Goal: Task Accomplishment & Management: Use online tool/utility

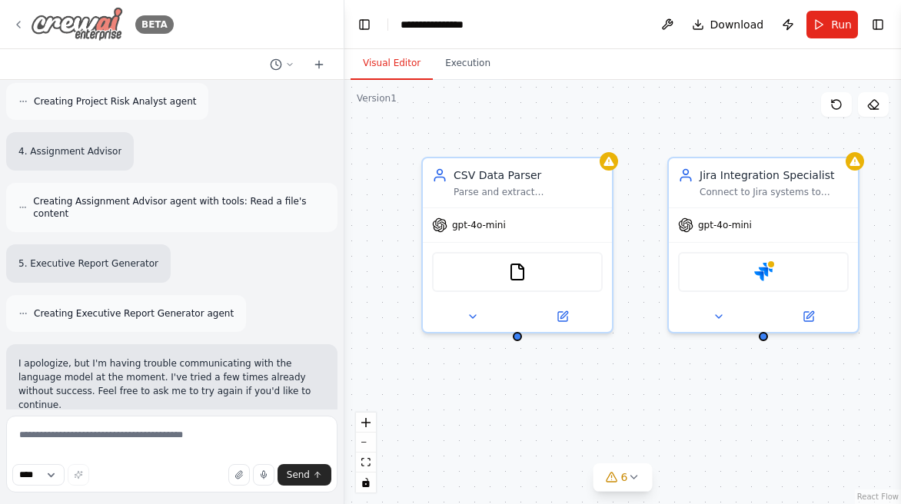
click at [105, 35] on img at bounding box center [77, 24] width 92 height 35
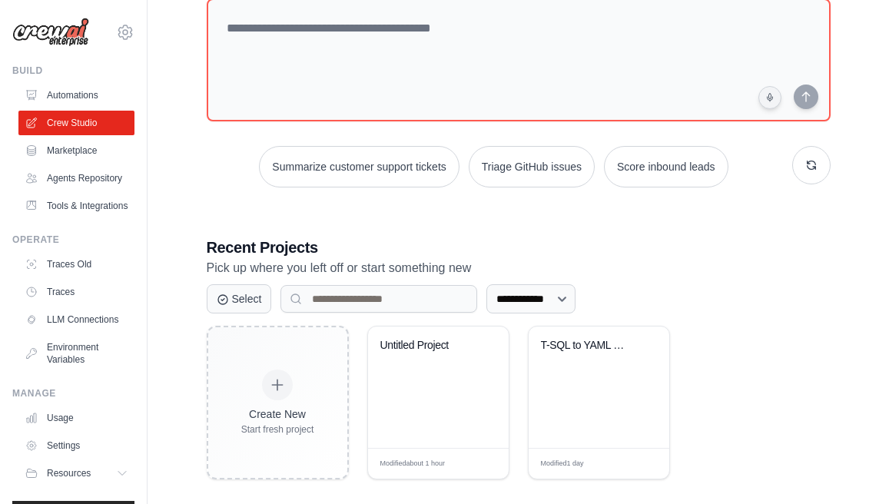
scroll to position [115, 0]
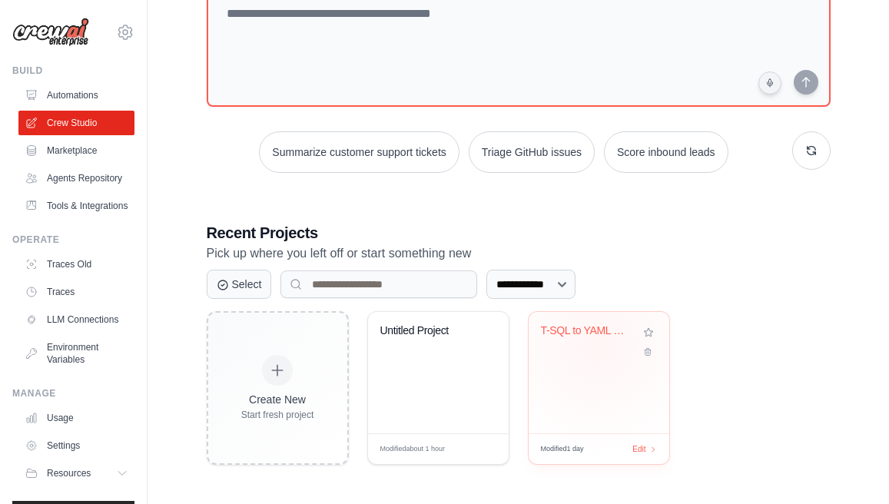
click at [598, 344] on div "T-SQL to YAML Semantic Converter" at bounding box center [599, 341] width 116 height 35
click at [432, 365] on div "Untitled Project" at bounding box center [438, 372] width 141 height 121
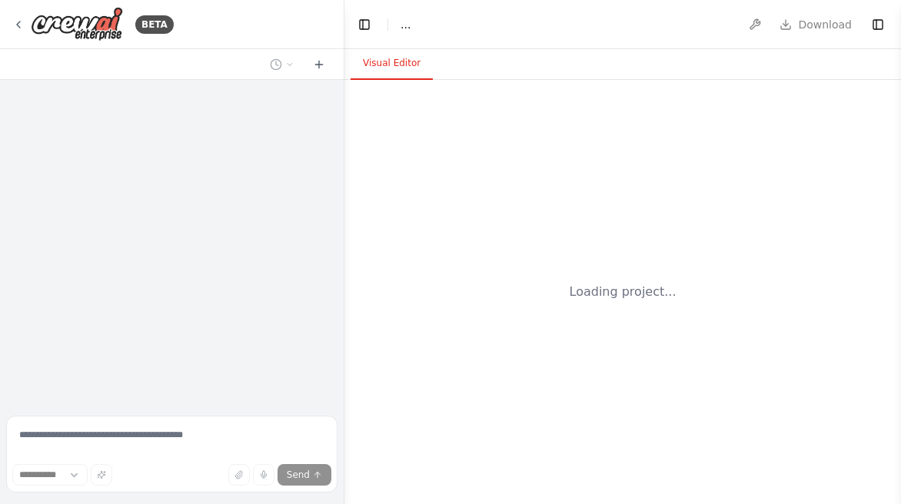
select select "****"
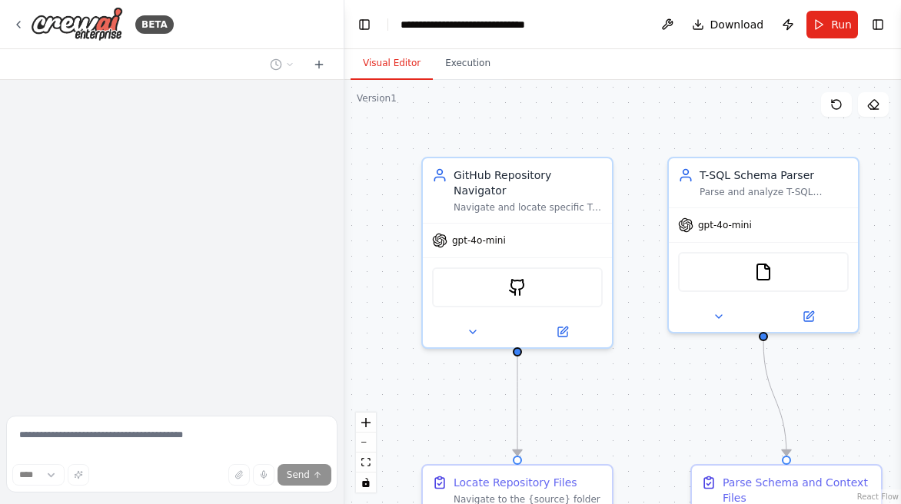
scroll to position [2044, 0]
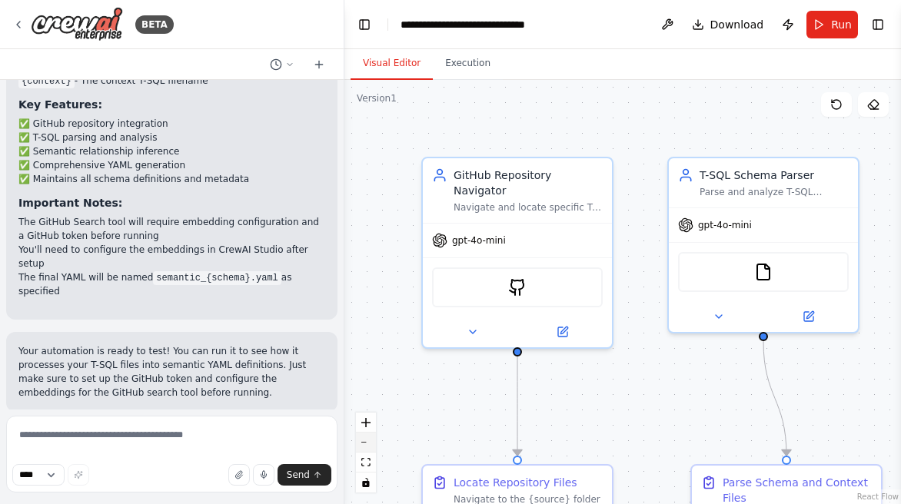
click at [365, 442] on icon "zoom out" at bounding box center [365, 443] width 9 height 2
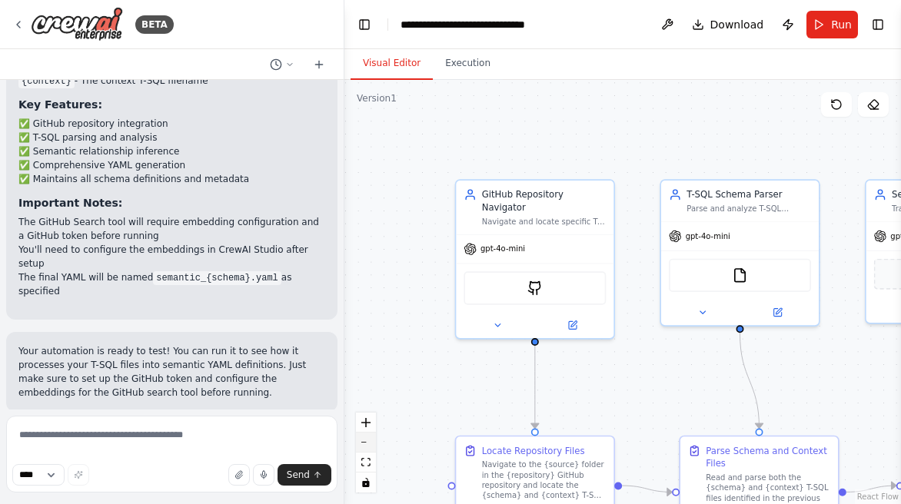
click at [365, 442] on icon "zoom out" at bounding box center [365, 443] width 9 height 2
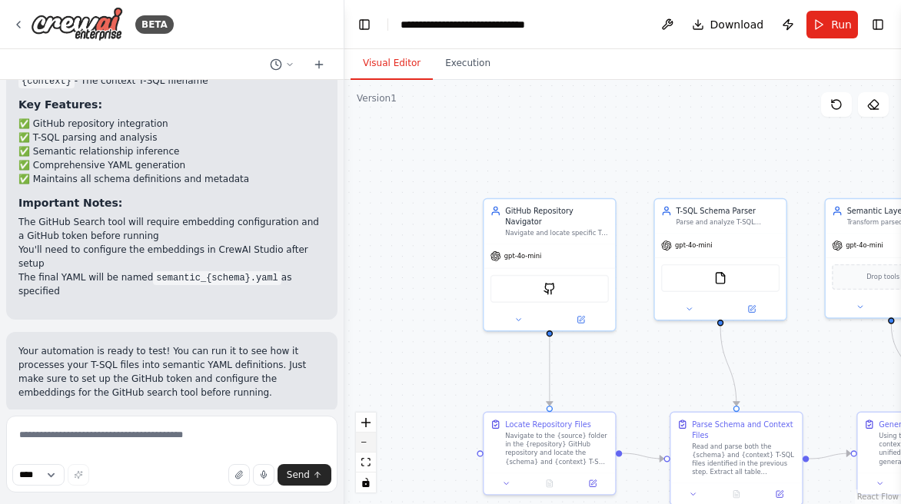
click at [365, 442] on icon "zoom out" at bounding box center [365, 443] width 9 height 2
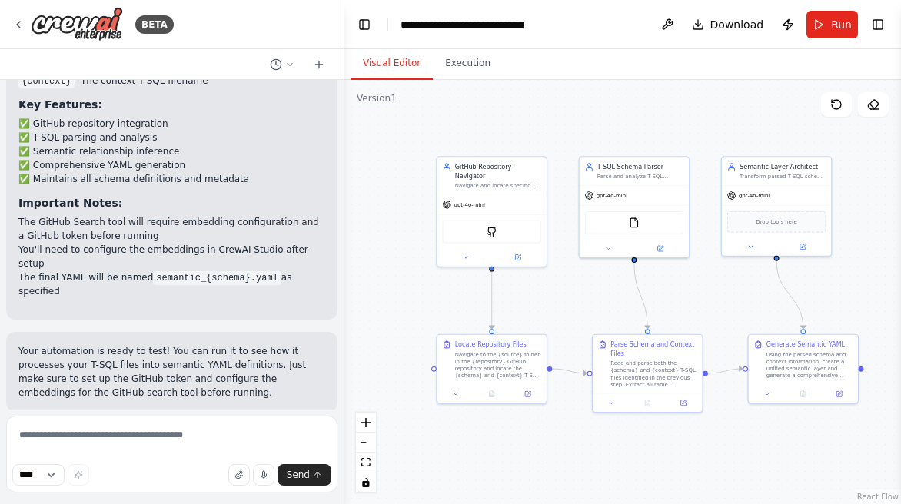
drag, startPoint x: 676, startPoint y: 360, endPoint x: 606, endPoint y: 304, distance: 89.1
click at [606, 304] on div ".deletable-edge-delete-btn { width: 20px; height: 20px; border: 0px solid #ffff…" at bounding box center [622, 292] width 556 height 424
click at [363, 21] on button "Toggle Left Sidebar" at bounding box center [365, 25] width 22 height 22
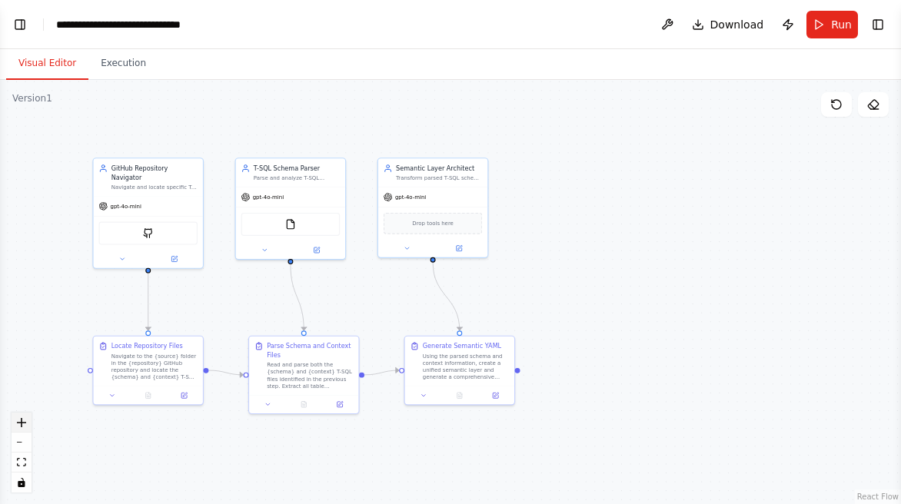
click at [18, 423] on icon "zoom in" at bounding box center [21, 422] width 9 height 9
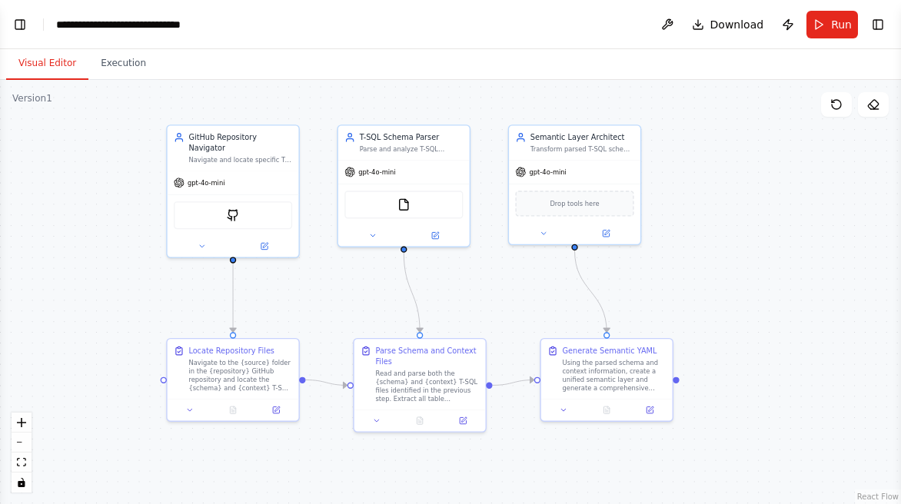
drag, startPoint x: 378, startPoint y: 296, endPoint x: 490, endPoint y: 296, distance: 112.2
click at [491, 295] on div ".deletable-edge-delete-btn { width: 20px; height: 20px; border: 0px solid #ffff…" at bounding box center [450, 292] width 901 height 424
click at [18, 424] on icon "zoom in" at bounding box center [21, 422] width 9 height 9
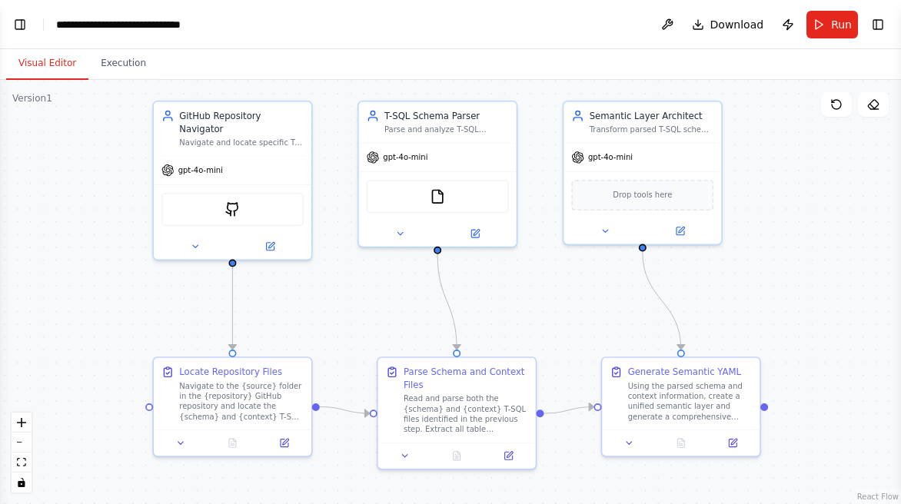
drag, startPoint x: 810, startPoint y: 277, endPoint x: 829, endPoint y: 267, distance: 21.4
click at [829, 267] on div ".deletable-edge-delete-btn { width: 20px; height: 20px; border: 0px solid #ffff…" at bounding box center [450, 292] width 901 height 424
click at [15, 25] on button "Toggle Left Sidebar" at bounding box center [20, 25] width 22 height 22
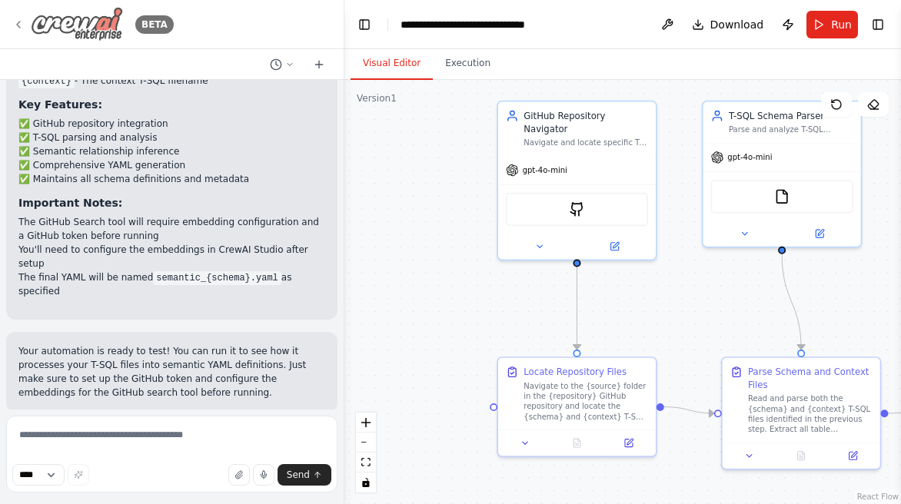
click at [77, 26] on img at bounding box center [77, 24] width 92 height 35
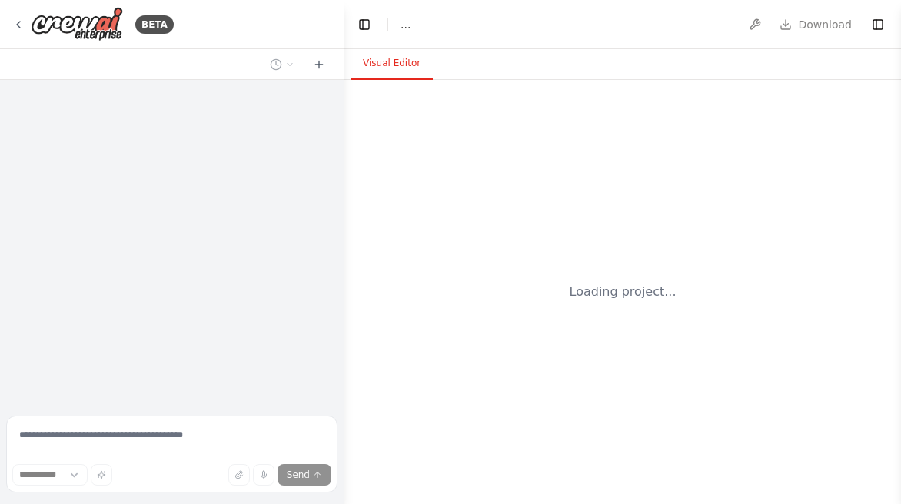
select select "****"
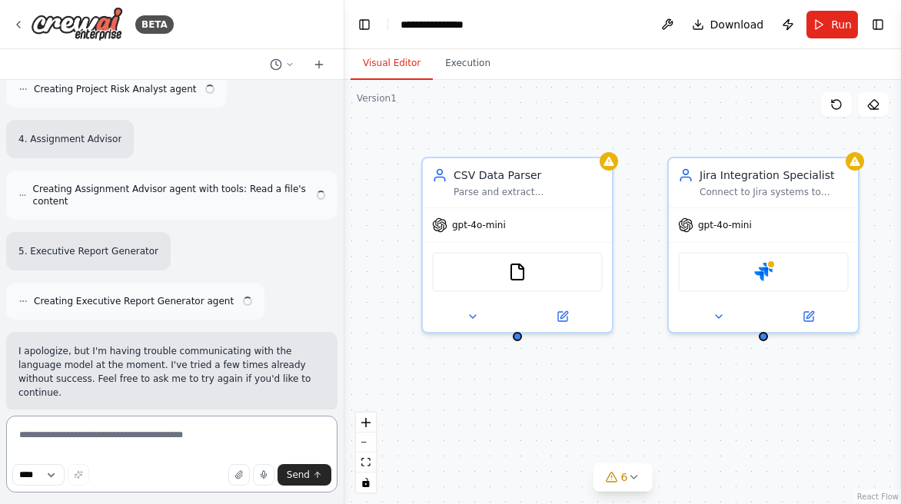
click at [111, 450] on textarea at bounding box center [171, 454] width 331 height 77
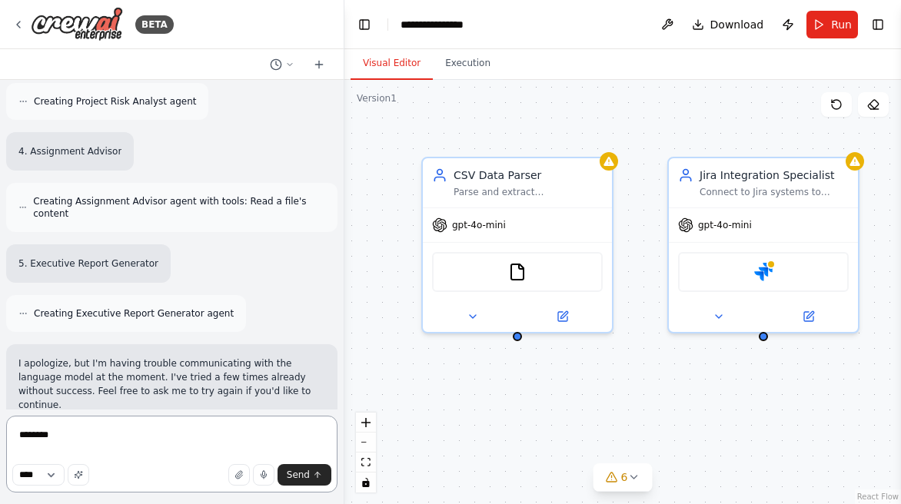
type textarea "*********"
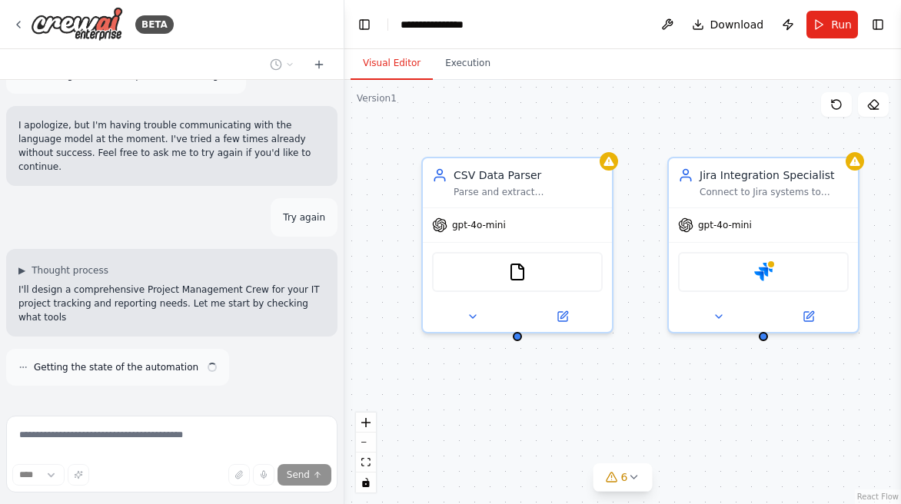
scroll to position [1869, 0]
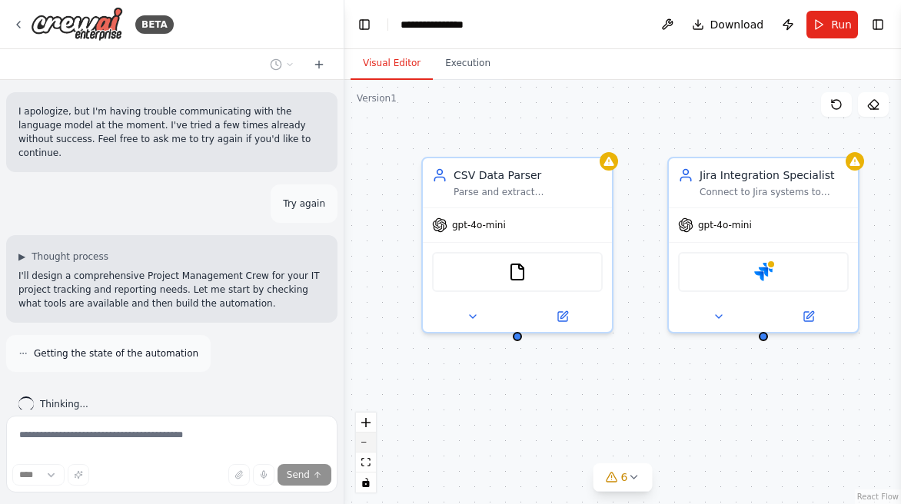
click at [367, 444] on button "zoom out" at bounding box center [366, 443] width 20 height 20
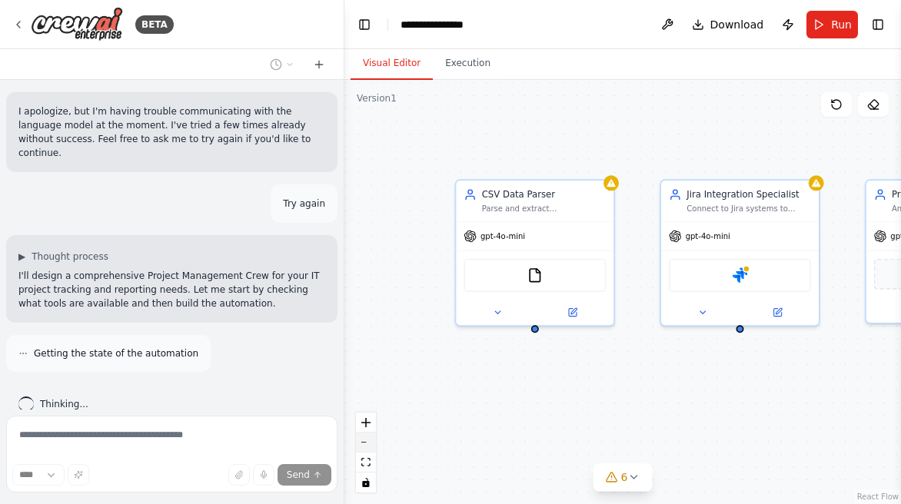
click at [367, 444] on button "zoom out" at bounding box center [366, 443] width 20 height 20
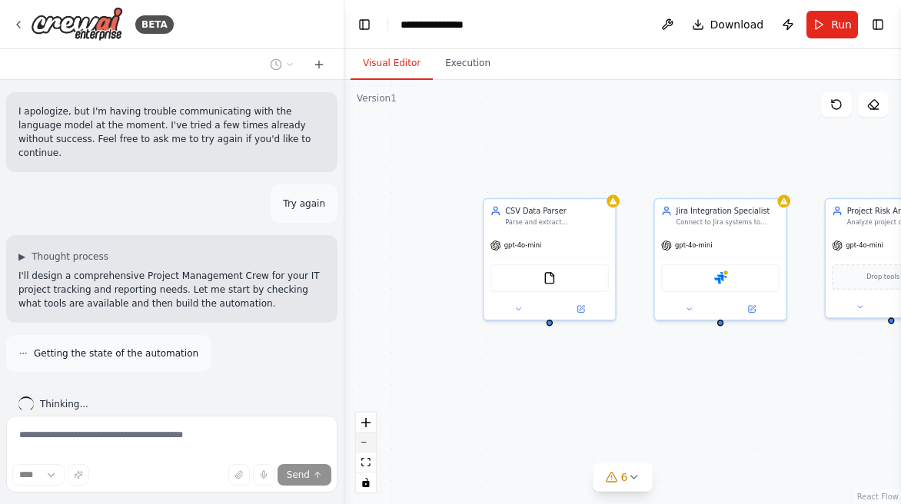
click at [367, 444] on button "zoom out" at bounding box center [366, 443] width 20 height 20
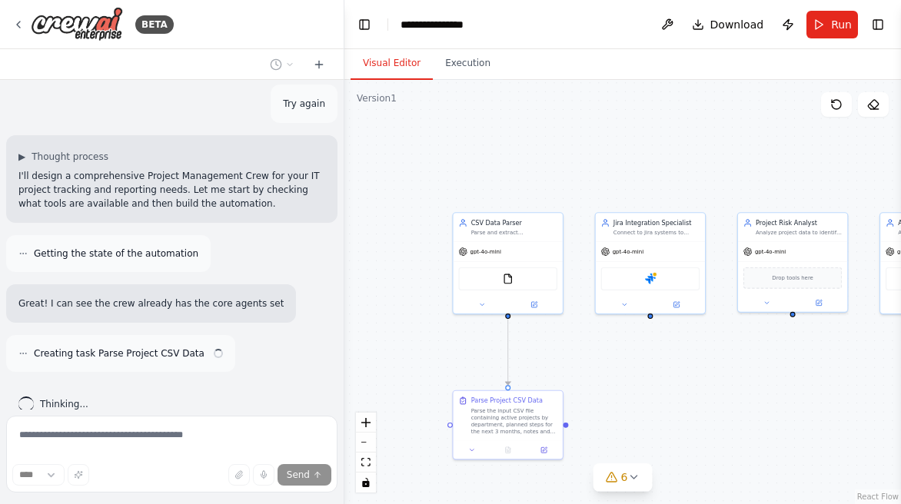
scroll to position [1983, 0]
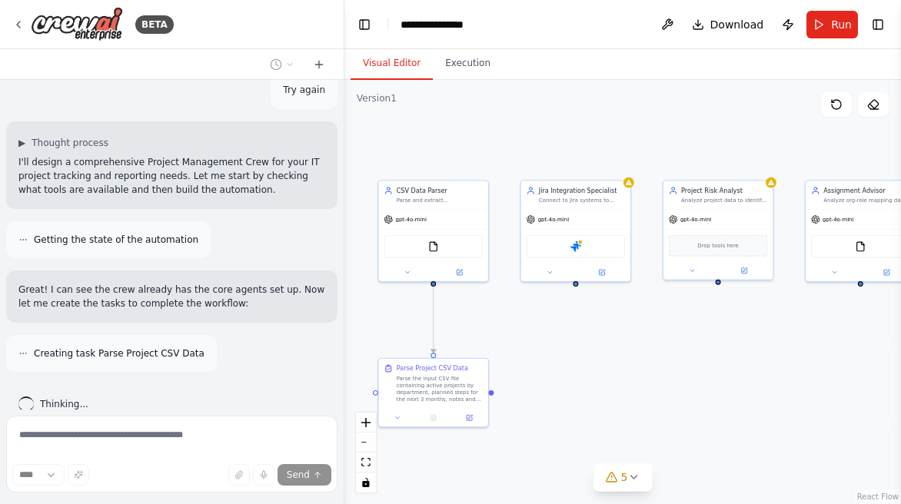
drag, startPoint x: 696, startPoint y: 374, endPoint x: 611, endPoint y: 340, distance: 92.1
click at [611, 340] on div ".deletable-edge-delete-btn { width: 20px; height: 20px; border: 0px solid #ffff…" at bounding box center [622, 292] width 556 height 424
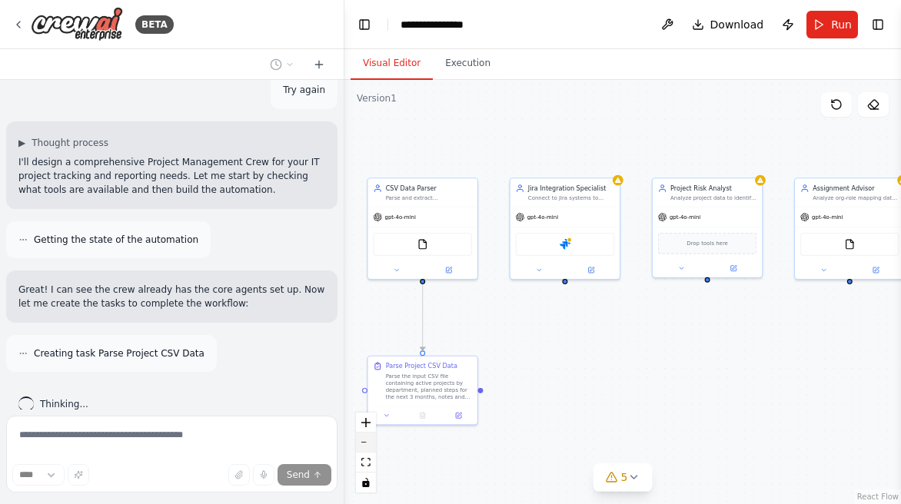
click at [364, 443] on button "zoom out" at bounding box center [366, 443] width 20 height 20
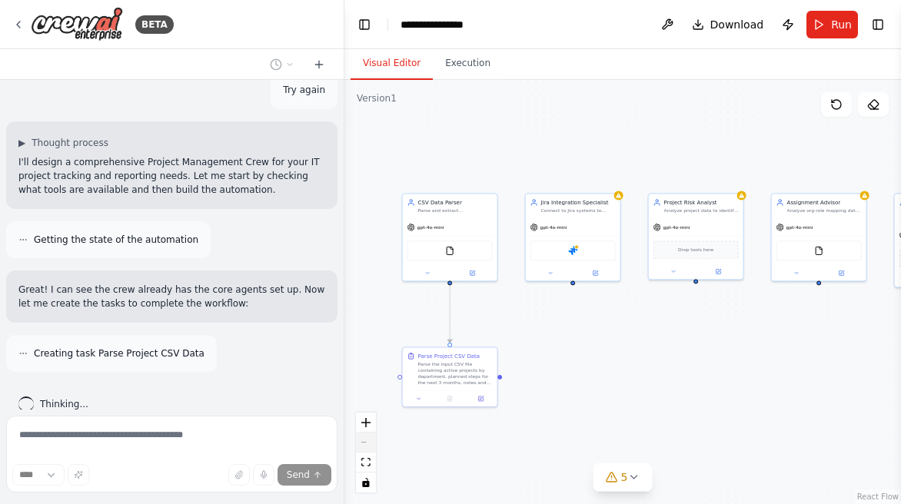
click at [364, 443] on div "React Flow controls" at bounding box center [366, 453] width 20 height 80
click at [365, 442] on div "React Flow controls" at bounding box center [366, 453] width 20 height 80
click at [367, 464] on icon "fit view" at bounding box center [365, 462] width 9 height 8
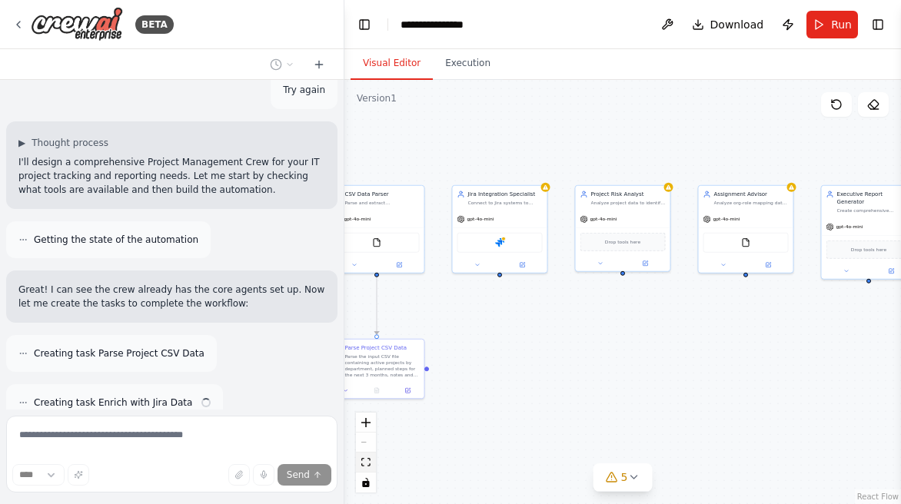
scroll to position [2032, 0]
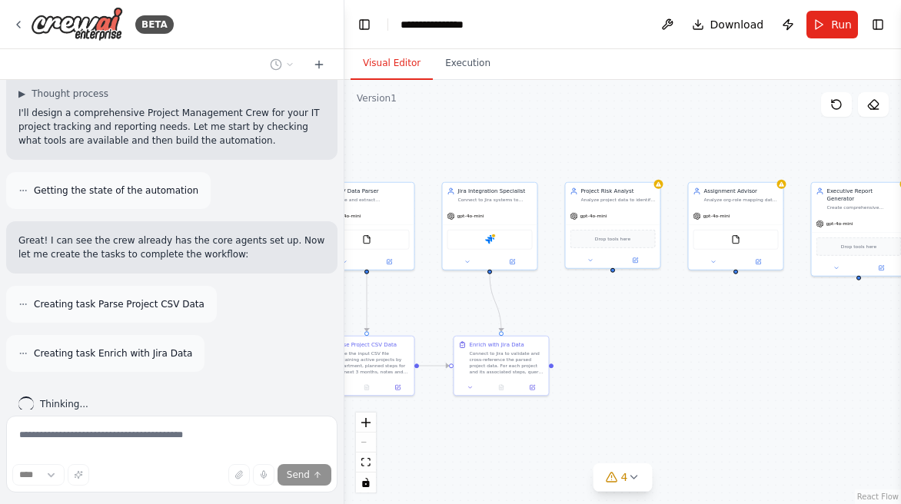
drag, startPoint x: 723, startPoint y: 327, endPoint x: 716, endPoint y: 324, distance: 8.3
click at [716, 324] on div ".deletable-edge-delete-btn { width: 20px; height: 20px; border: 0px solid #ffff…" at bounding box center [622, 292] width 556 height 424
click at [370, 465] on button "fit view" at bounding box center [366, 463] width 20 height 20
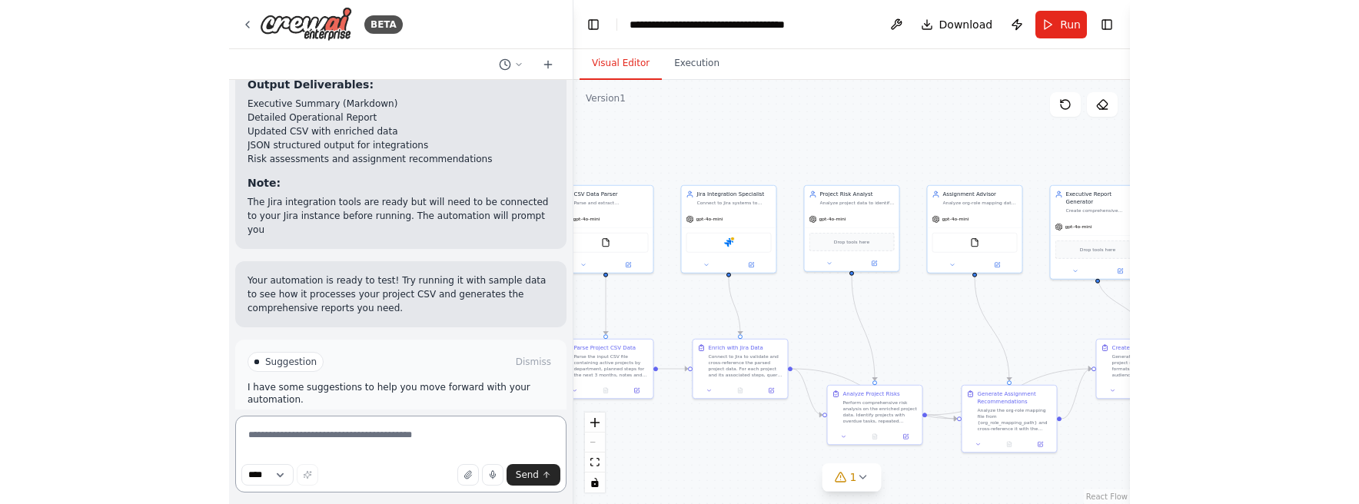
scroll to position [3210, 0]
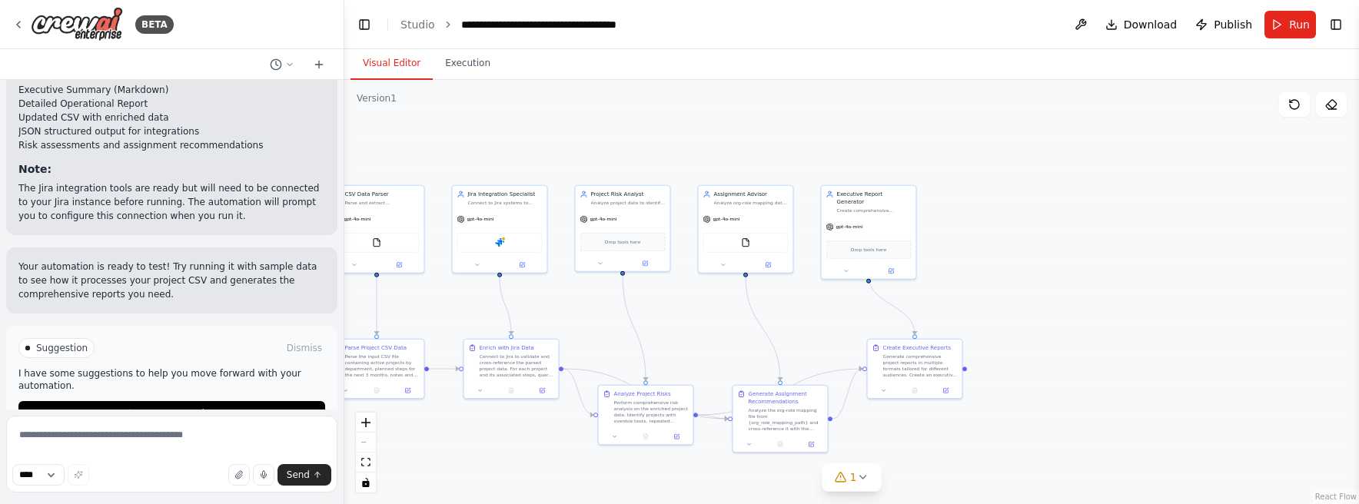
click at [674, 40] on header "**********" at bounding box center [851, 24] width 1015 height 49
click at [361, 463] on icon "fit view" at bounding box center [365, 462] width 9 height 8
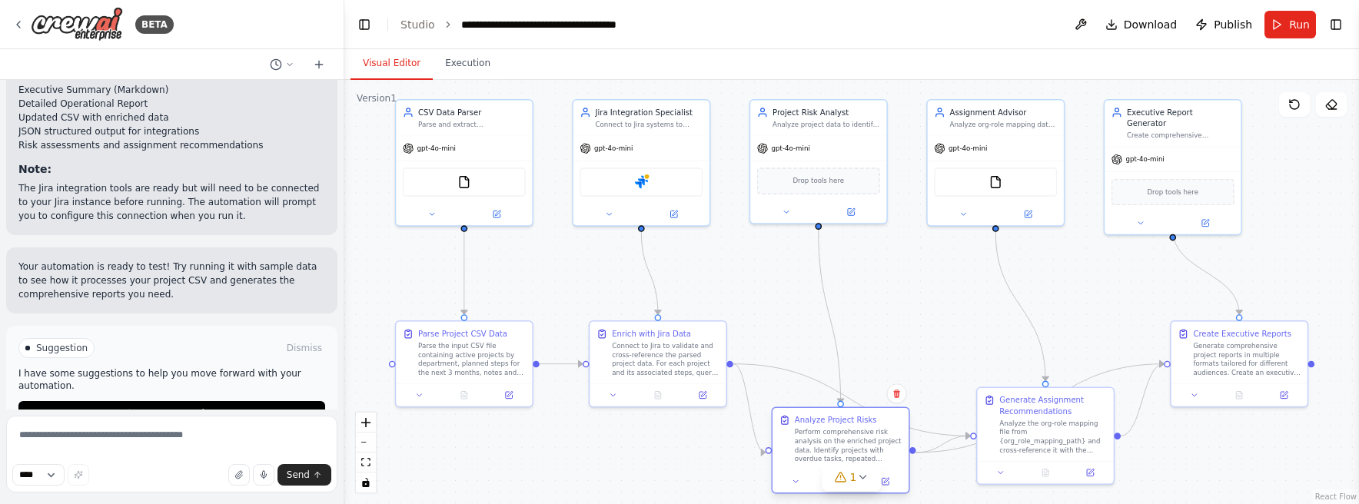
drag, startPoint x: 845, startPoint y: 432, endPoint x: 839, endPoint y: 448, distance: 17.0
click at [839, 448] on div "Perform comprehensive risk analysis on the enriched project data. Identify proj…" at bounding box center [849, 445] width 108 height 35
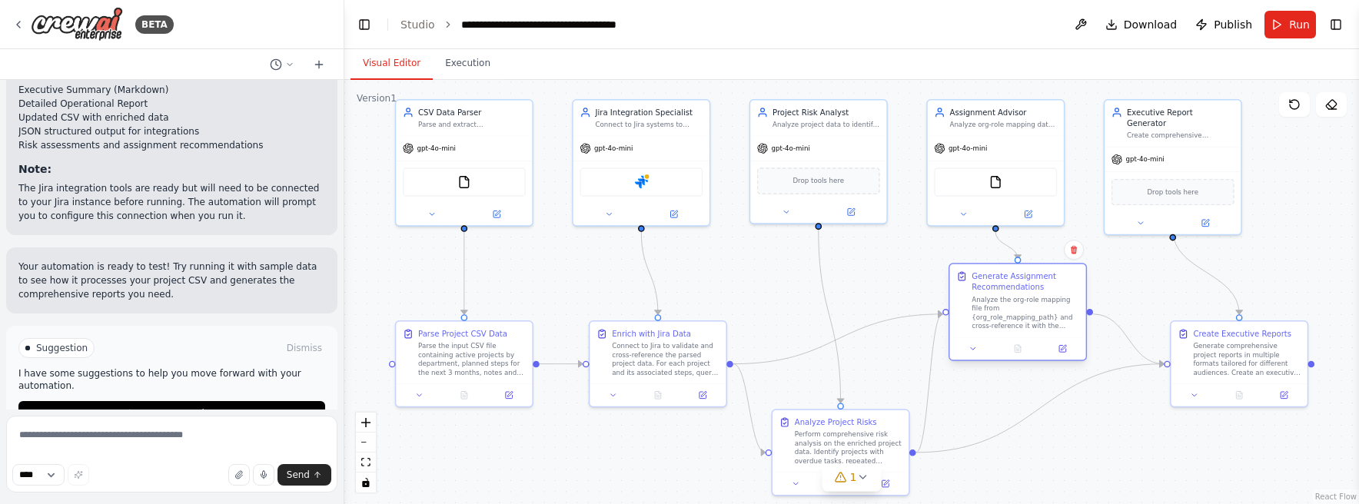
drag, startPoint x: 1043, startPoint y: 448, endPoint x: 1016, endPoint y: 330, distance: 121.4
click at [900, 330] on div "Analyze the org-role mapping file from {org_role_mapping_path} and cross-refere…" at bounding box center [1026, 312] width 108 height 35
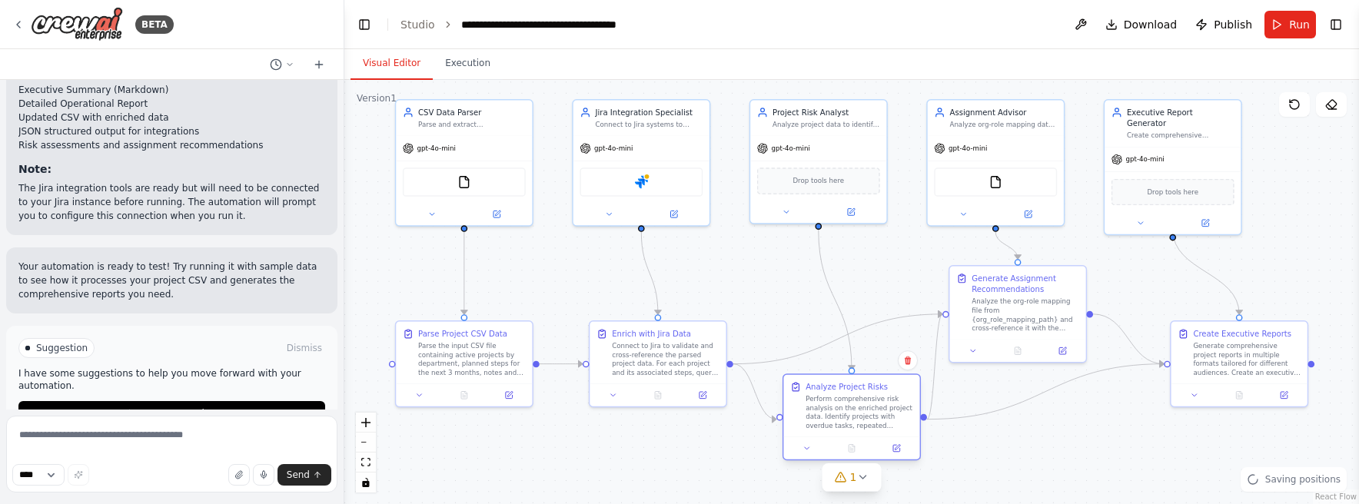
drag, startPoint x: 862, startPoint y: 450, endPoint x: 876, endPoint y: 418, distance: 34.4
click at [876, 418] on div "Perform comprehensive risk analysis on the enriched project data. Identify proj…" at bounding box center [859, 412] width 108 height 35
click at [900, 463] on div ".deletable-edge-delete-btn { width: 20px; height: 20px; border: 0px solid #ffff…" at bounding box center [851, 292] width 1015 height 424
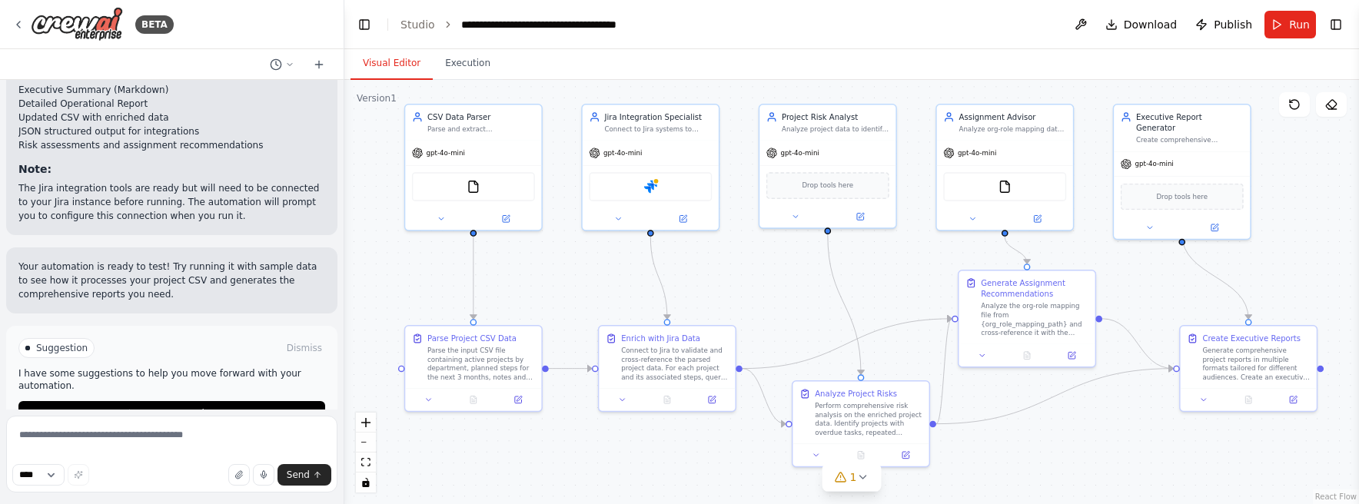
click at [900, 470] on div ".deletable-edge-delete-btn { width: 20px; height: 20px; border: 0px solid #ffff…" at bounding box center [851, 292] width 1015 height 424
click at [477, 188] on img at bounding box center [473, 184] width 13 height 13
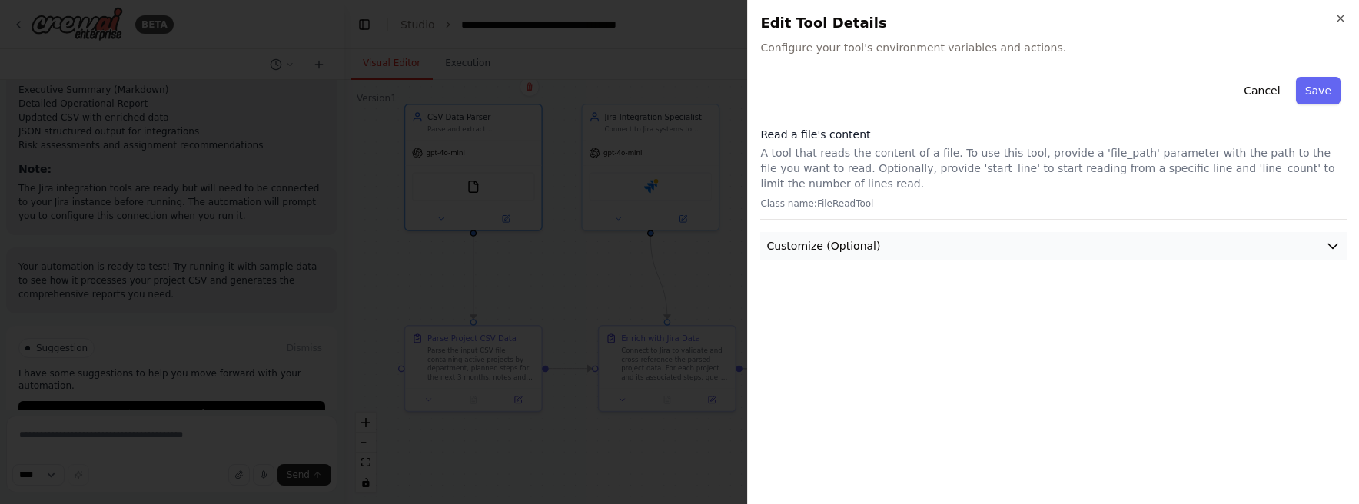
click at [900, 243] on button "Customize (Optional)" at bounding box center [1053, 246] width 586 height 28
click at [900, 16] on icon "button" at bounding box center [1340, 18] width 12 height 12
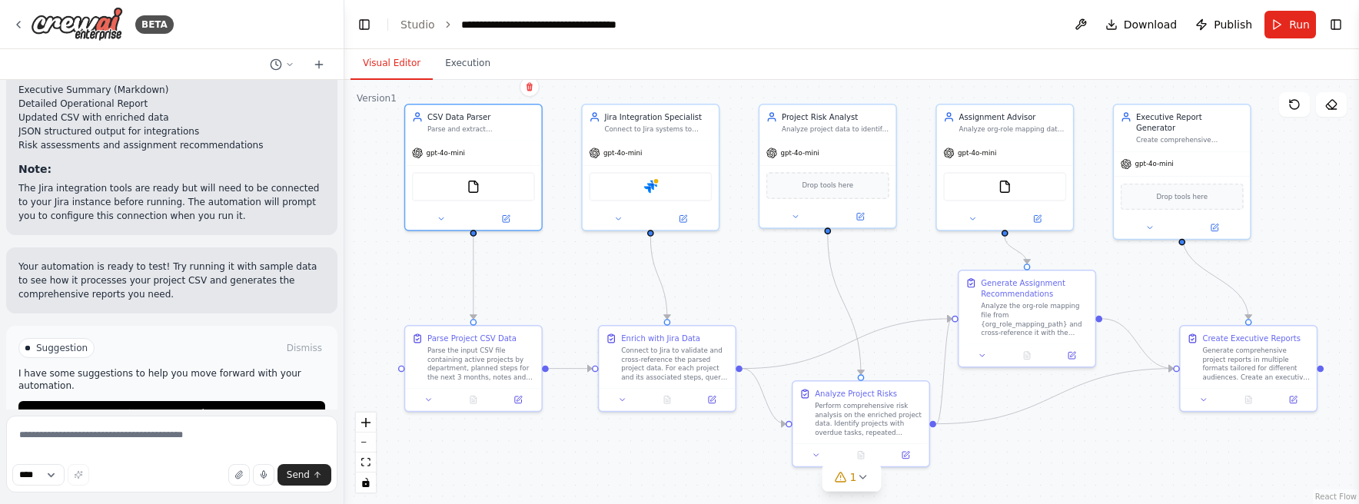
click at [832, 35] on header "**********" at bounding box center [851, 24] width 1015 height 49
click at [900, 324] on div "Analyze the org-role mapping file from {org_role_mapping_path} and cross-refere…" at bounding box center [1035, 317] width 108 height 35
click at [900, 474] on div ".deletable-edge-delete-btn { width: 20px; height: 20px; border: 0px solid #ffff…" at bounding box center [851, 292] width 1015 height 424
click at [900, 470] on div ".deletable-edge-delete-btn { width: 20px; height: 20px; border: 0px solid #ffff…" at bounding box center [851, 292] width 1015 height 424
click at [127, 439] on textarea at bounding box center [171, 454] width 331 height 77
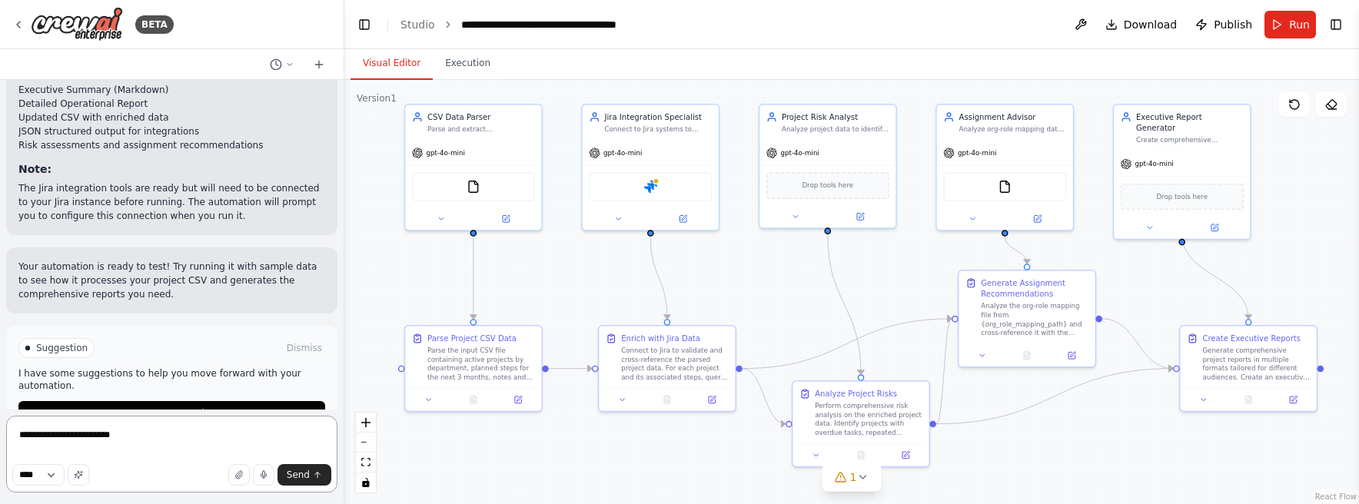
type textarea "**********"
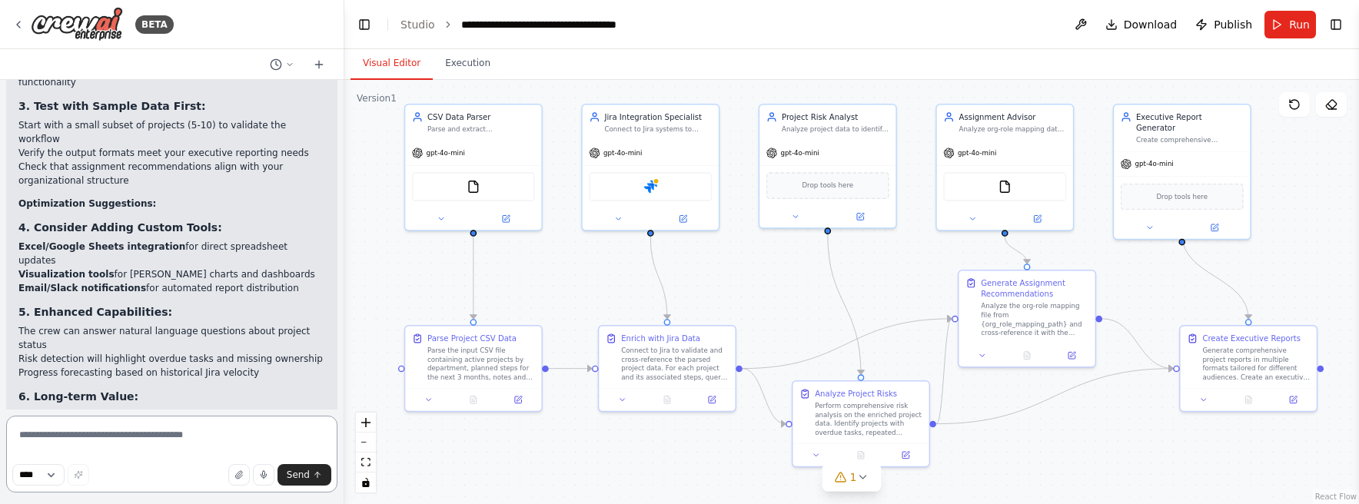
scroll to position [3840, 0]
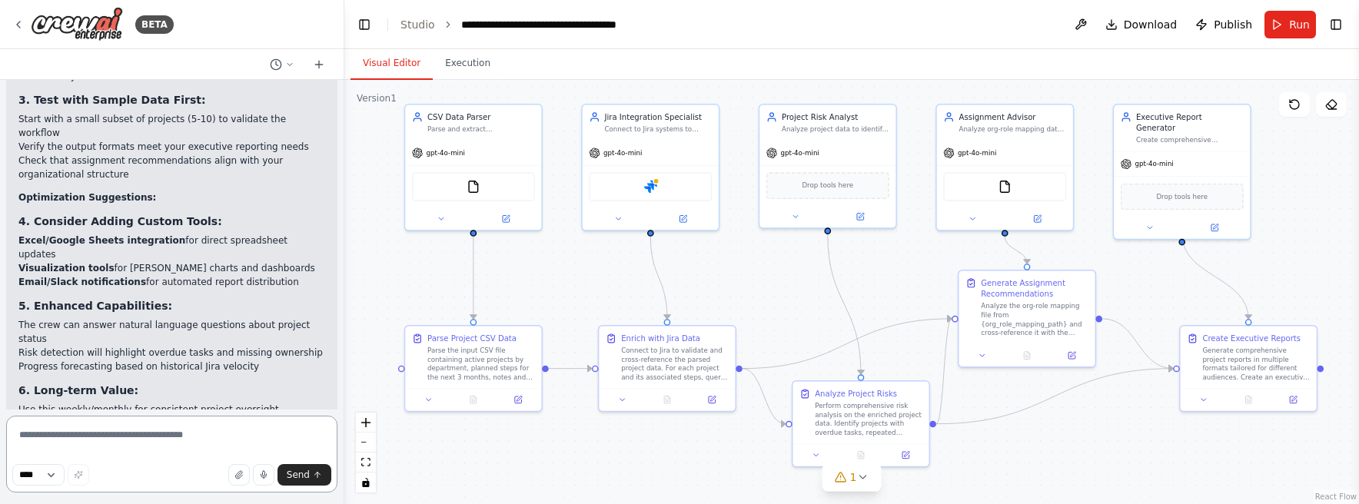
click at [168, 441] on textarea at bounding box center [171, 454] width 331 height 77
drag, startPoint x: 156, startPoint y: 437, endPoint x: 38, endPoint y: 430, distance: 118.6
click at [38, 430] on textarea "**********" at bounding box center [171, 454] width 331 height 77
type textarea "**********"
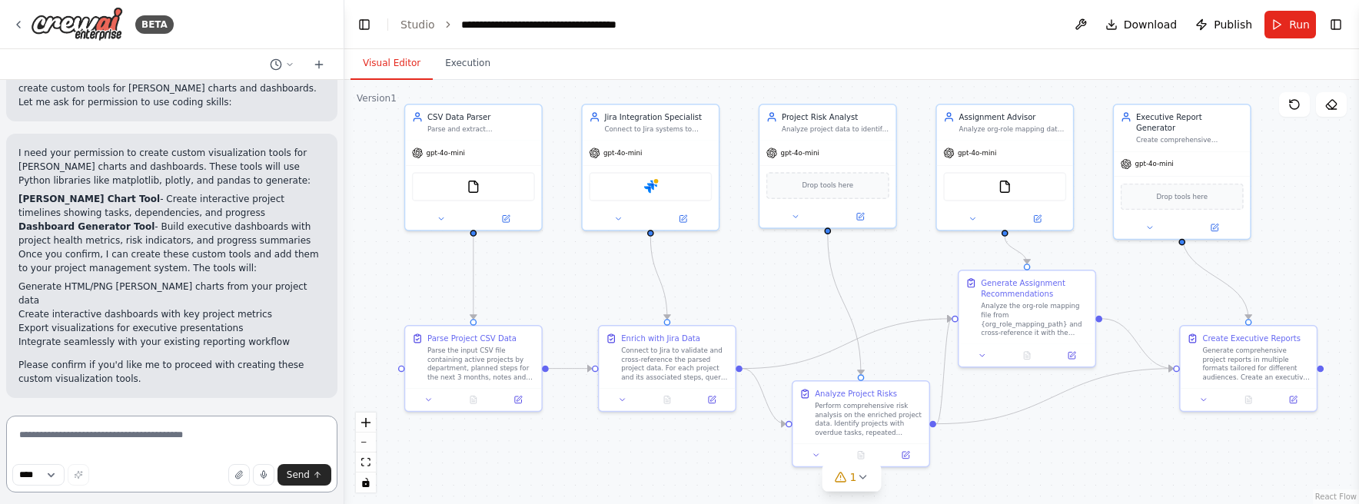
scroll to position [4790, 0]
click at [198, 490] on span "Enable coding skills" at bounding box center [178, 496] width 91 height 12
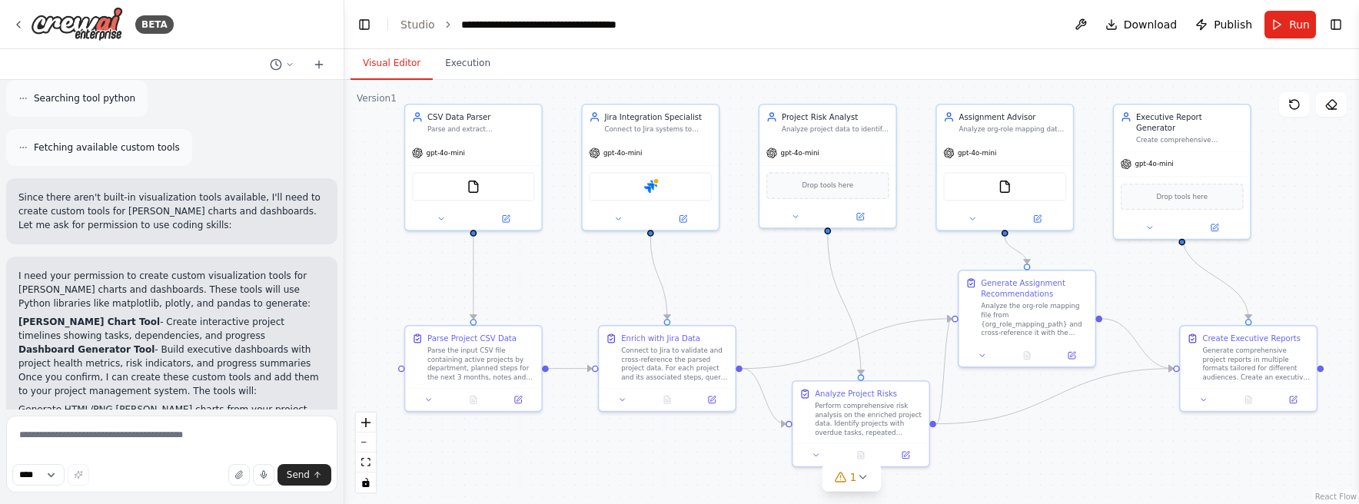
click at [900, 457] on div ".deletable-edge-delete-btn { width: 20px; height: 20px; border: 0px solid #ffff…" at bounding box center [851, 292] width 1015 height 424
click at [646, 183] on img at bounding box center [650, 184] width 13 height 13
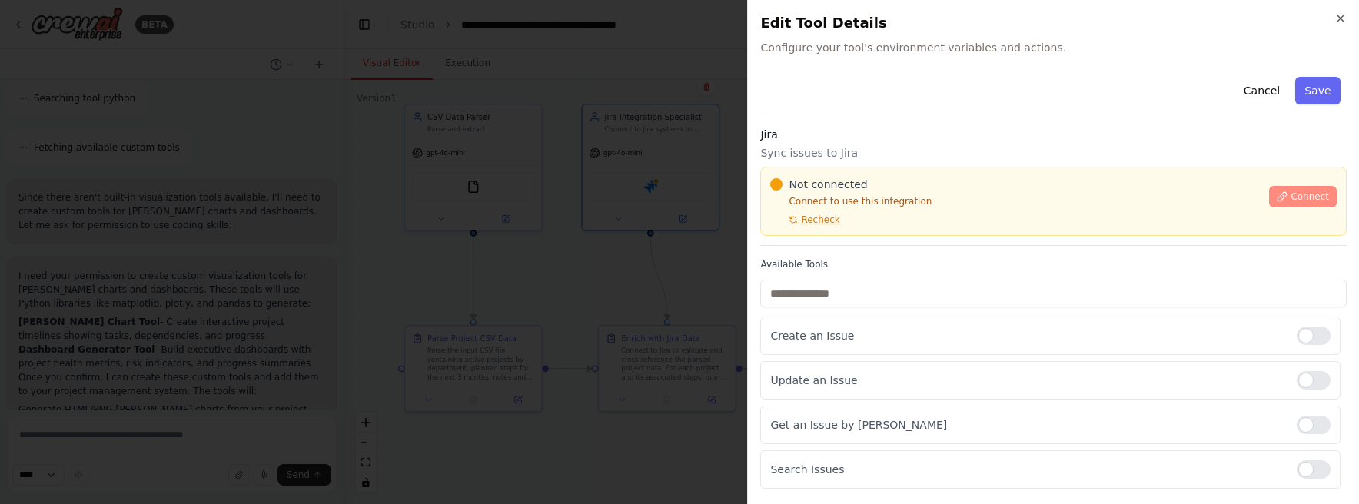
click at [900, 200] on span "Connect" at bounding box center [1309, 197] width 38 height 12
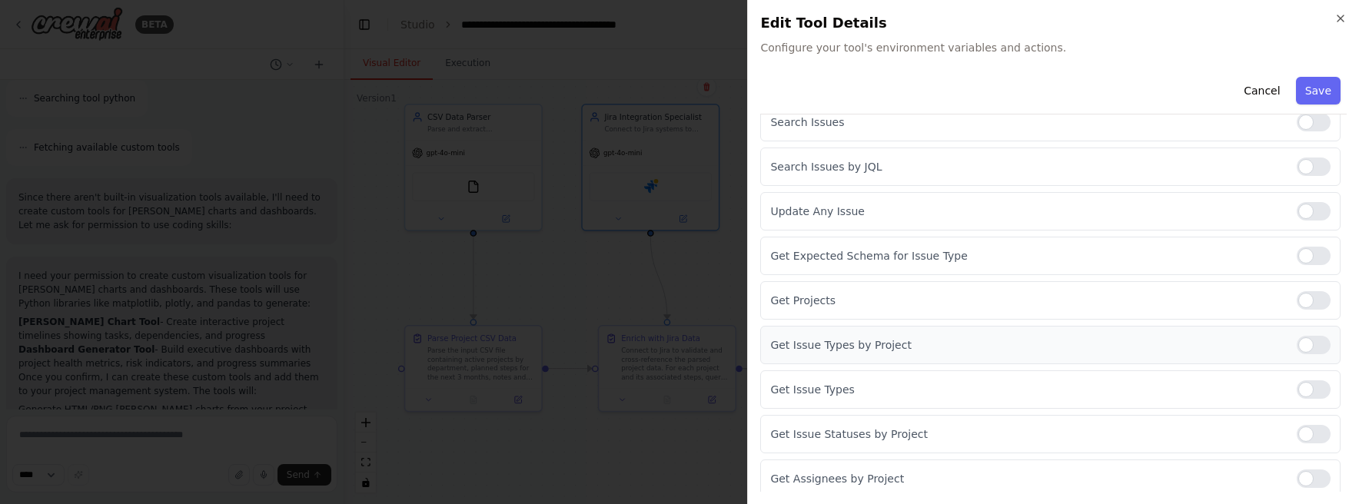
scroll to position [320, 0]
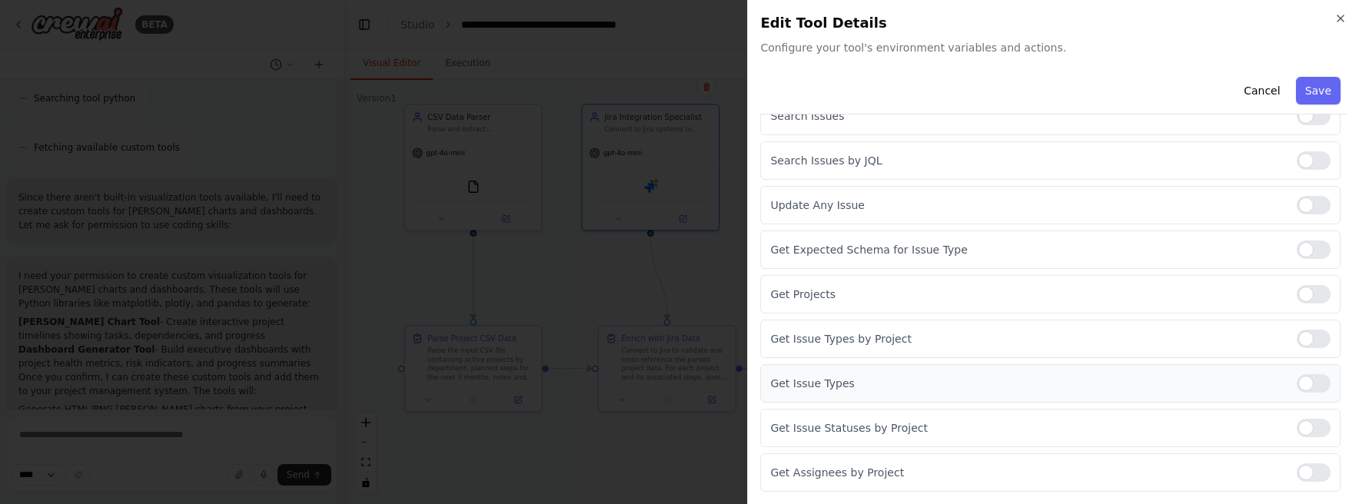
click at [900, 380] on div at bounding box center [1314, 383] width 34 height 18
click at [900, 288] on div at bounding box center [1314, 294] width 34 height 18
click at [900, 340] on div at bounding box center [1314, 339] width 34 height 18
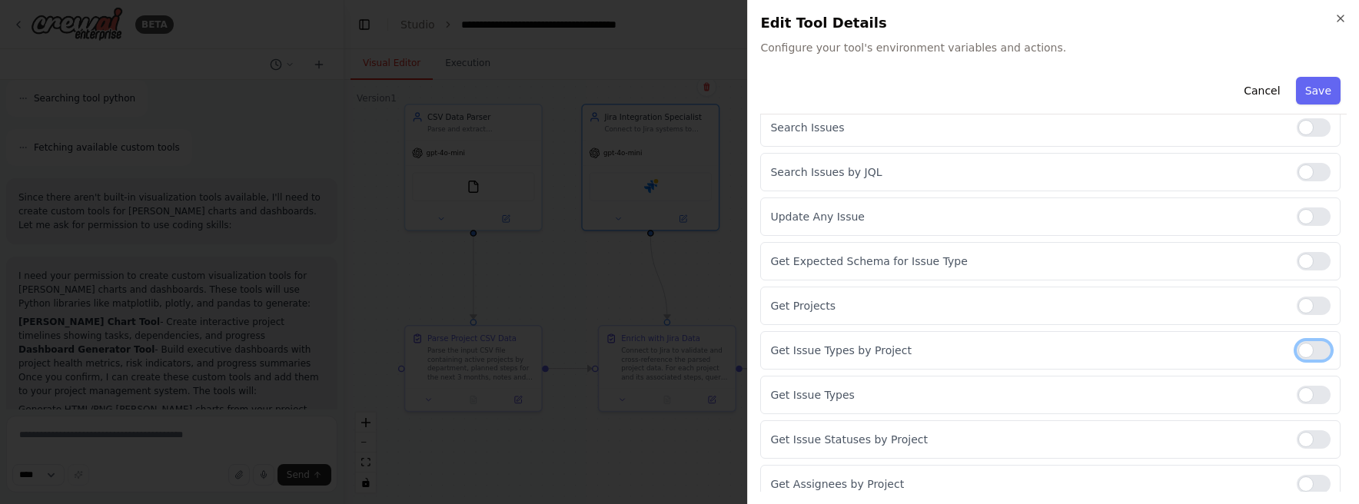
scroll to position [0, 0]
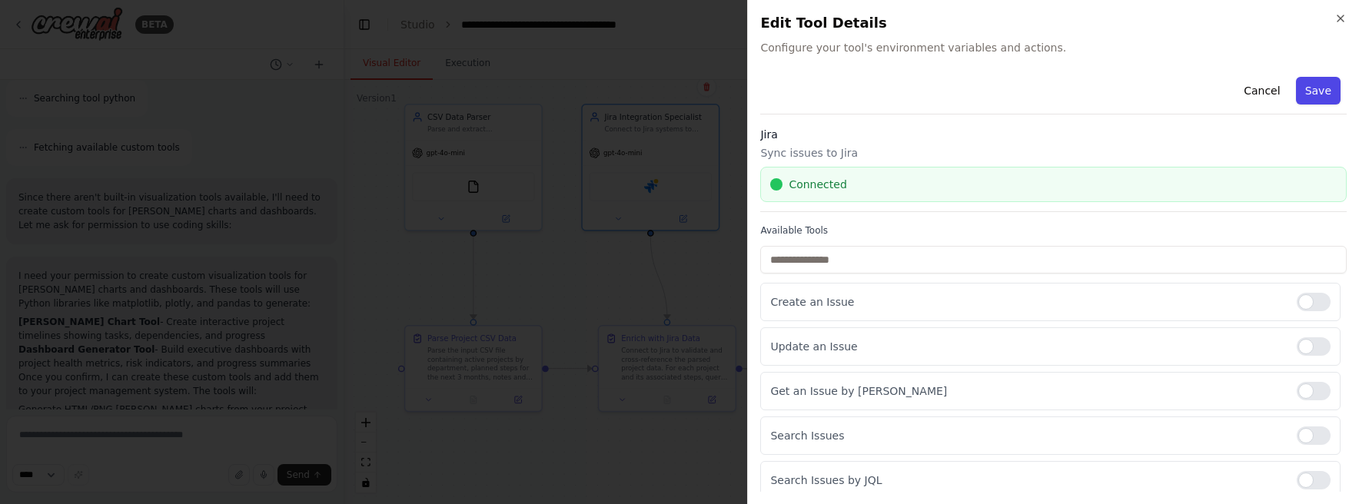
click at [900, 87] on button "Save" at bounding box center [1318, 91] width 45 height 28
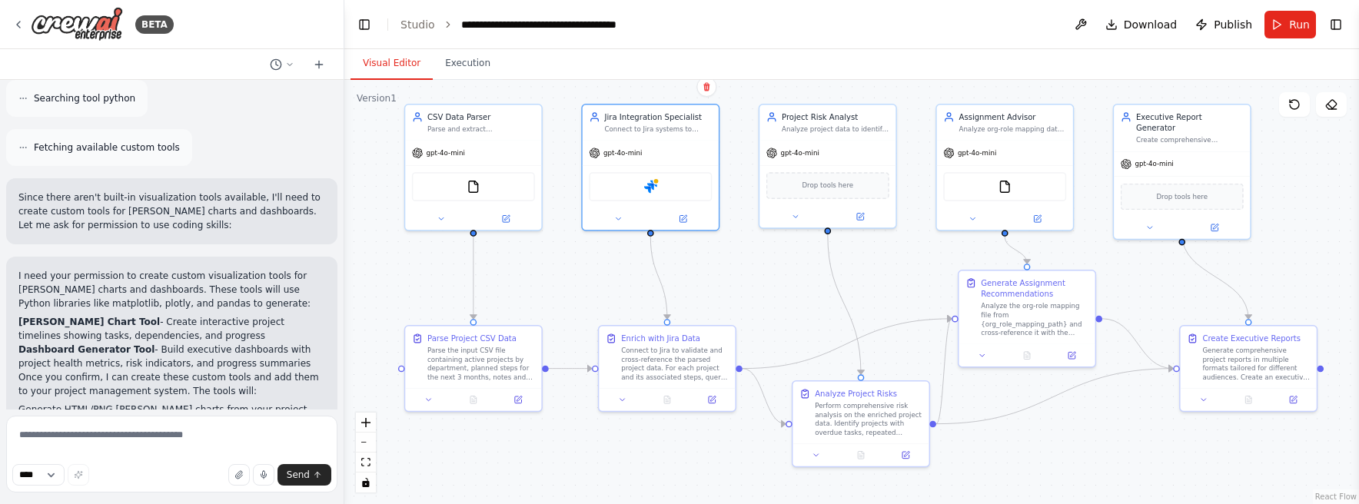
click at [782, 30] on header "**********" at bounding box center [851, 24] width 1015 height 49
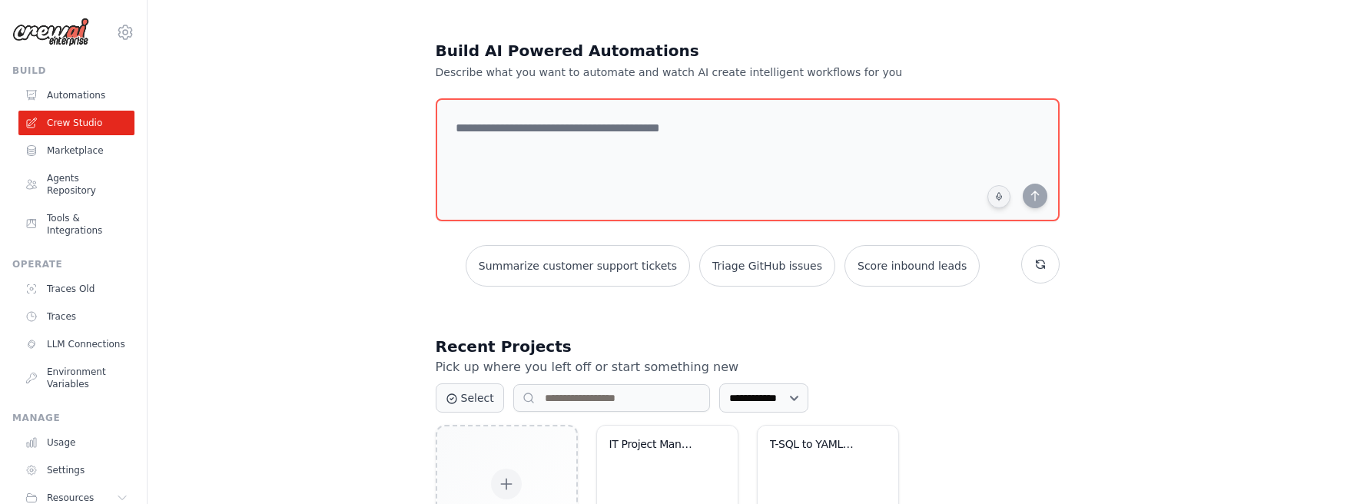
scroll to position [115, 0]
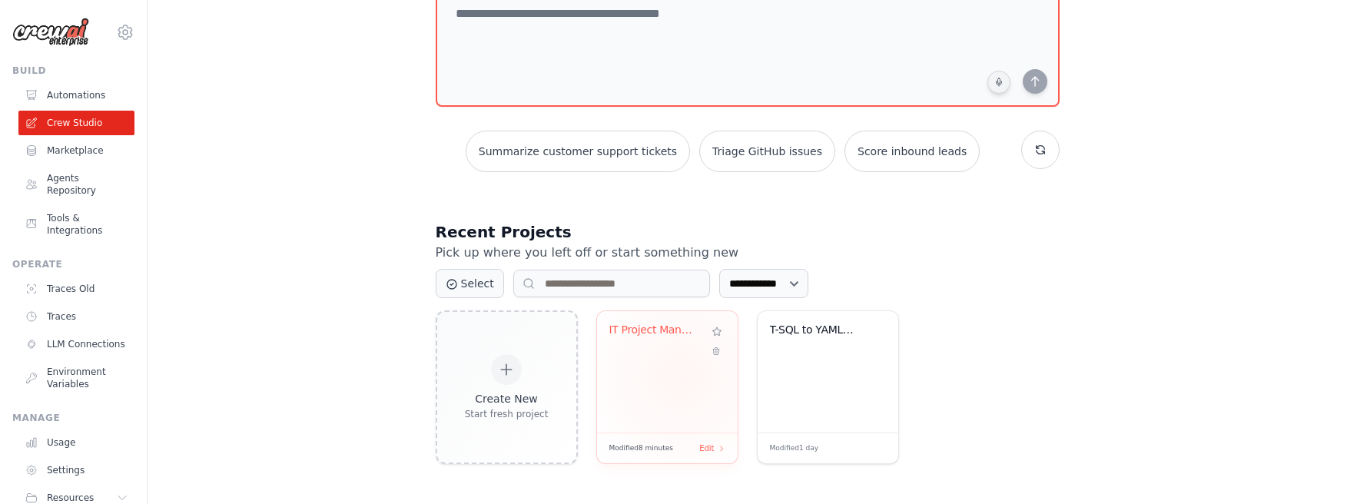
click at [680, 377] on div "IT Project Management & Reporting S..." at bounding box center [667, 371] width 141 height 121
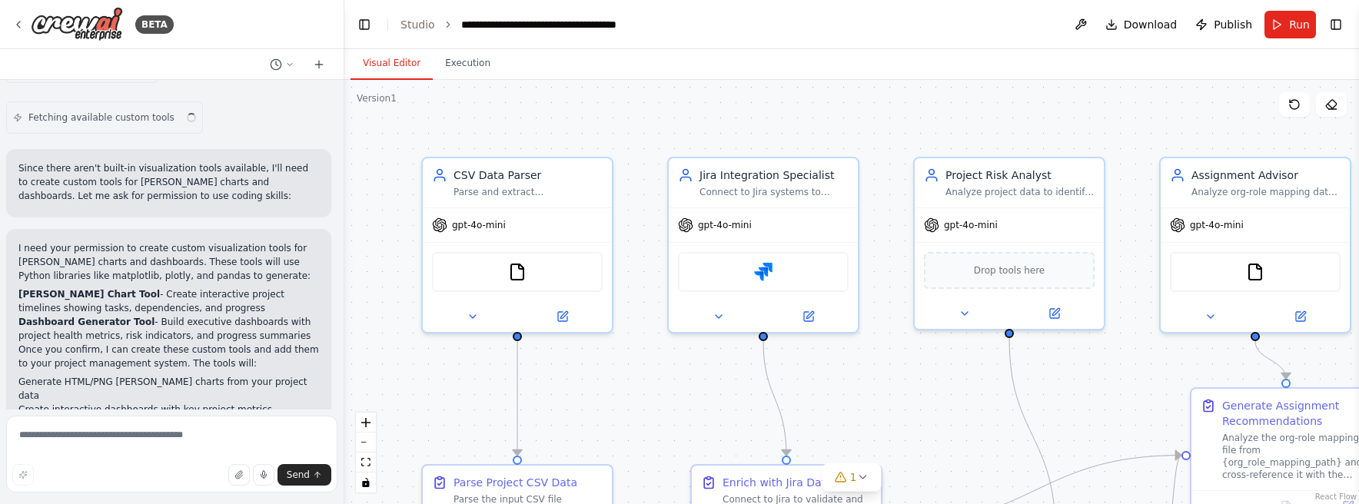
scroll to position [4768, 0]
click at [364, 460] on icon "fit view" at bounding box center [365, 462] width 9 height 8
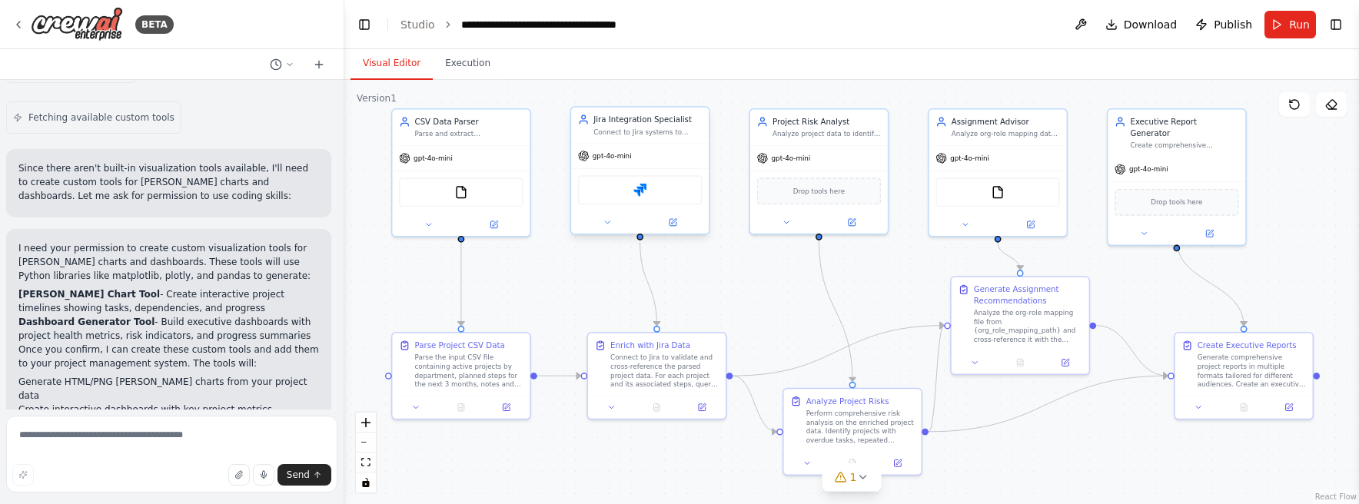
click at [642, 198] on div "Jira" at bounding box center [640, 189] width 124 height 29
click at [643, 191] on img at bounding box center [639, 190] width 13 height 13
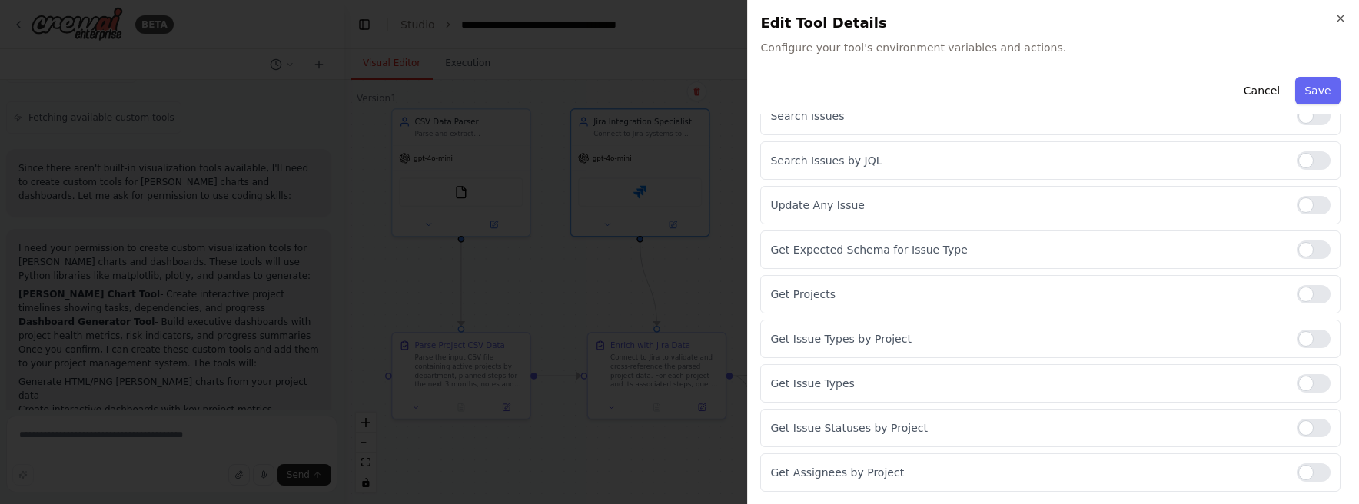
scroll to position [0, 0]
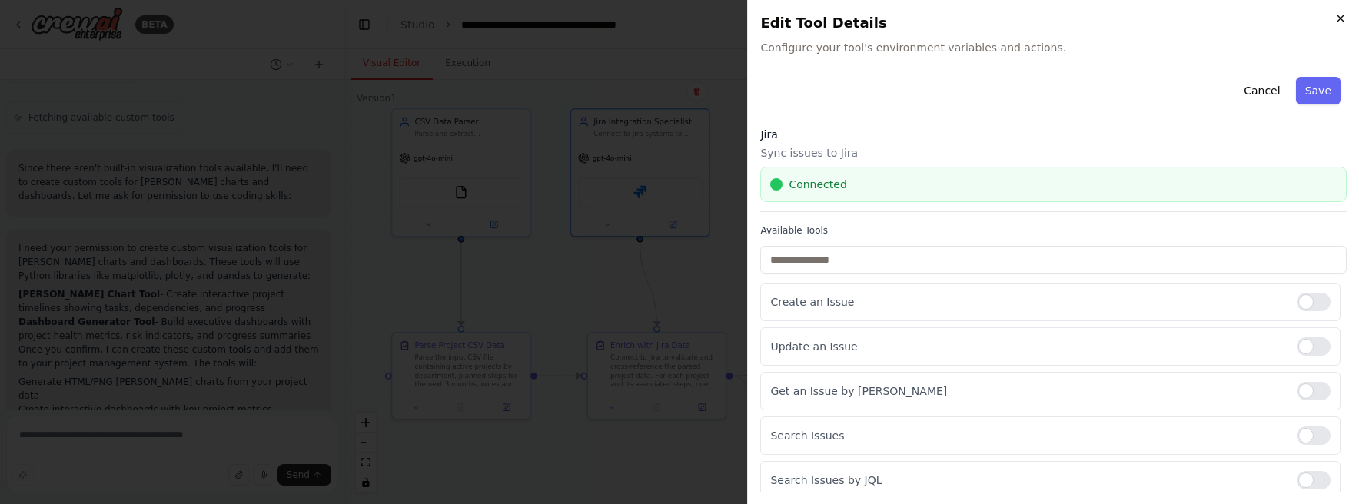
click at [1343, 19] on icon "button" at bounding box center [1340, 18] width 12 height 12
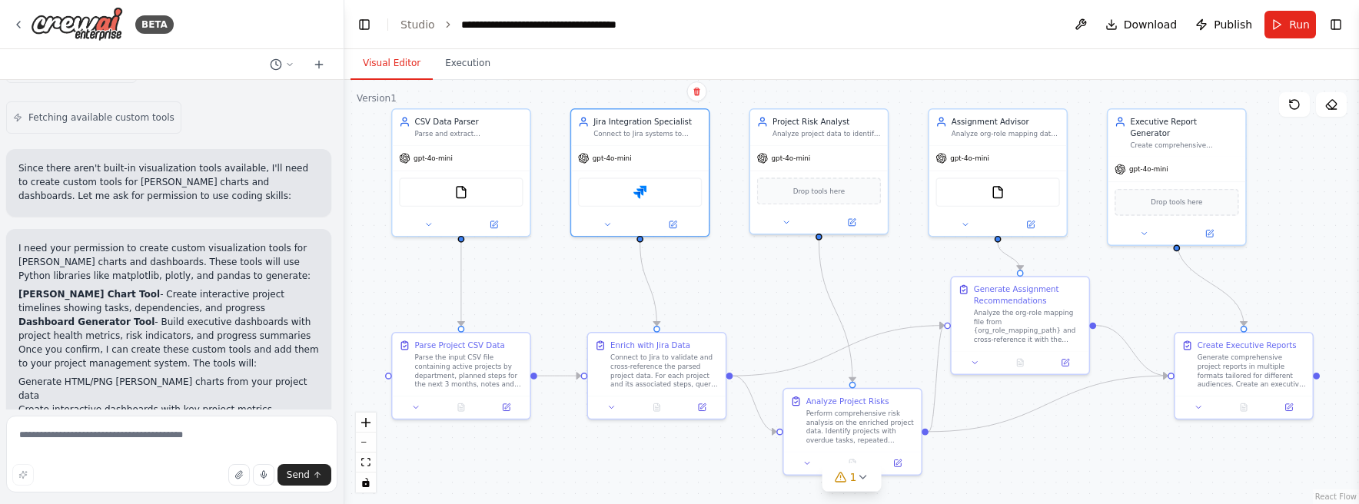
click at [1061, 457] on div ".deletable-edge-delete-btn { width: 20px; height: 20px; border: 0px solid #ffff…" at bounding box center [851, 292] width 1015 height 424
click at [856, 478] on icon at bounding box center [862, 477] width 12 height 12
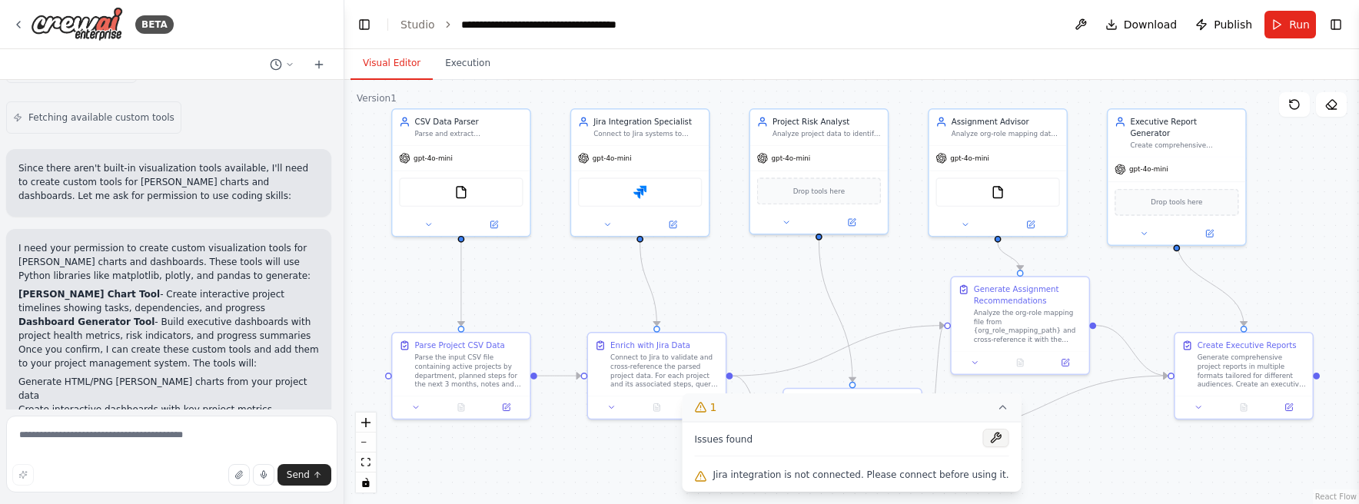
click at [992, 436] on button at bounding box center [995, 438] width 26 height 18
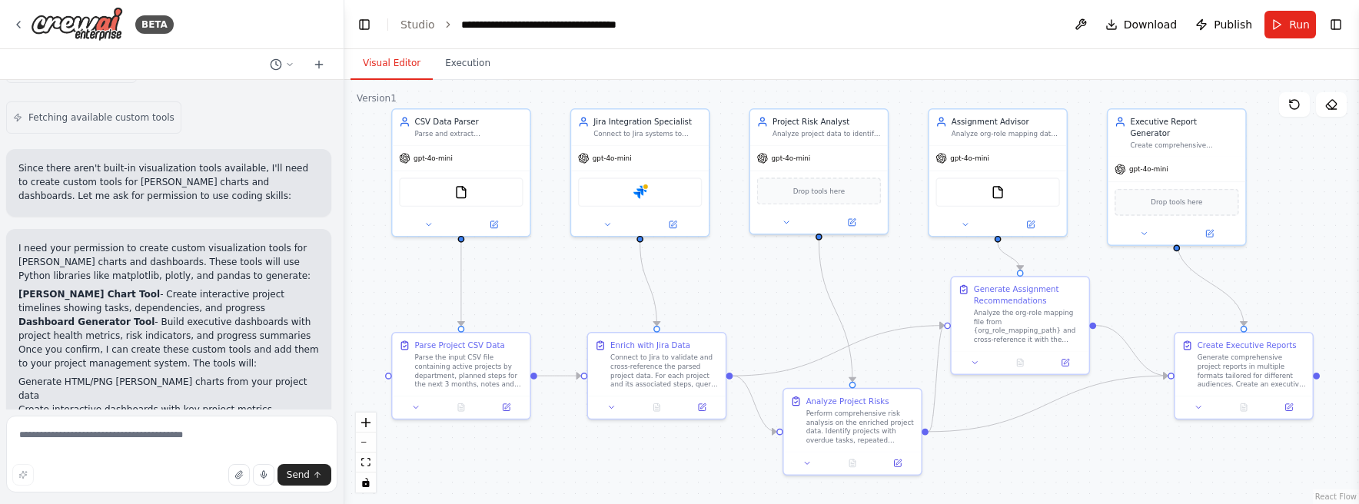
click at [1081, 454] on div ".deletable-edge-delete-btn { width: 20px; height: 20px; border: 0px solid #ffff…" at bounding box center [851, 292] width 1015 height 424
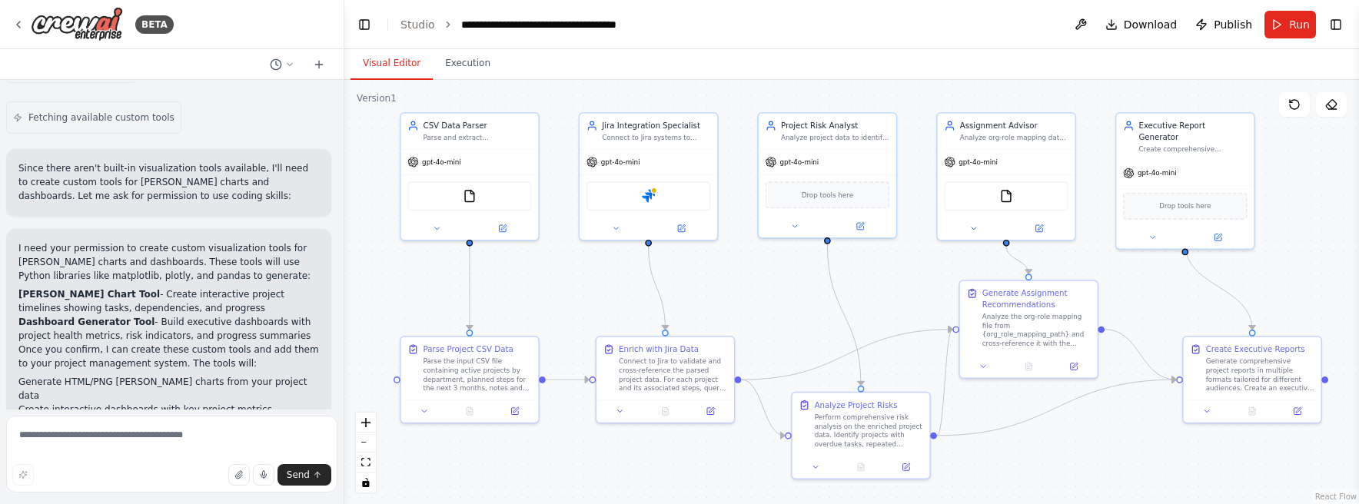
click at [1087, 451] on div ".deletable-edge-delete-btn { width: 20px; height: 20px; border: 0px solid #ffff…" at bounding box center [851, 292] width 1015 height 424
click at [147, 442] on textarea at bounding box center [171, 454] width 331 height 77
drag, startPoint x: 21, startPoint y: 434, endPoint x: 65, endPoint y: 447, distance: 45.5
click at [21, 434] on textarea "**********" at bounding box center [171, 454] width 331 height 77
click at [125, 444] on textarea "**********" at bounding box center [171, 454] width 331 height 77
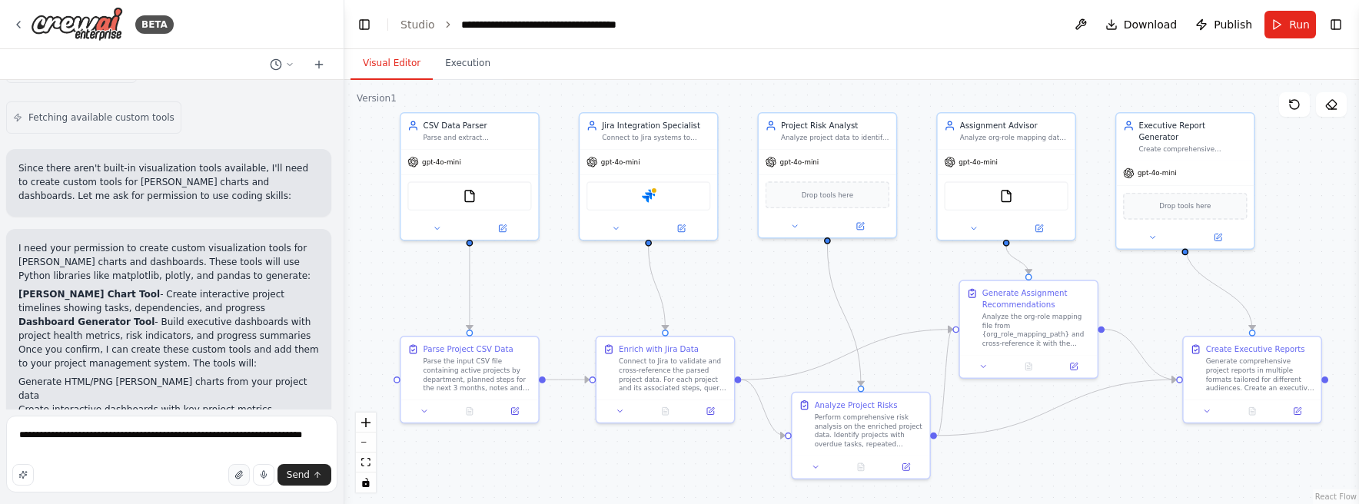
click at [239, 477] on icon "button" at bounding box center [238, 474] width 9 height 9
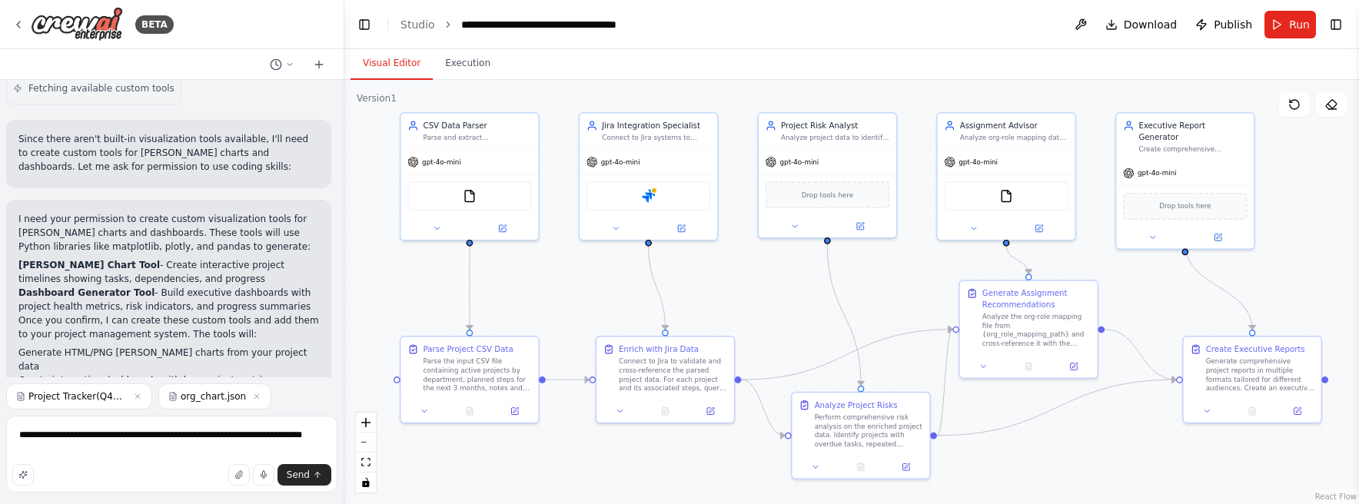
scroll to position [4801, 0]
click at [509, 405] on button at bounding box center [515, 409] width 38 height 13
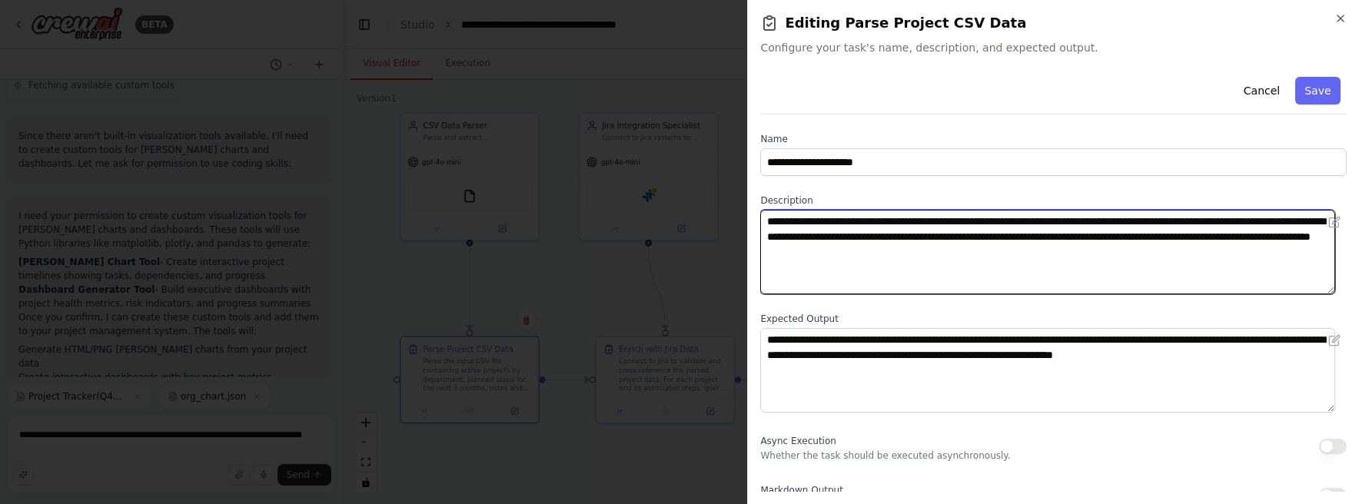
drag, startPoint x: 1067, startPoint y: 254, endPoint x: 1144, endPoint y: 254, distance: 76.9
click at [1144, 254] on textarea "**********" at bounding box center [1047, 252] width 575 height 85
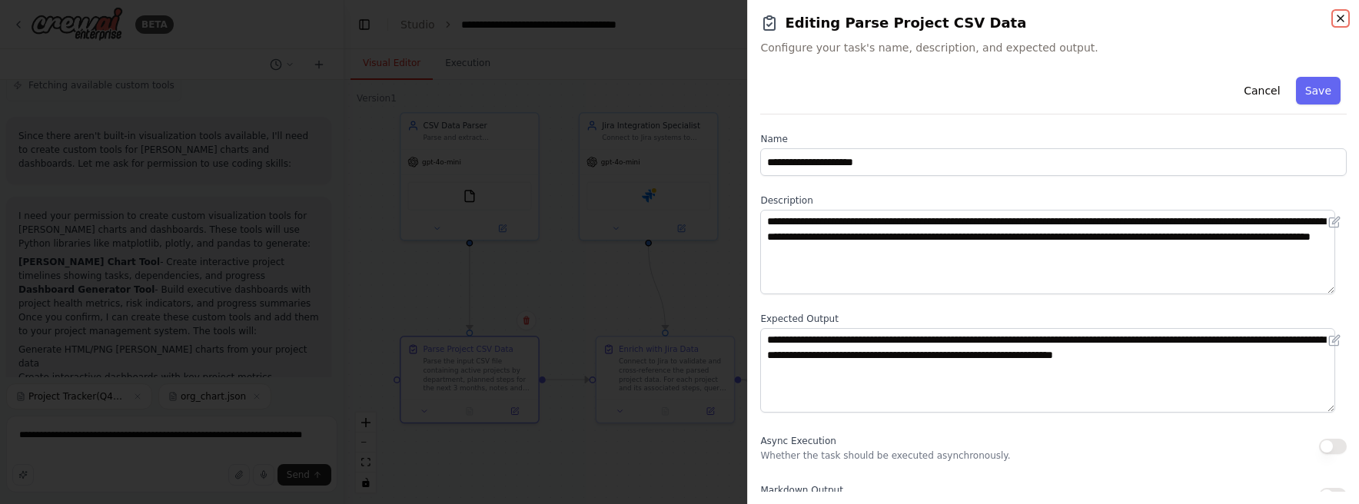
drag, startPoint x: 1340, startPoint y: 17, endPoint x: 1279, endPoint y: 55, distance: 71.9
click at [1340, 17] on icon "button" at bounding box center [1340, 18] width 12 height 12
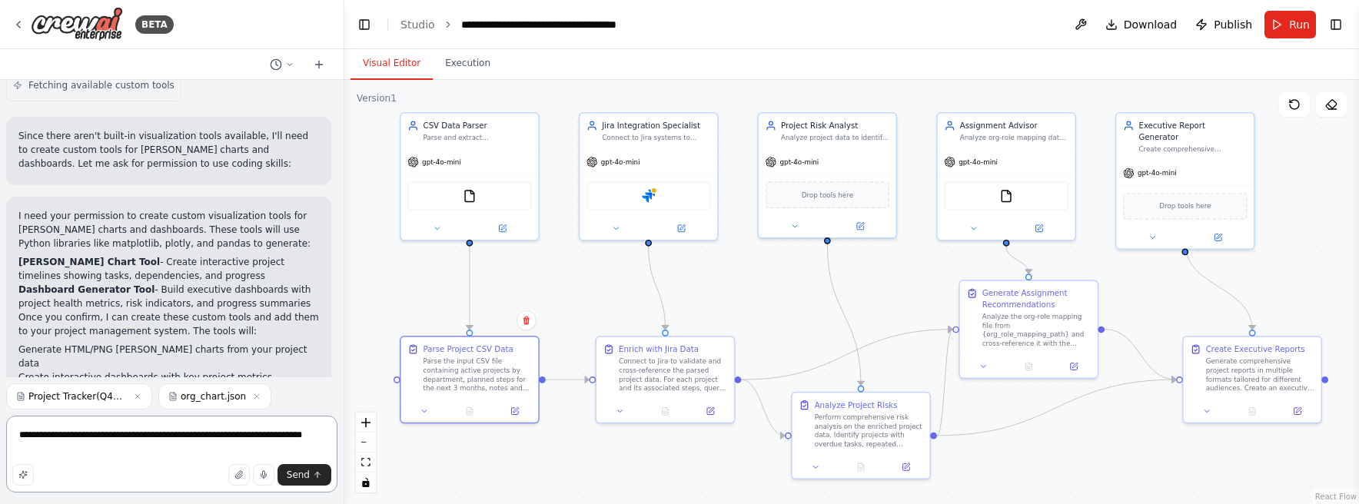
click at [242, 433] on textarea "**********" at bounding box center [171, 454] width 331 height 77
paste textarea "**********"
click at [1069, 370] on button at bounding box center [1074, 363] width 38 height 13
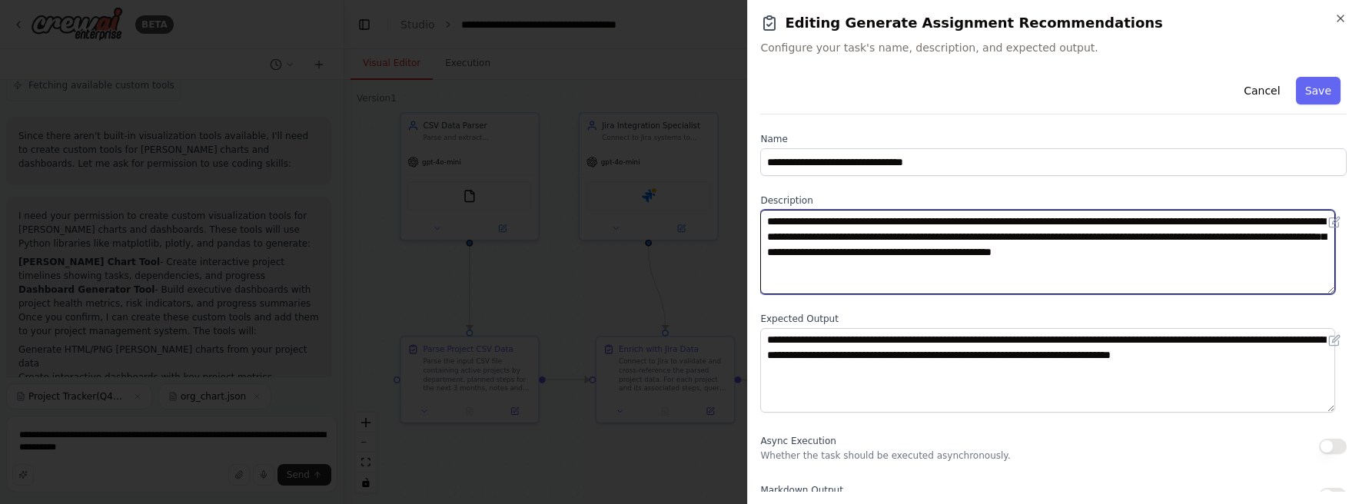
drag, startPoint x: 962, startPoint y: 224, endPoint x: 1088, endPoint y: 214, distance: 127.2
click at [1088, 214] on textarea "**********" at bounding box center [1047, 252] width 575 height 85
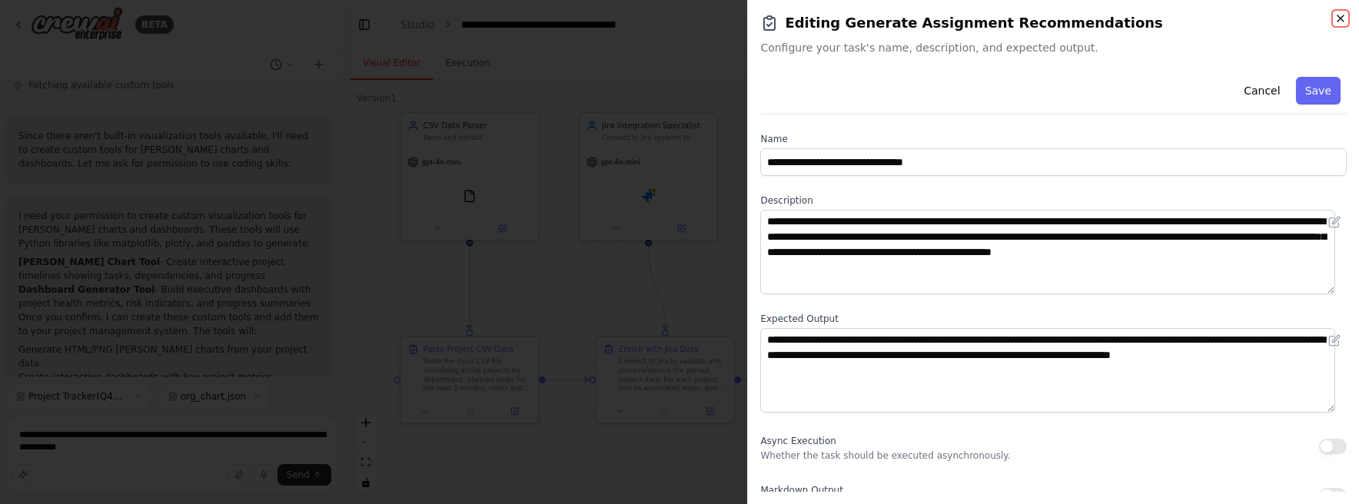
click at [1339, 17] on icon "button" at bounding box center [1340, 18] width 6 height 6
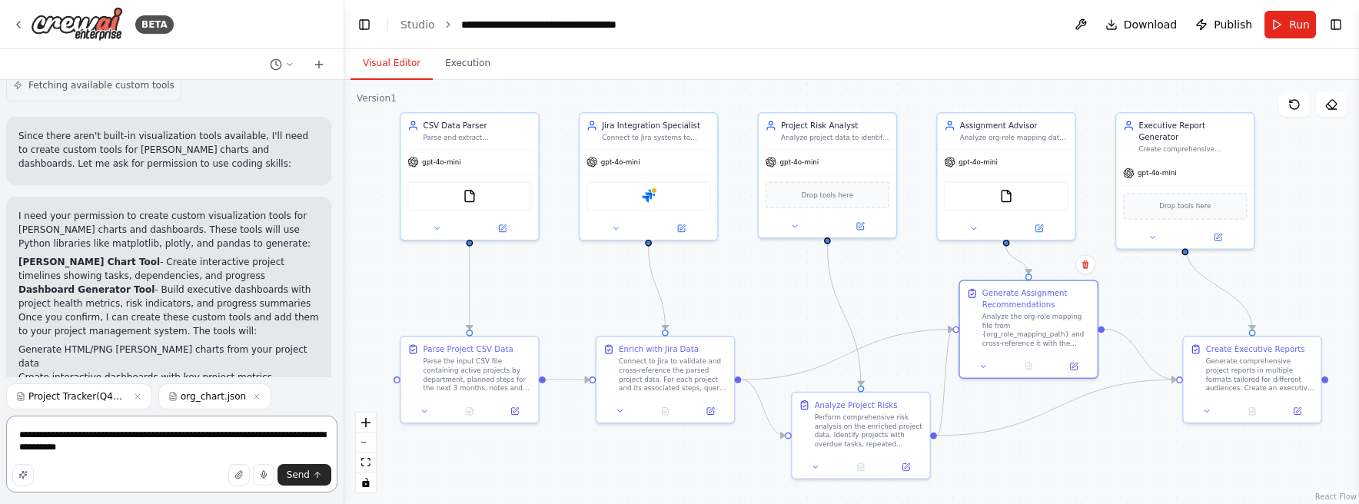
click at [161, 456] on textarea "**********" at bounding box center [171, 454] width 331 height 77
paste textarea "**********"
type textarea "**********"
click at [311, 477] on button "Send" at bounding box center [304, 475] width 54 height 22
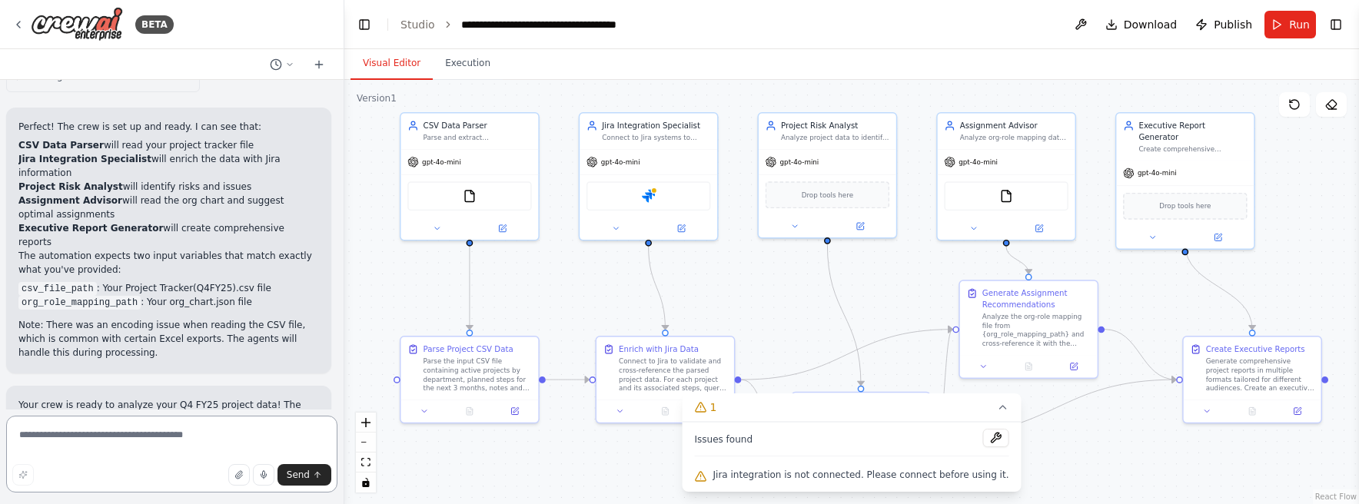
scroll to position [5522, 0]
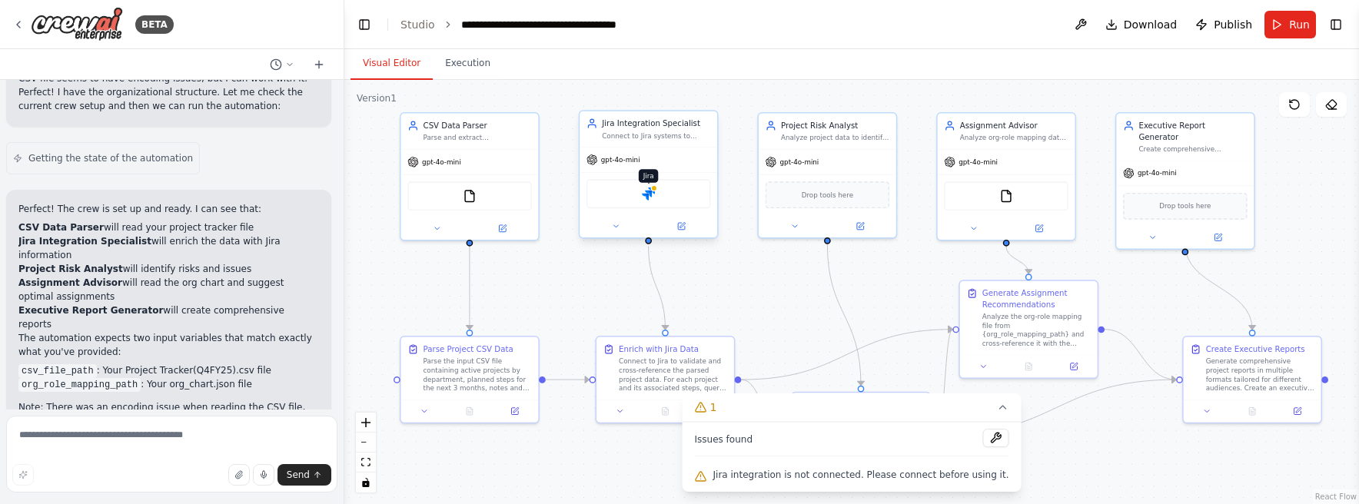
click at [650, 197] on img at bounding box center [648, 194] width 13 height 13
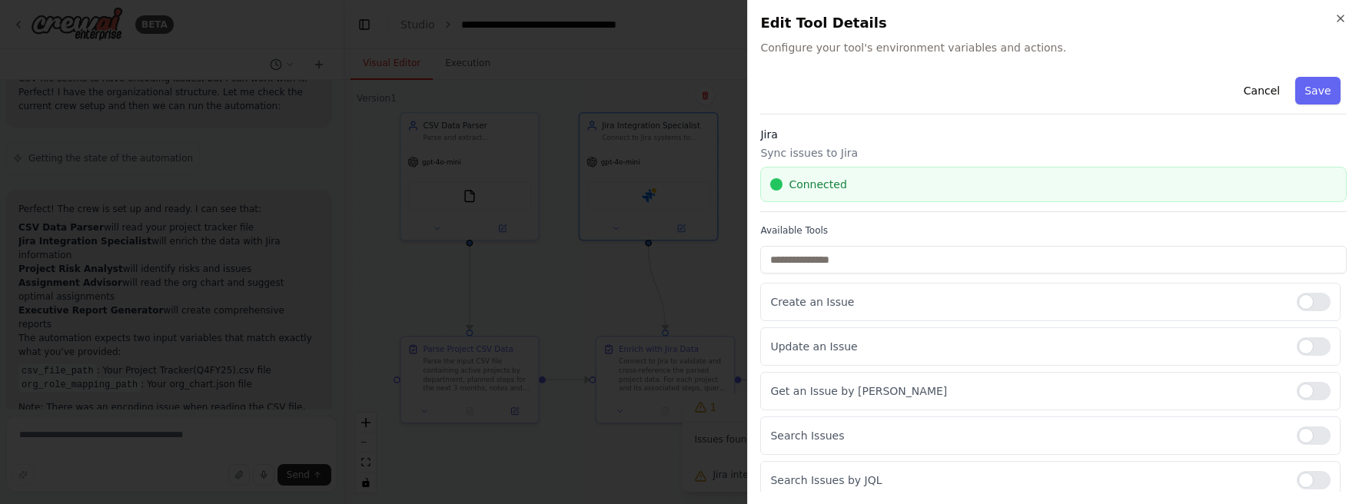
click at [1128, 186] on div "Connected" at bounding box center [1053, 184] width 566 height 15
click at [825, 155] on p "Sync issues to Jira" at bounding box center [1053, 152] width 586 height 15
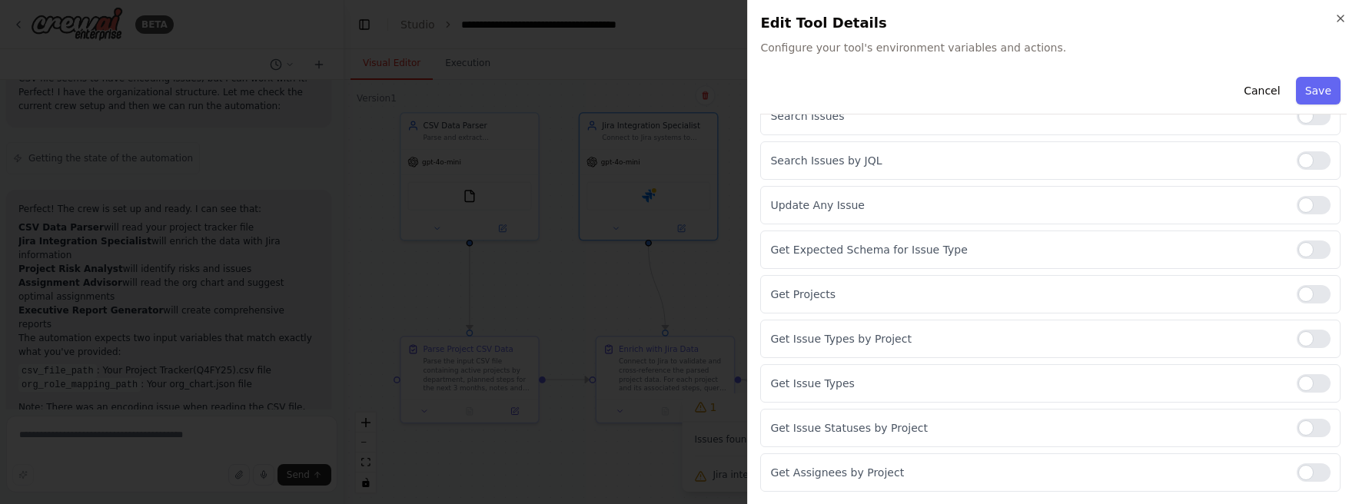
scroll to position [0, 0]
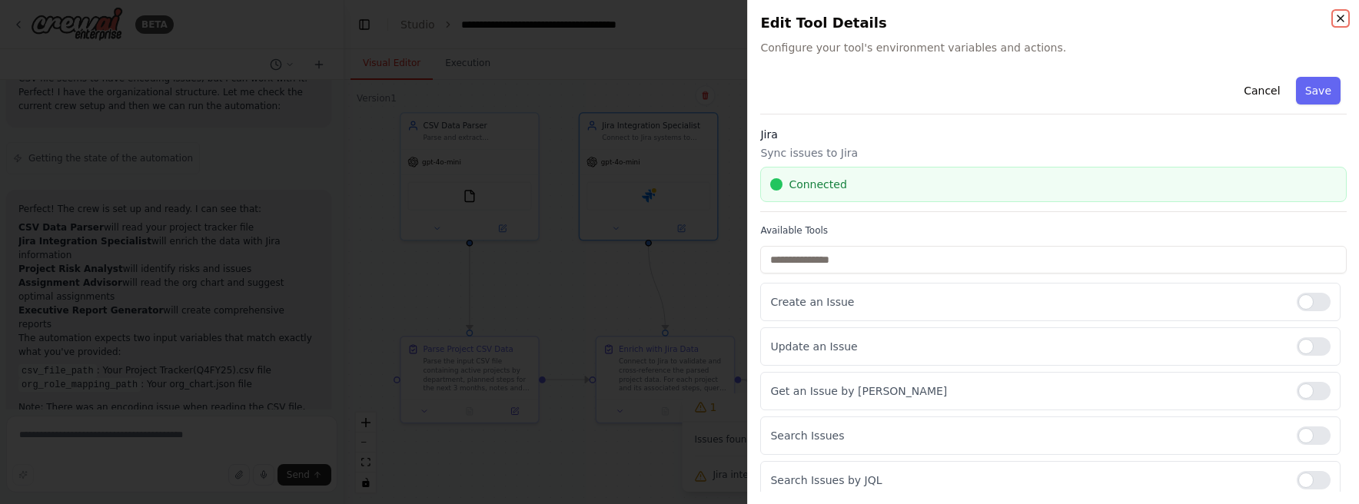
click at [1344, 12] on icon "button" at bounding box center [1340, 18] width 12 height 12
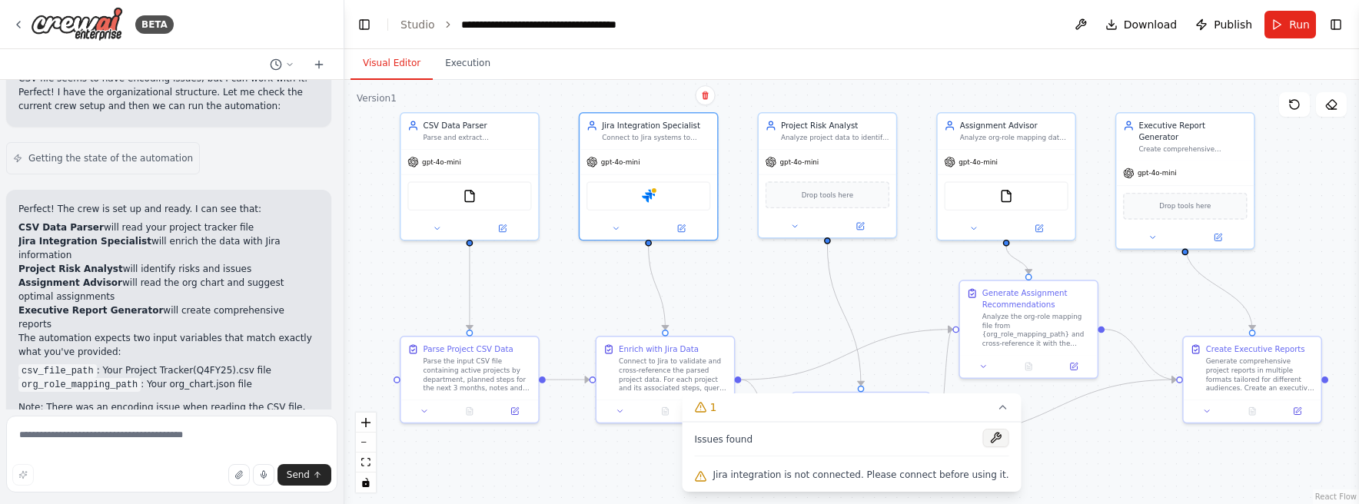
click at [983, 433] on button at bounding box center [995, 438] width 26 height 18
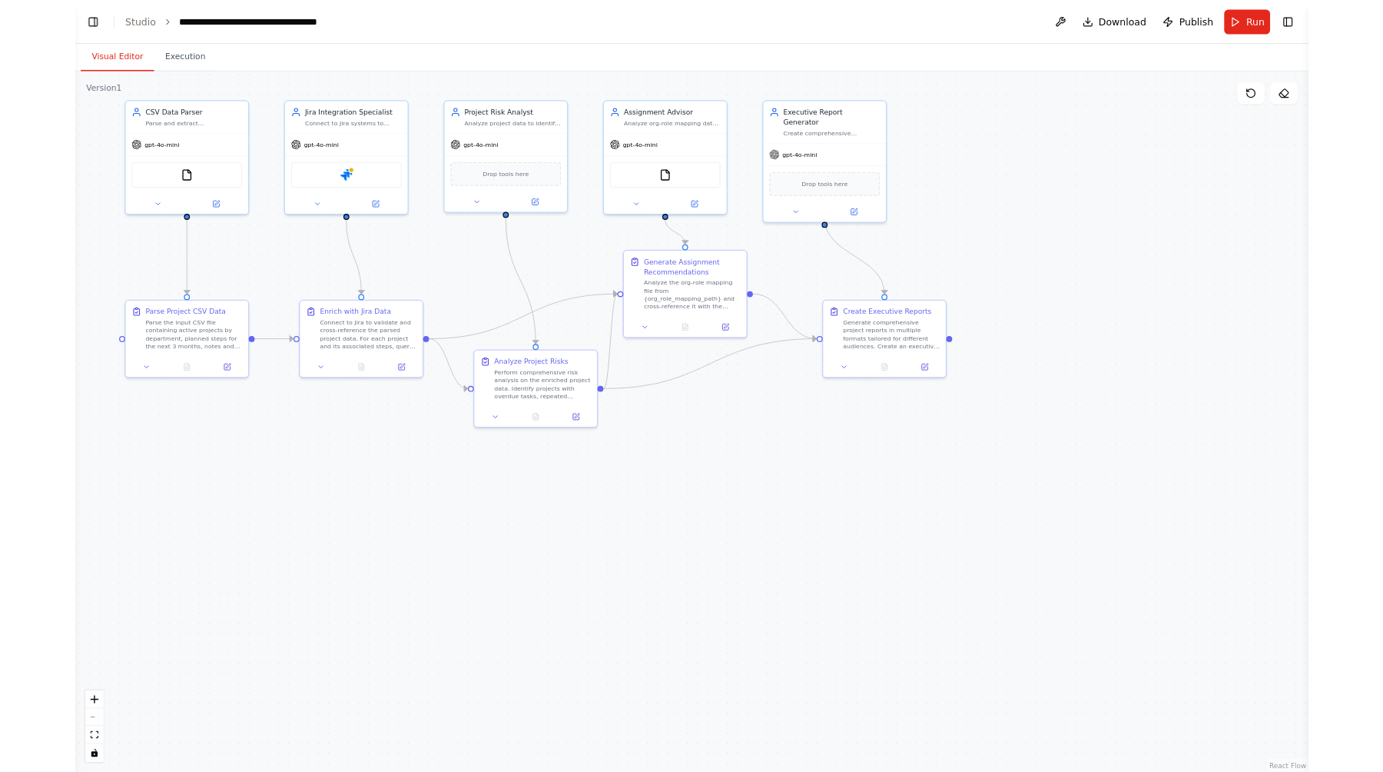
scroll to position [5390, 0]
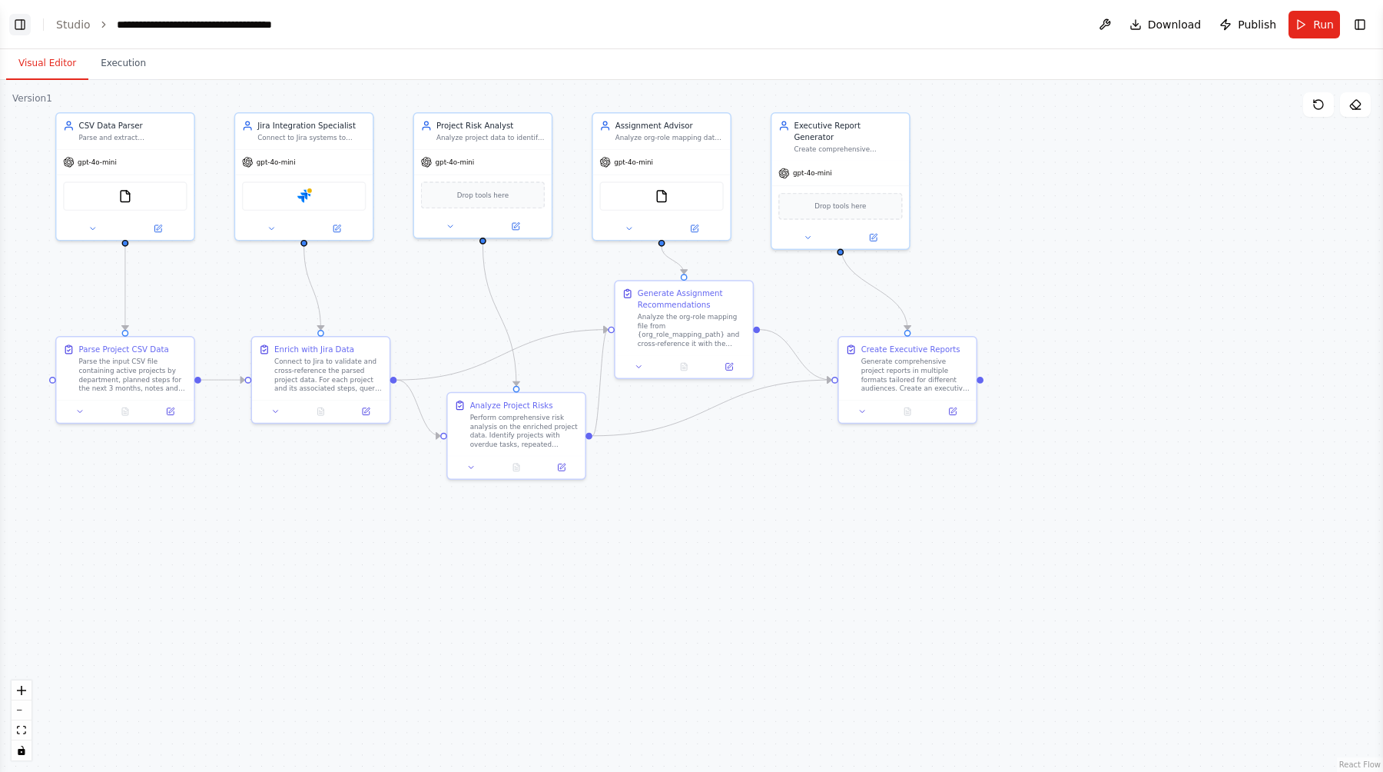
click at [22, 33] on button "Toggle Left Sidebar" at bounding box center [20, 25] width 22 height 22
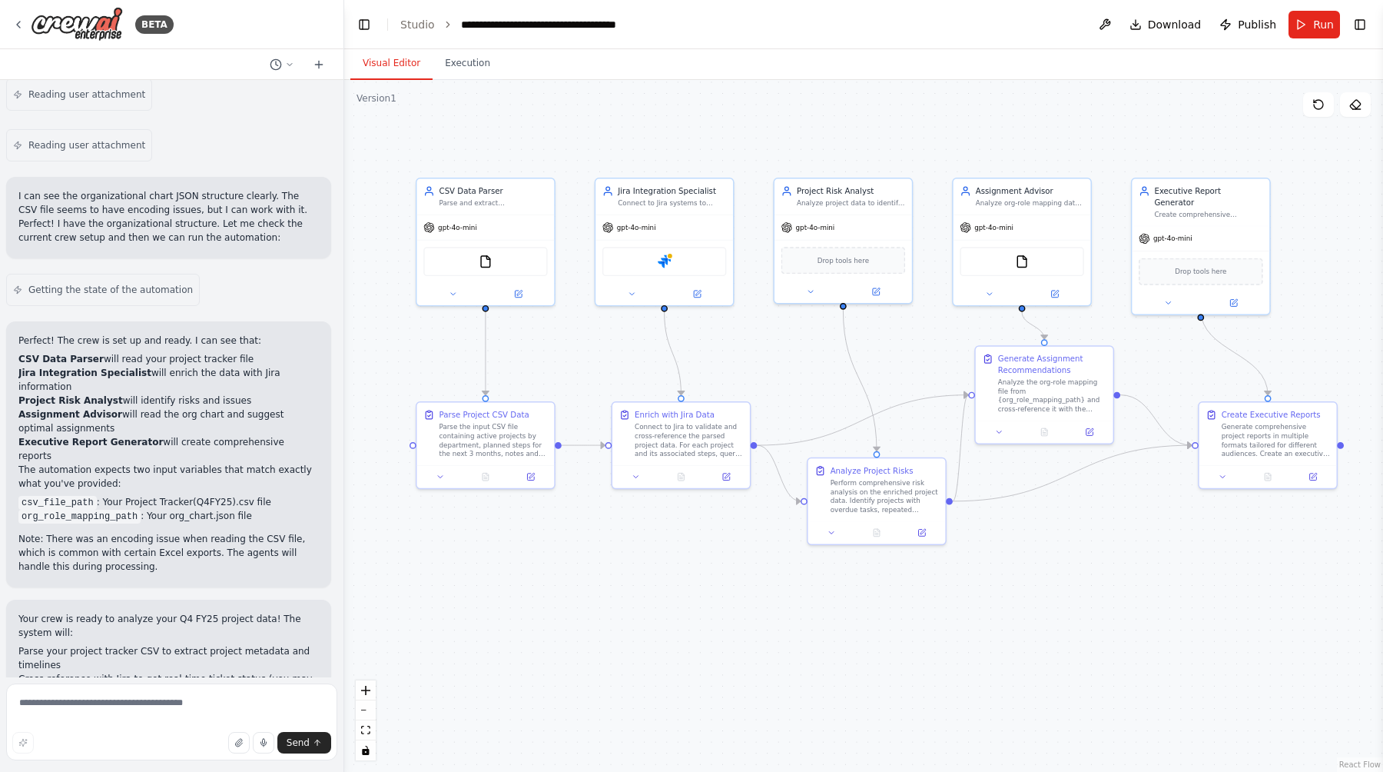
drag, startPoint x: 779, startPoint y: 572, endPoint x: 795, endPoint y: 637, distance: 67.3
click at [795, 503] on div ".deletable-edge-delete-btn { width: 20px; height: 20px; border: 0px solid #ffff…" at bounding box center [863, 426] width 1039 height 692
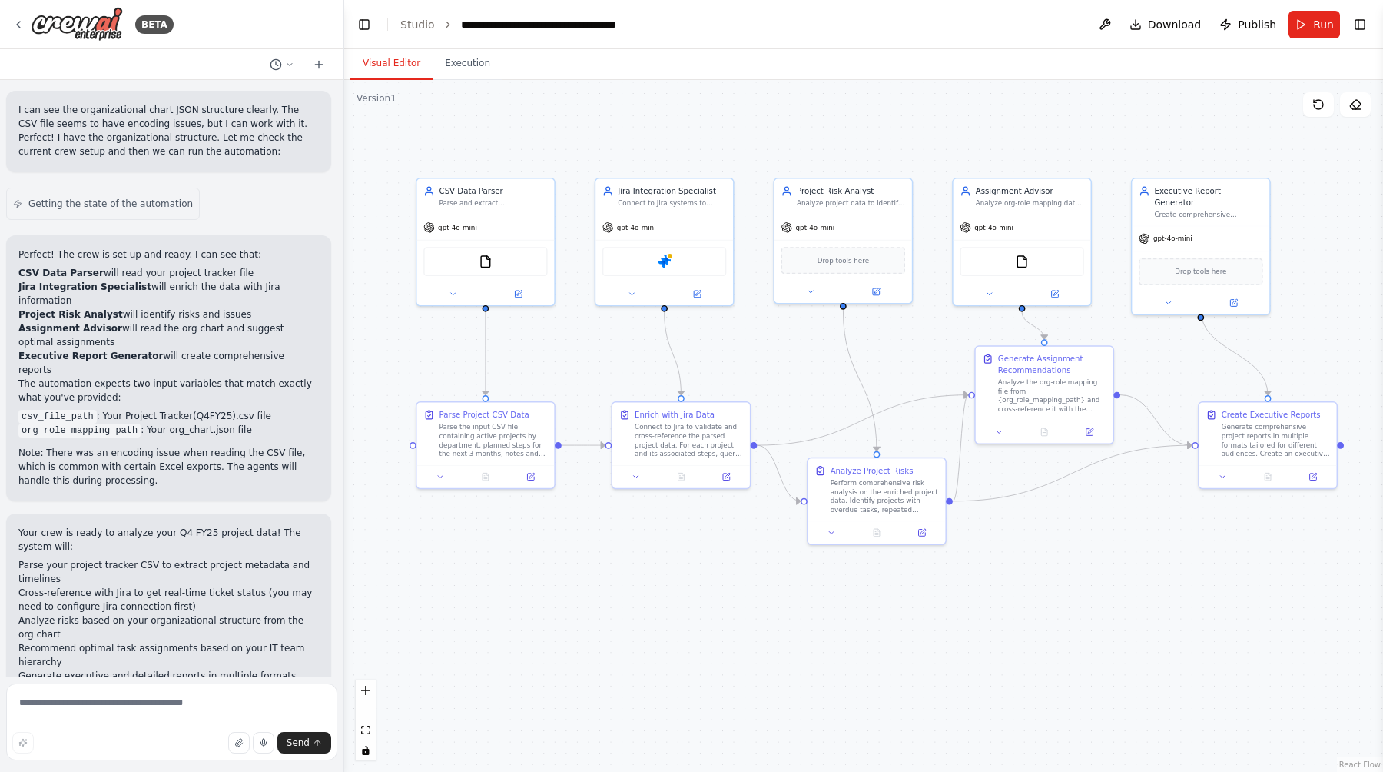
scroll to position [5484, 0]
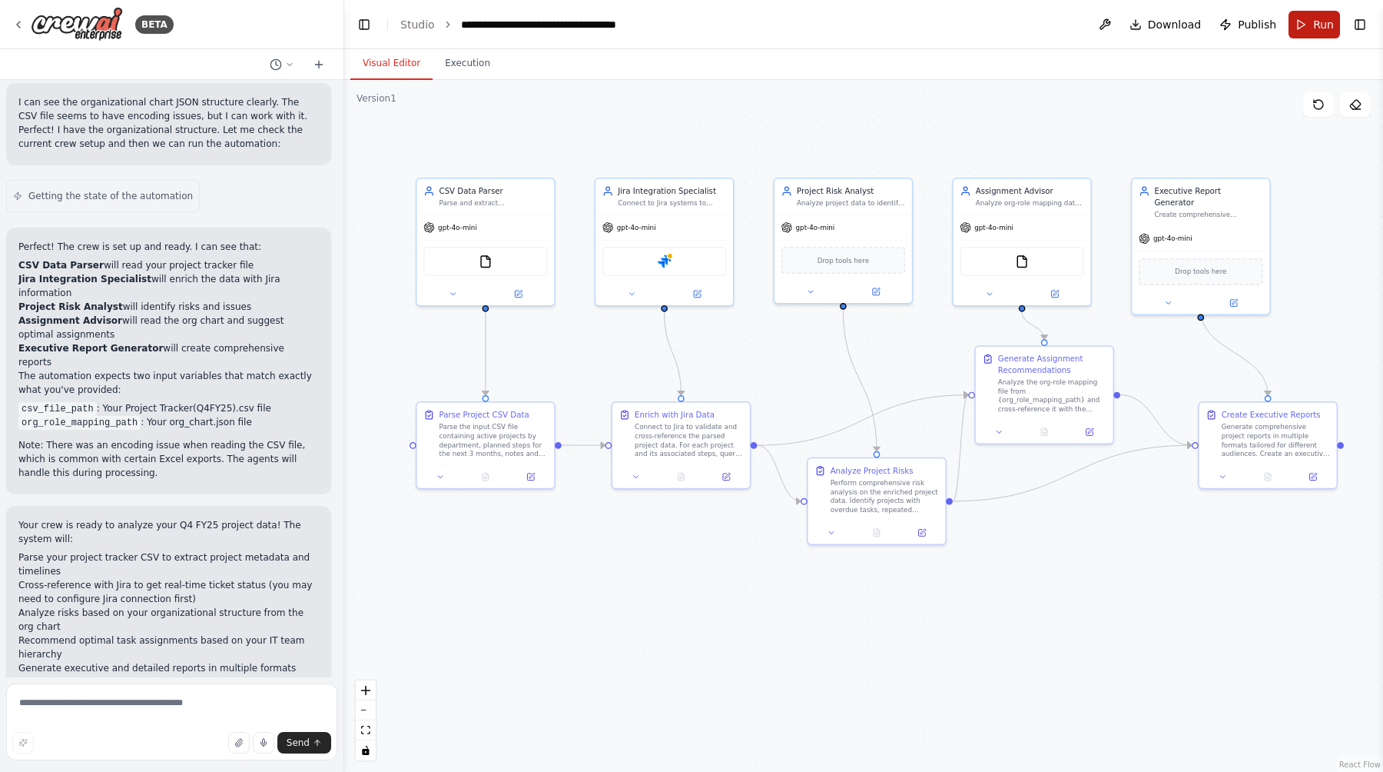
click at [1313, 24] on button "Run" at bounding box center [1314, 25] width 51 height 28
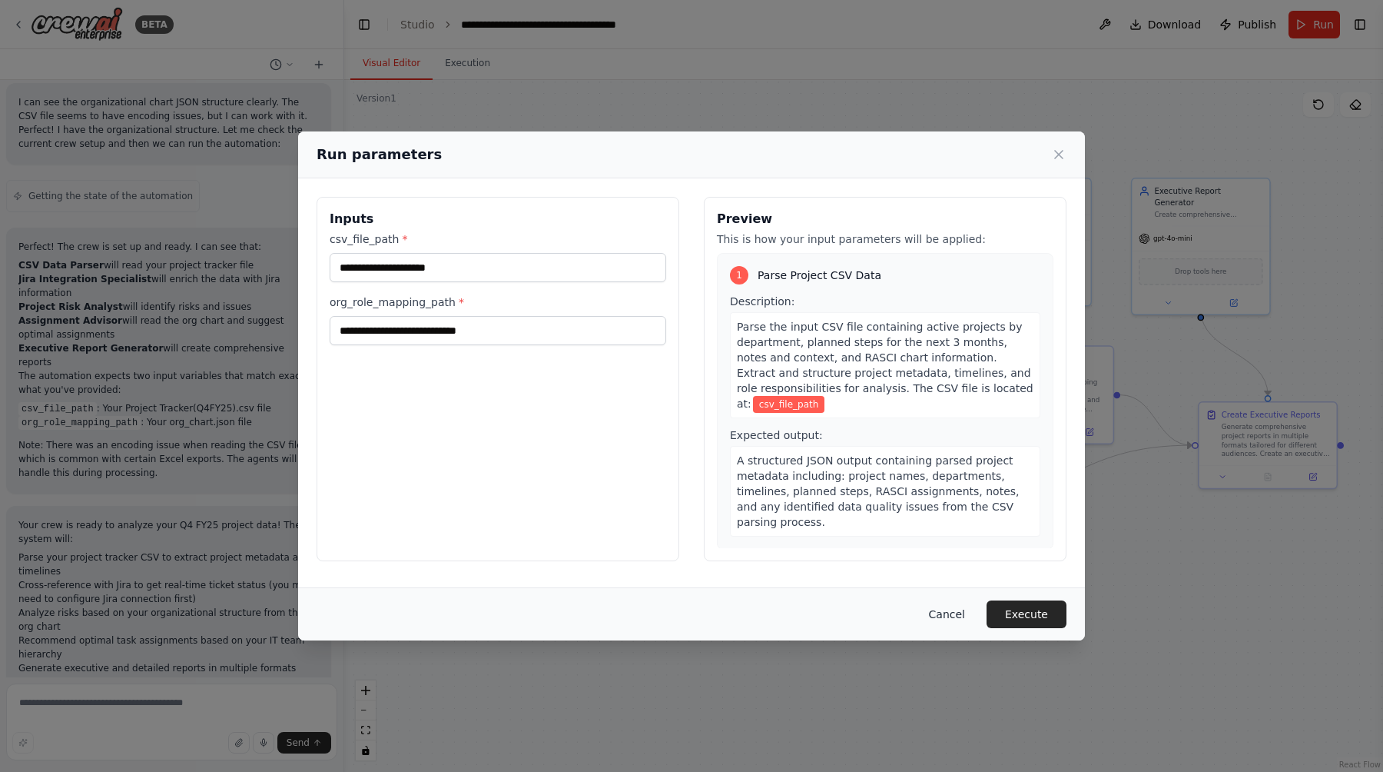
click at [950, 503] on button "Cancel" at bounding box center [947, 614] width 61 height 28
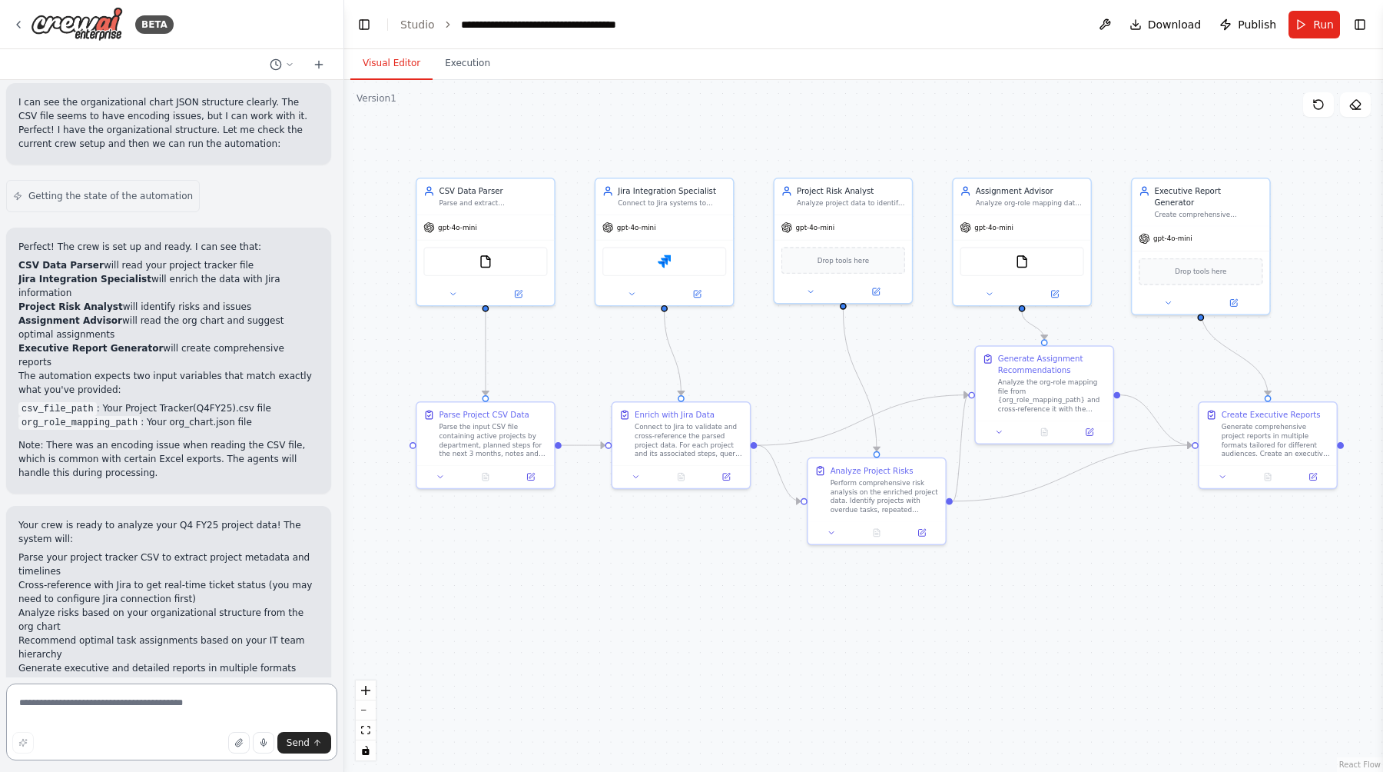
click at [171, 503] on textarea at bounding box center [171, 721] width 331 height 77
type textarea "******"
click at [306, 503] on span "Send" at bounding box center [298, 742] width 23 height 12
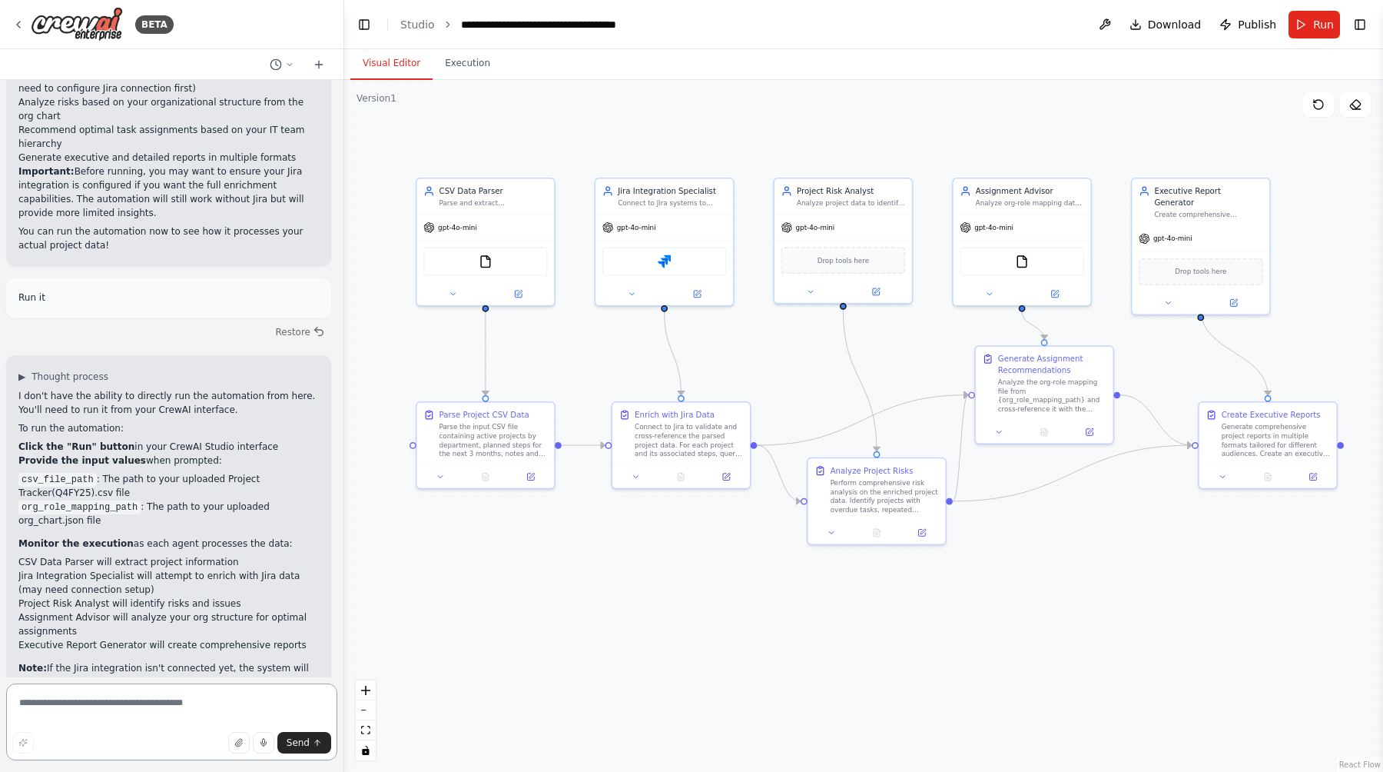
scroll to position [6008, 0]
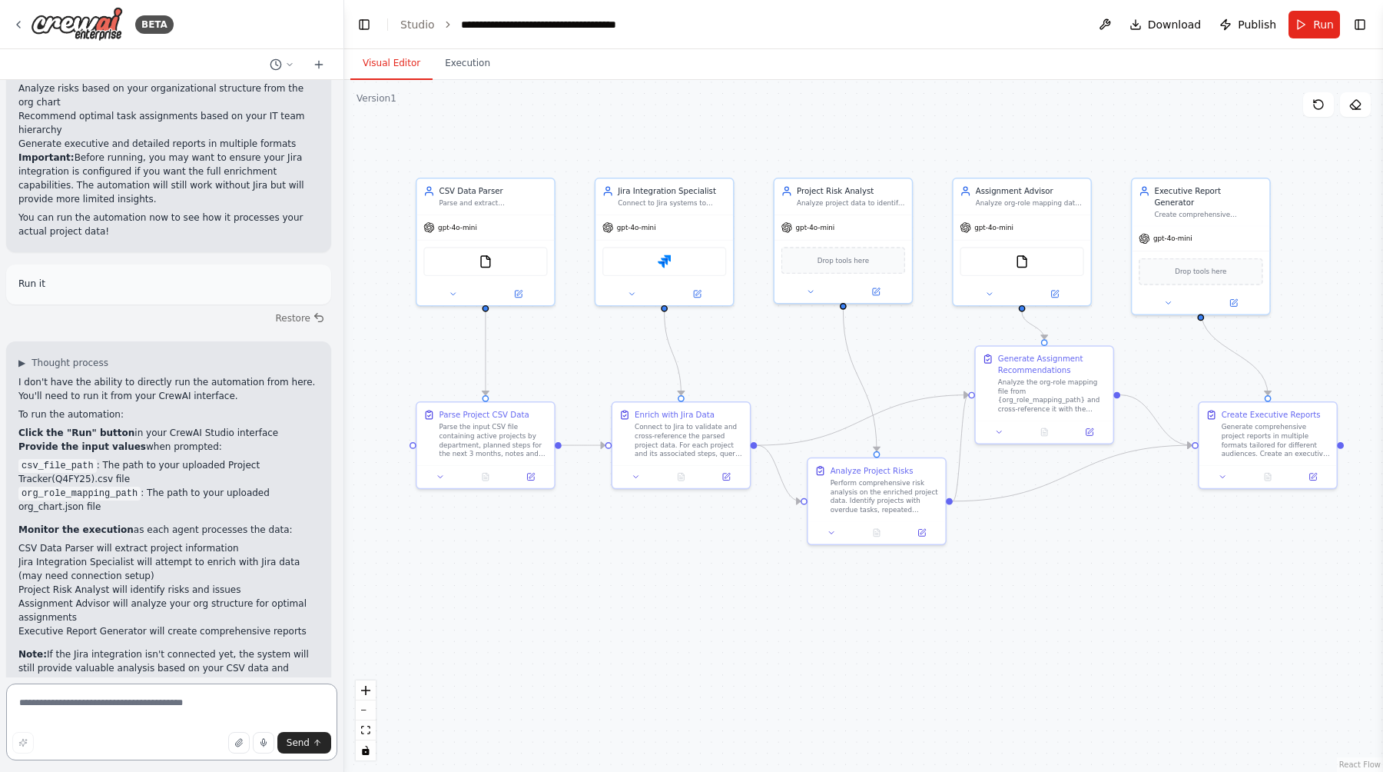
click at [143, 503] on textarea at bounding box center [171, 721] width 331 height 77
click at [121, 503] on textarea "**********" at bounding box center [171, 721] width 331 height 77
type textarea "**********"
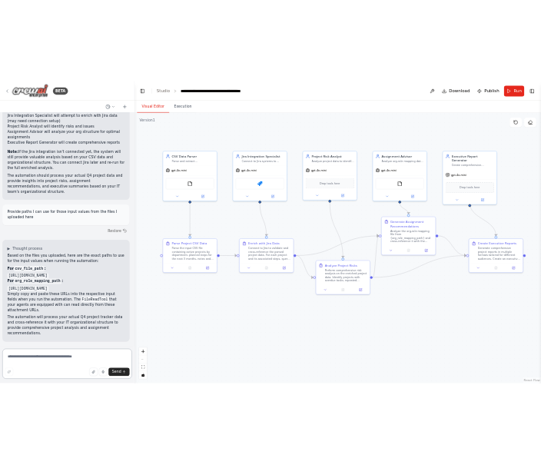
scroll to position [6509, 0]
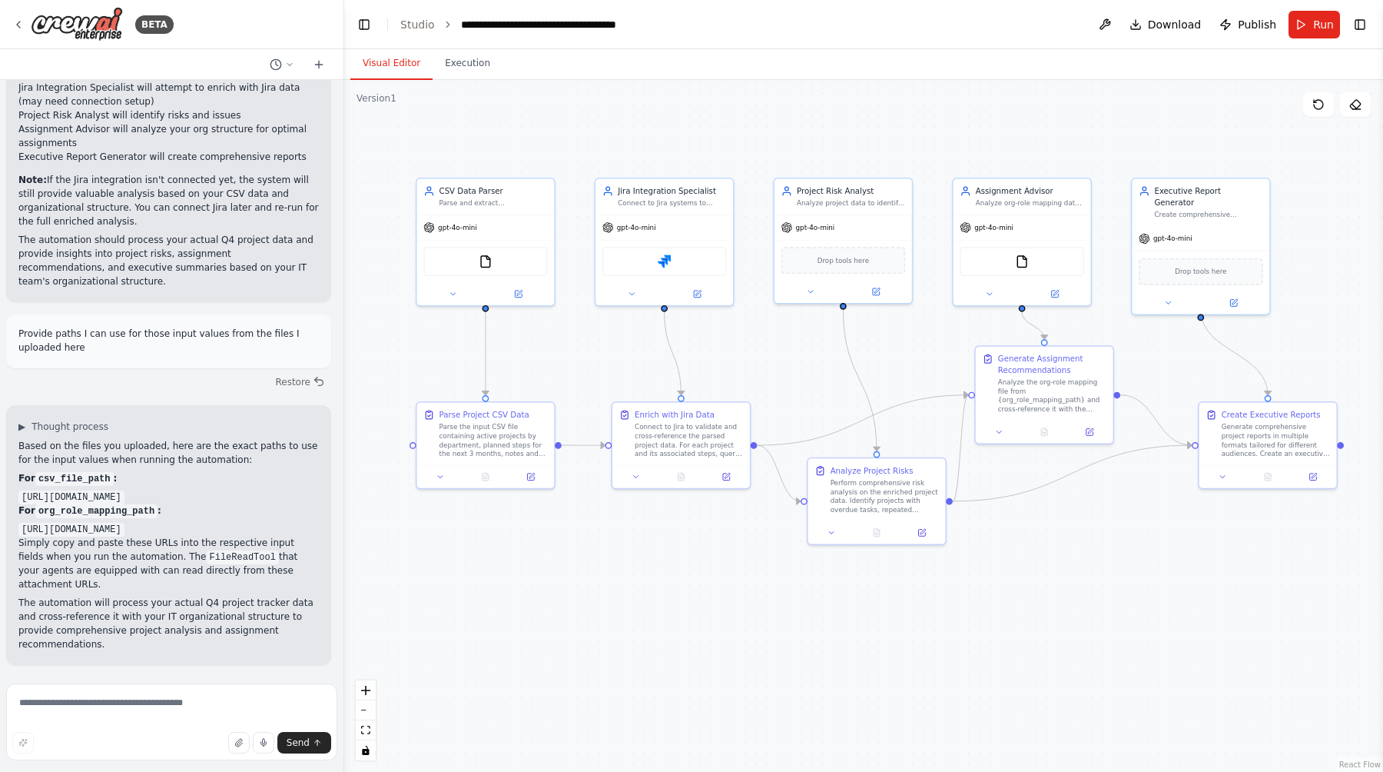
drag, startPoint x: 19, startPoint y: 340, endPoint x: 81, endPoint y: 527, distance: 197.6
click at [81, 503] on div "Based on the files you uploaded, here are the exact paths to use for the input …" at bounding box center [168, 545] width 301 height 212
copy div "For csv_file_path : https://app.crewai.com/rails/active_storage/blobs/redirect/…"
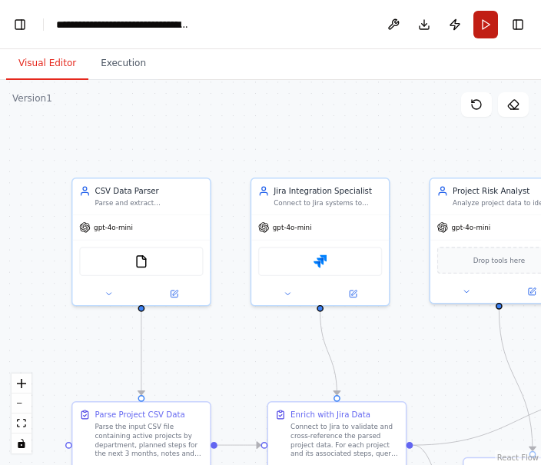
click at [486, 32] on button "Run" at bounding box center [485, 25] width 25 height 28
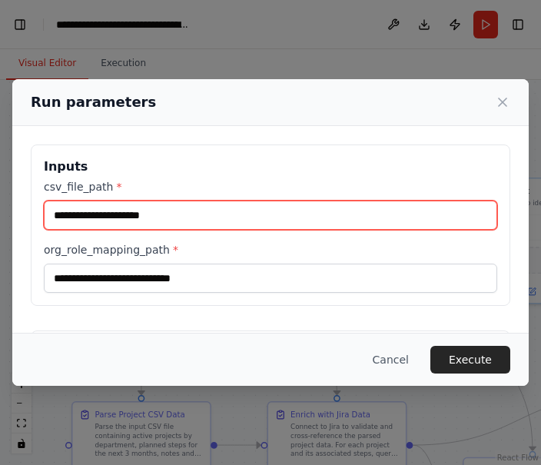
click at [171, 217] on input "csv_file_path *" at bounding box center [270, 215] width 453 height 29
paste input "**********"
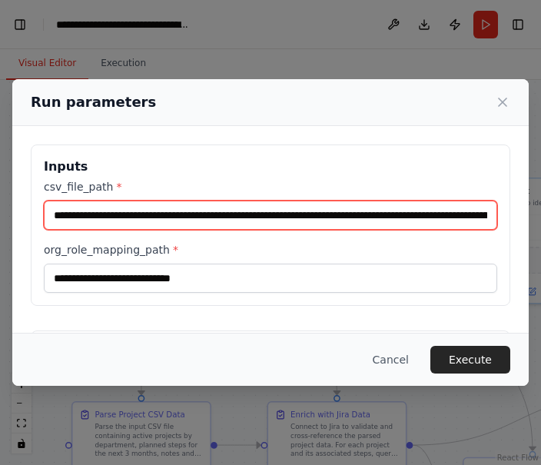
scroll to position [0, 886]
type input "**********"
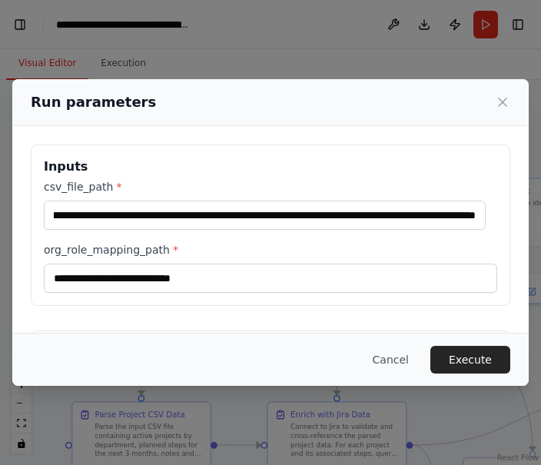
scroll to position [0, 0]
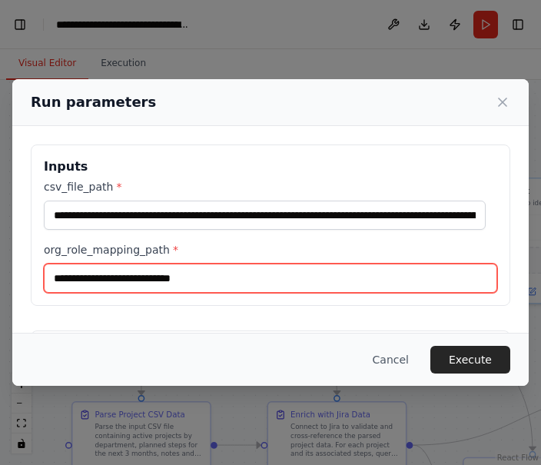
click at [203, 279] on input "org_role_mapping_path *" at bounding box center [270, 278] width 453 height 29
paste input "**********"
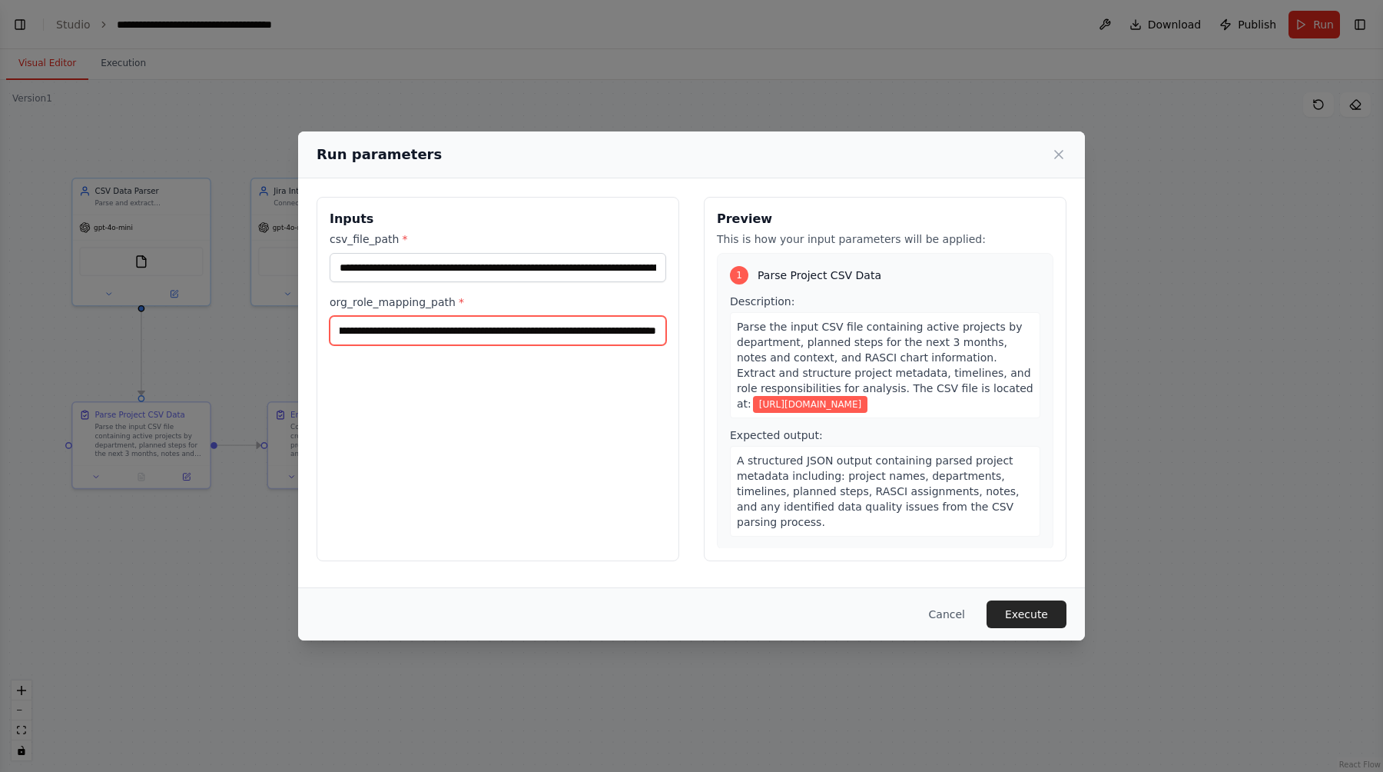
scroll to position [4829, 0]
type input "**********"
click at [637, 394] on div "**********" at bounding box center [498, 379] width 363 height 364
click at [1026, 503] on button "Execute" at bounding box center [1027, 614] width 80 height 28
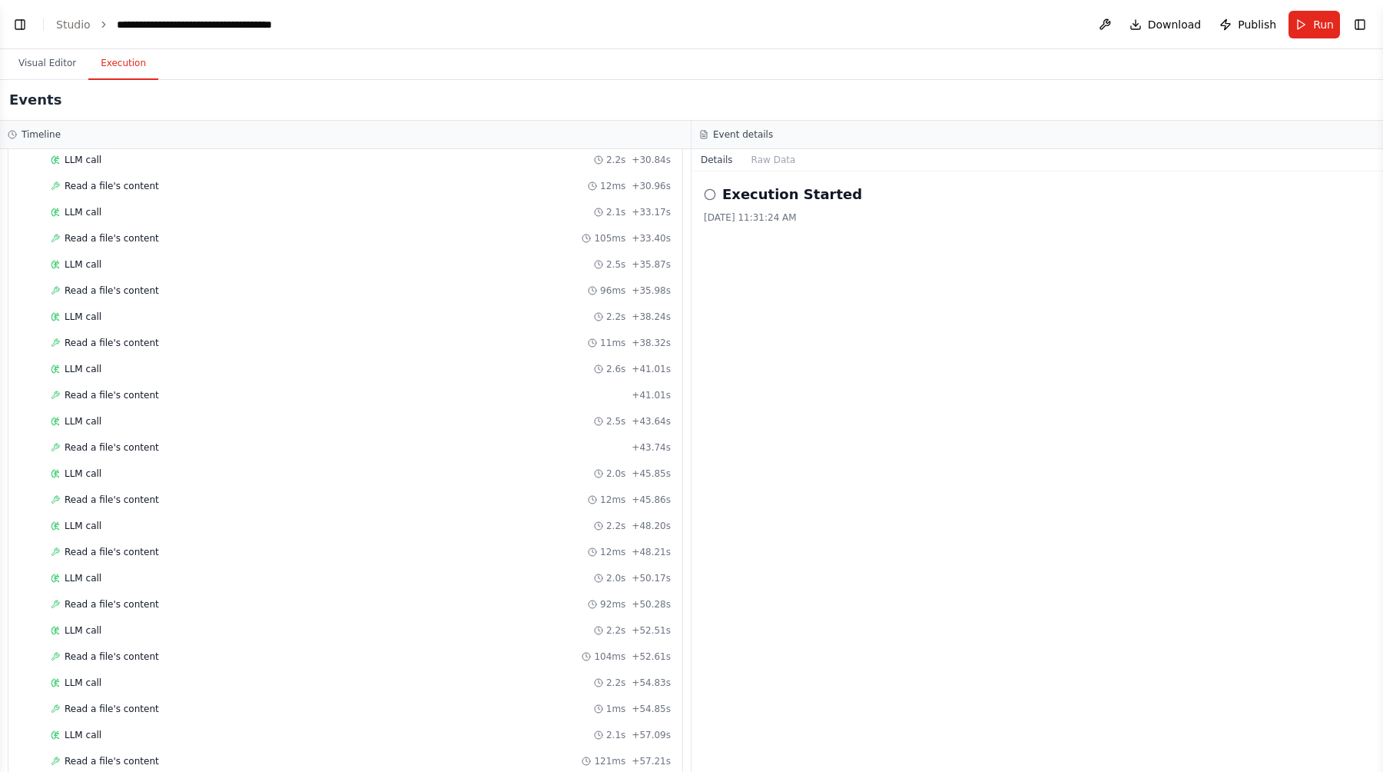
scroll to position [1895, 0]
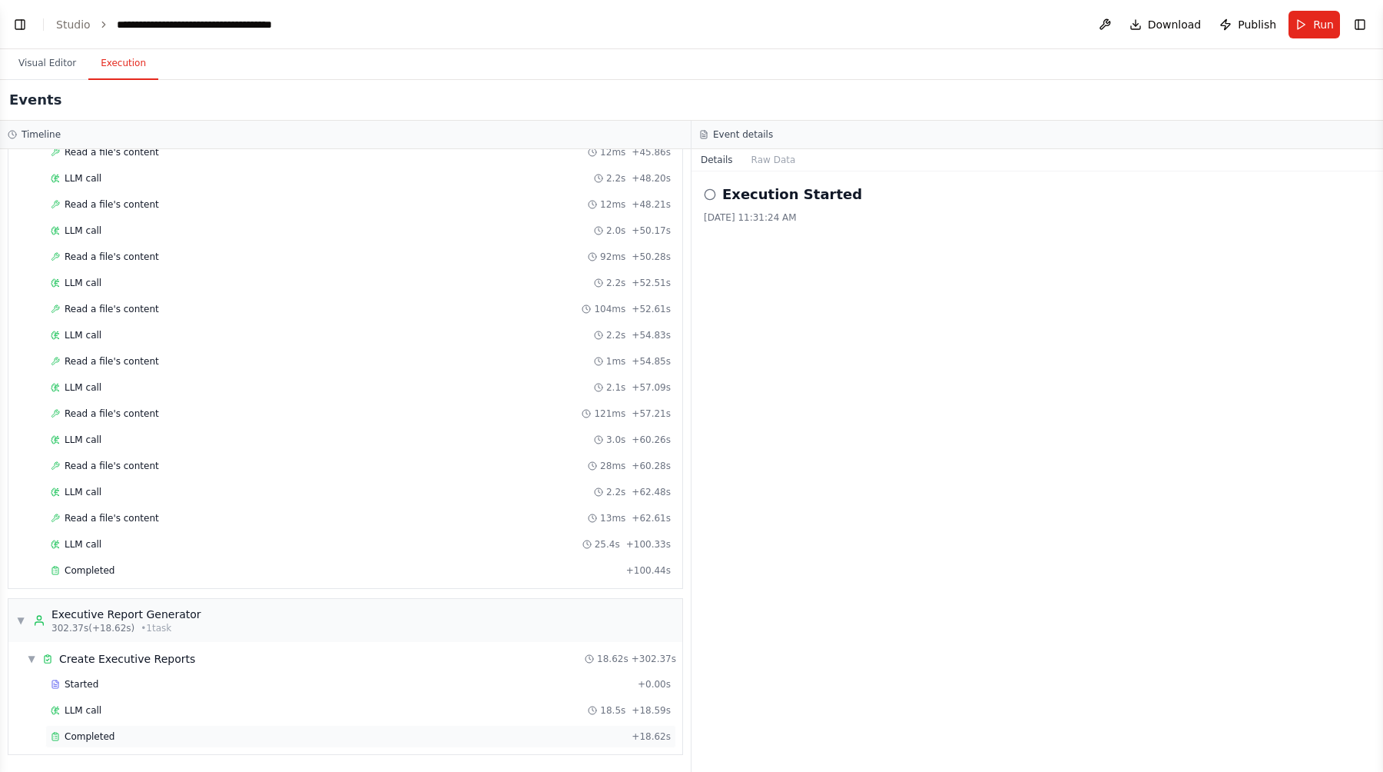
click at [479, 503] on div "Completed" at bounding box center [338, 736] width 575 height 12
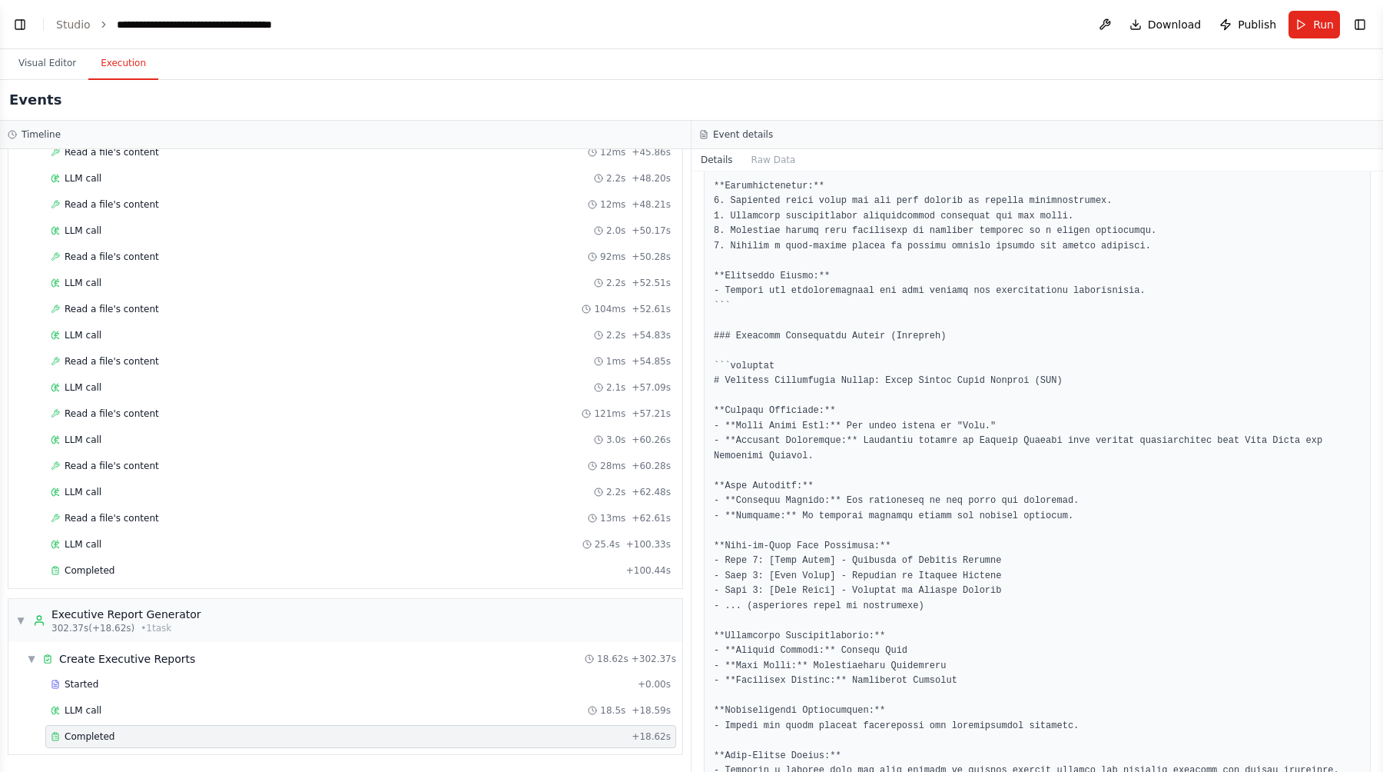
scroll to position [0, 0]
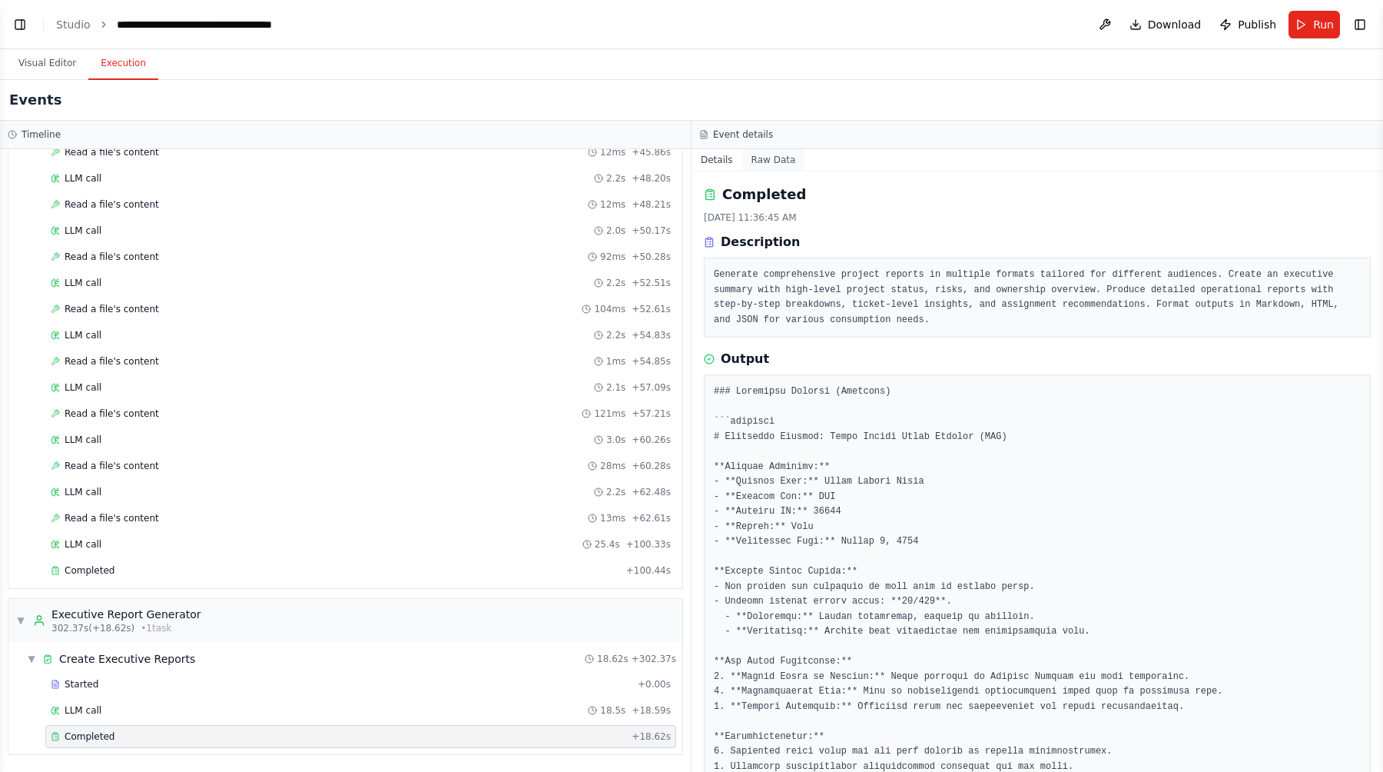
click at [779, 162] on button "Raw Data" at bounding box center [773, 160] width 63 height 22
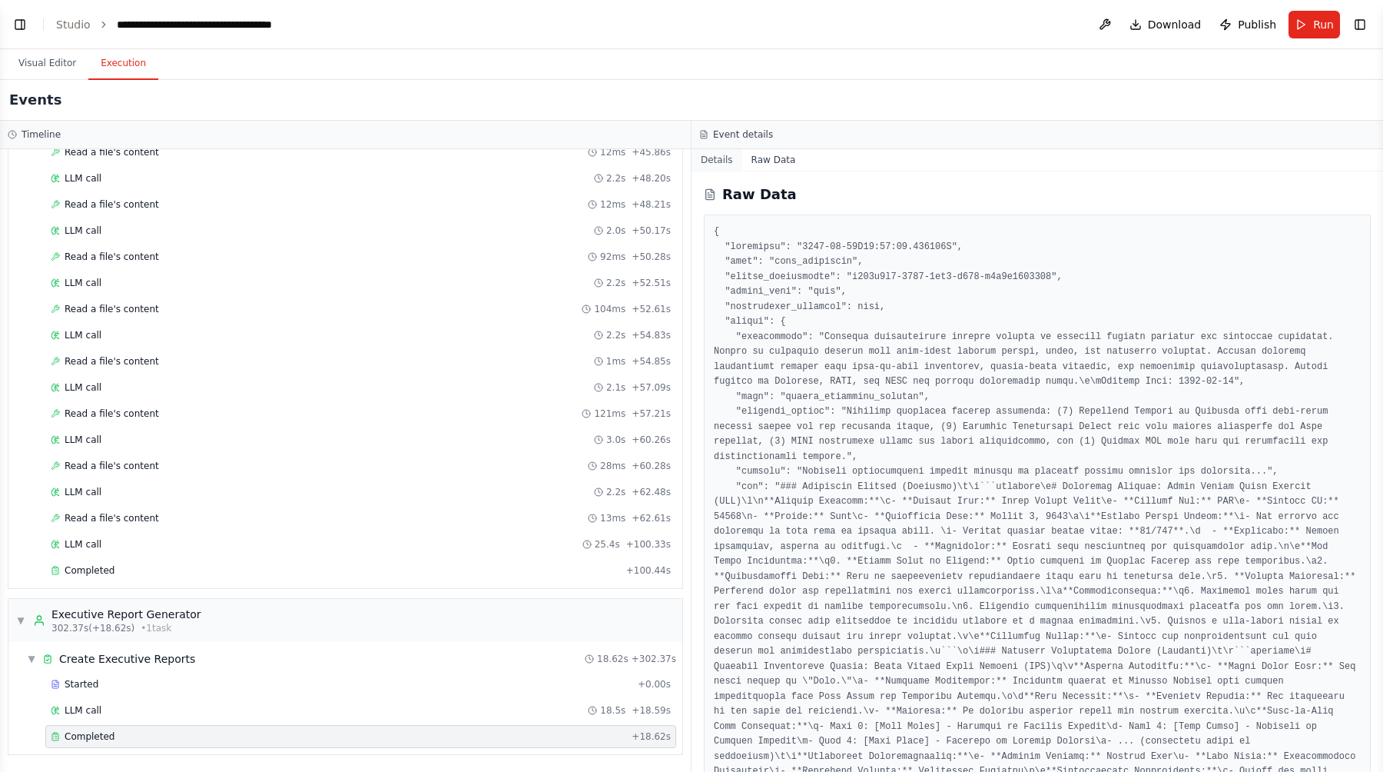
click at [723, 161] on button "Details" at bounding box center [717, 160] width 51 height 22
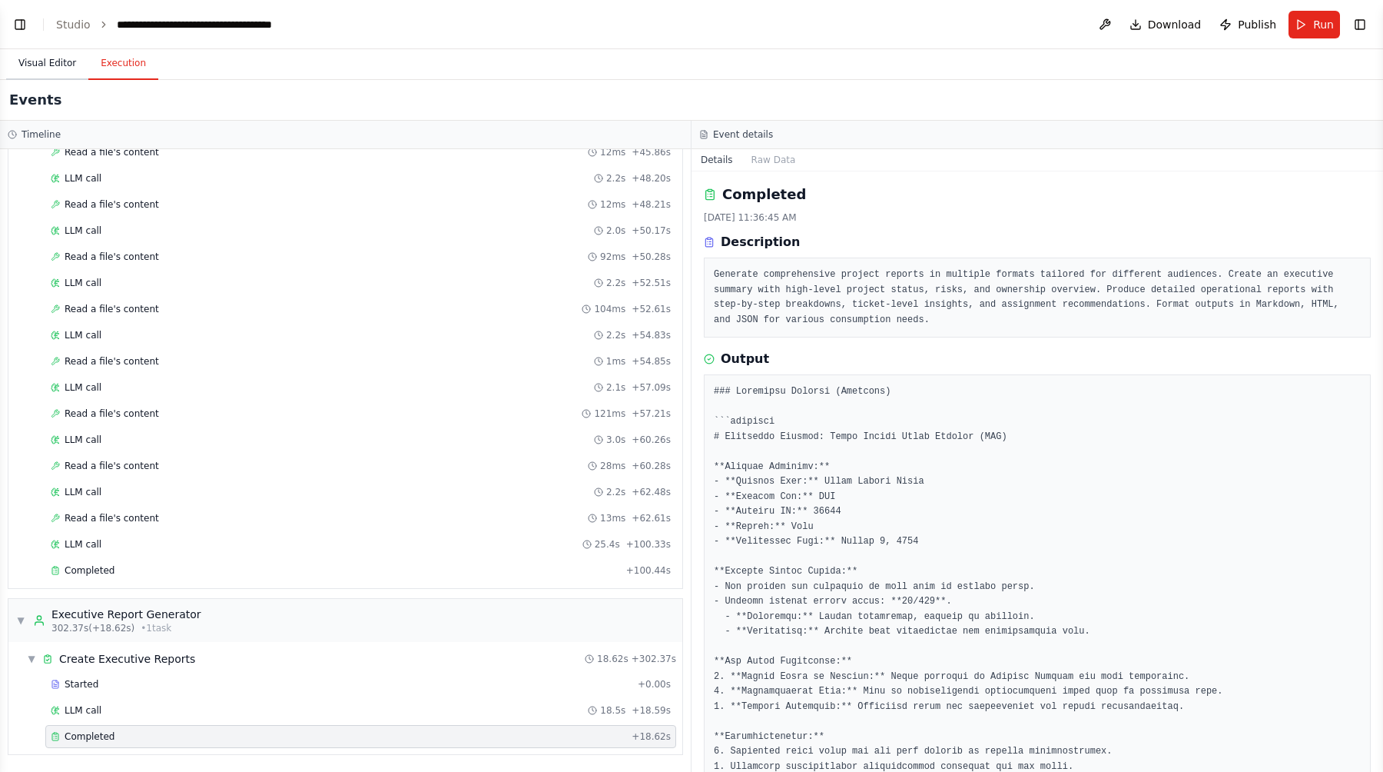
click at [59, 61] on button "Visual Editor" at bounding box center [47, 64] width 82 height 32
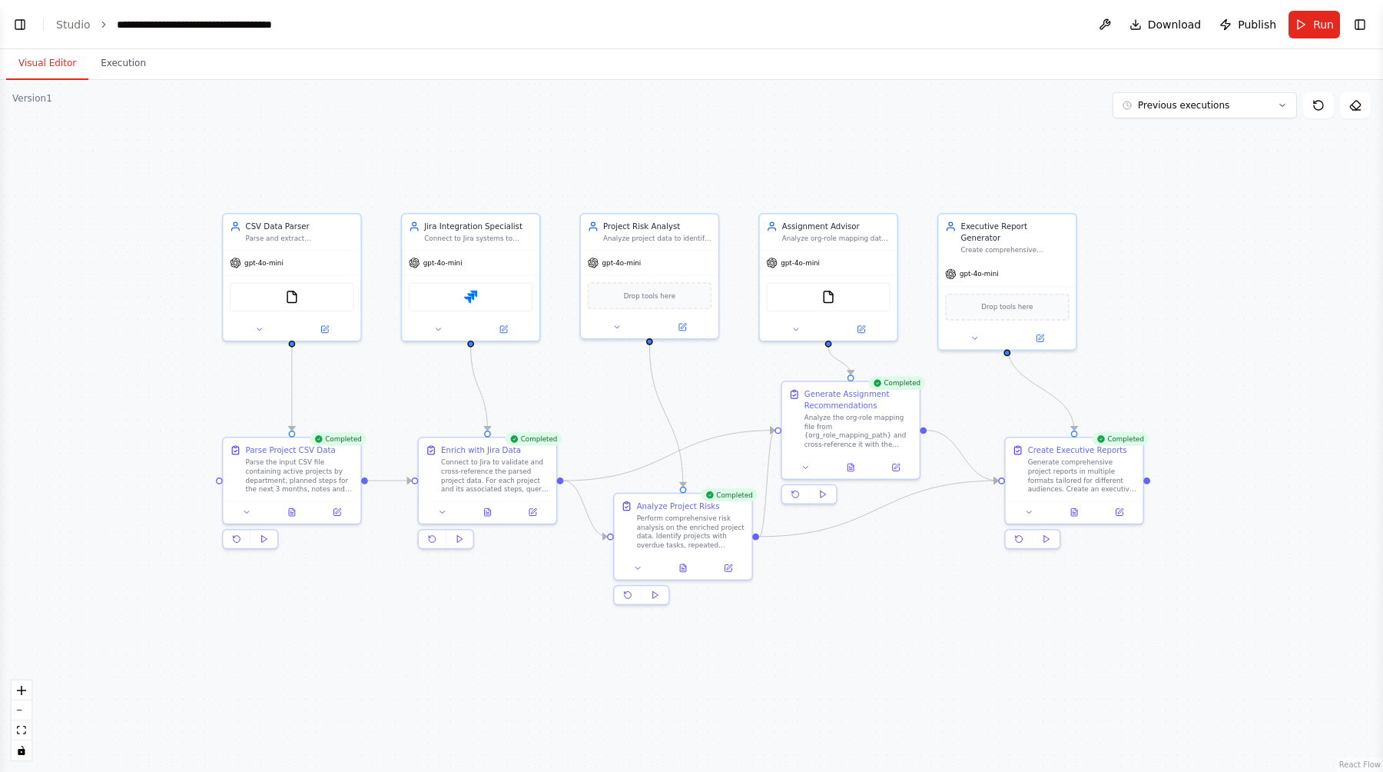
drag, startPoint x: 397, startPoint y: 145, endPoint x: 543, endPoint y: 179, distance: 149.2
click at [543, 179] on div ".deletable-edge-delete-btn { width: 20px; height: 20px; border: 0px solid #ffff…" at bounding box center [691, 426] width 1383 height 692
click at [1124, 440] on div "Completed" at bounding box center [1116, 436] width 57 height 13
click at [1109, 469] on div "Generate comprehensive project reports in multiple formats tailored for differe…" at bounding box center [1078, 472] width 108 height 36
click at [1157, 503] on div ".deletable-edge-delete-btn { width: 20px; height: 20px; border: 0px solid #ffff…" at bounding box center [691, 426] width 1383 height 692
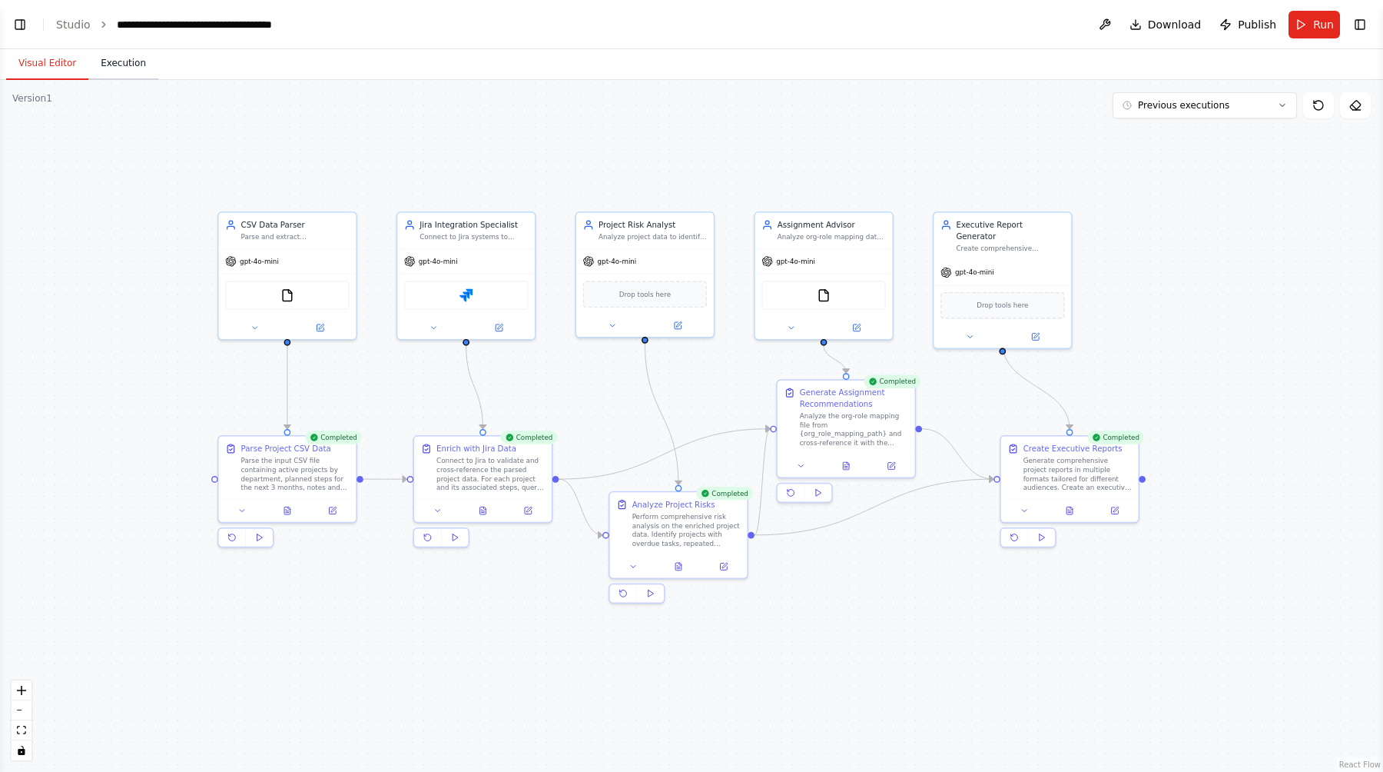
click at [135, 63] on button "Execution" at bounding box center [123, 64] width 70 height 32
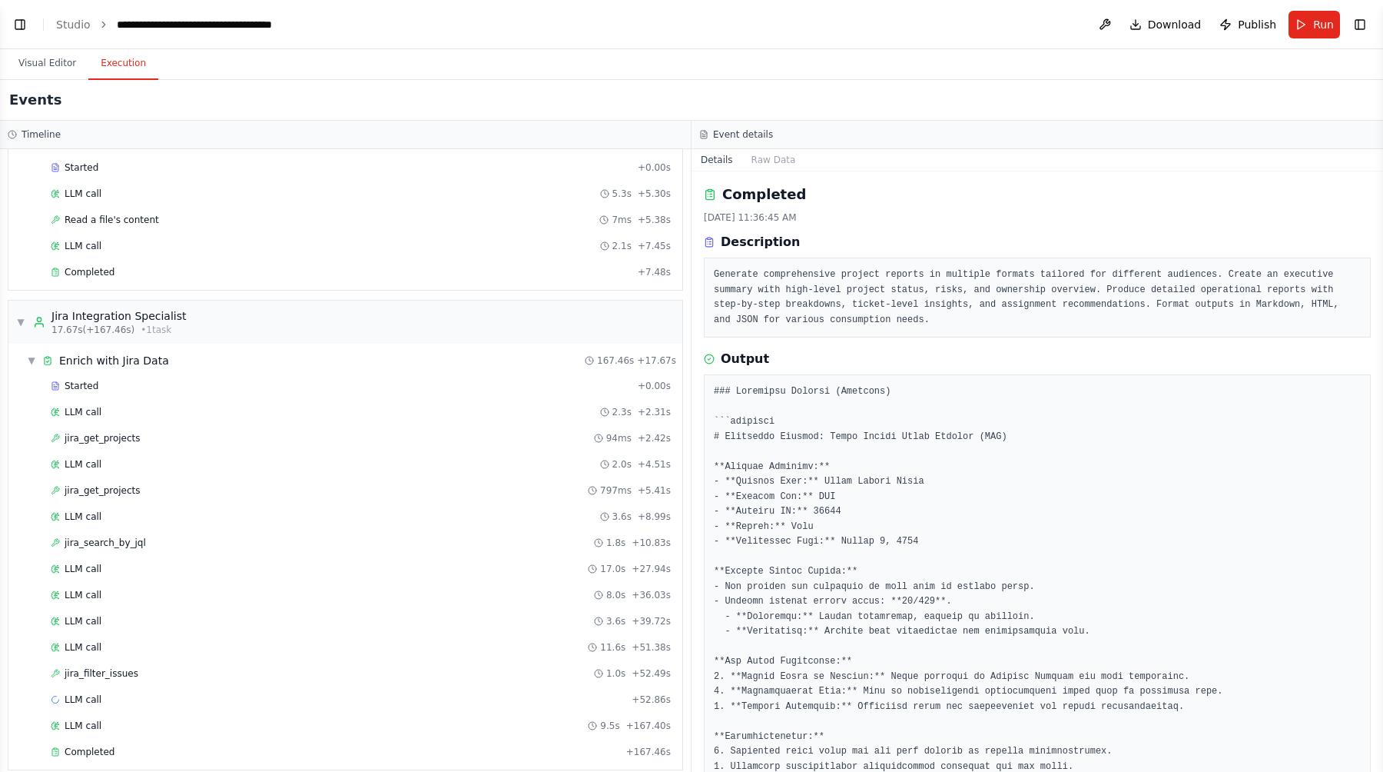
scroll to position [68, 0]
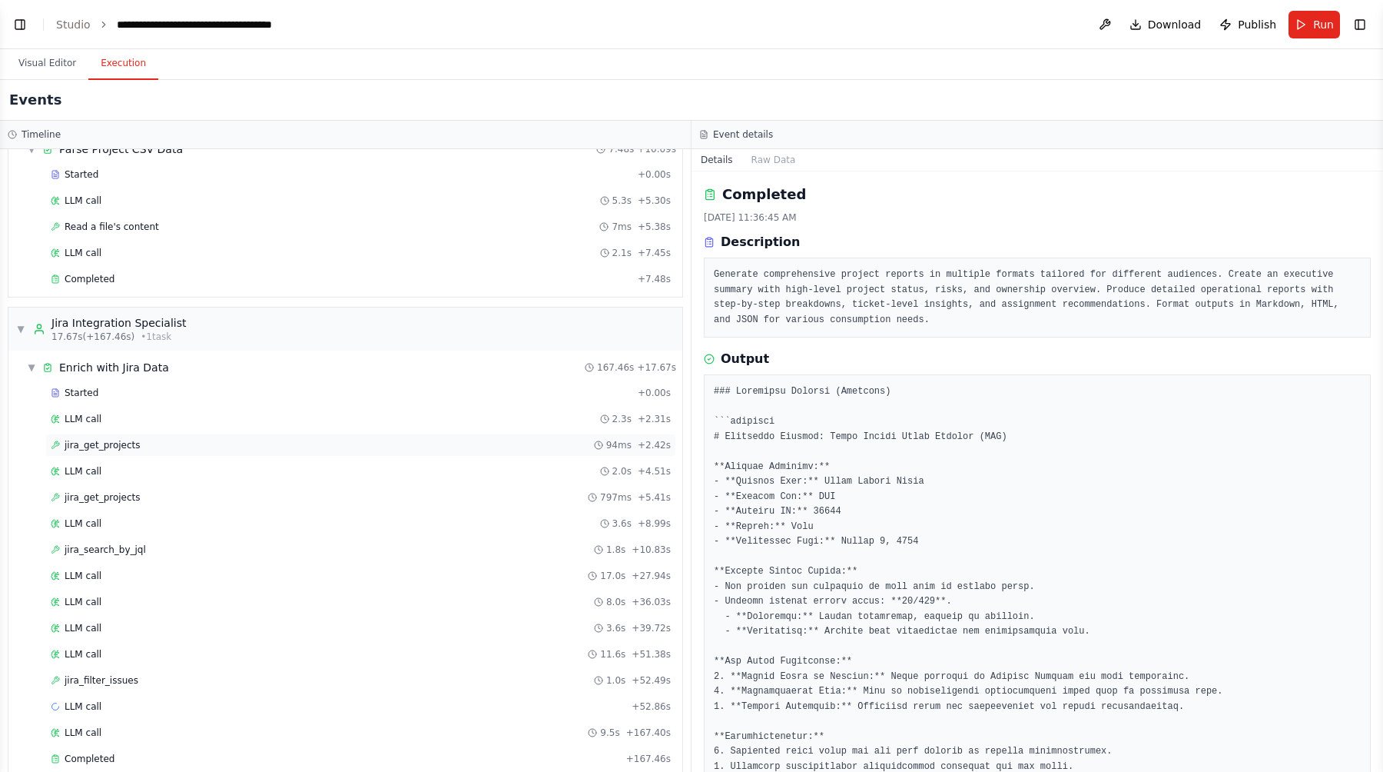
click at [226, 442] on div "jira_get_projects 94ms + 2.42s" at bounding box center [361, 445] width 620 height 12
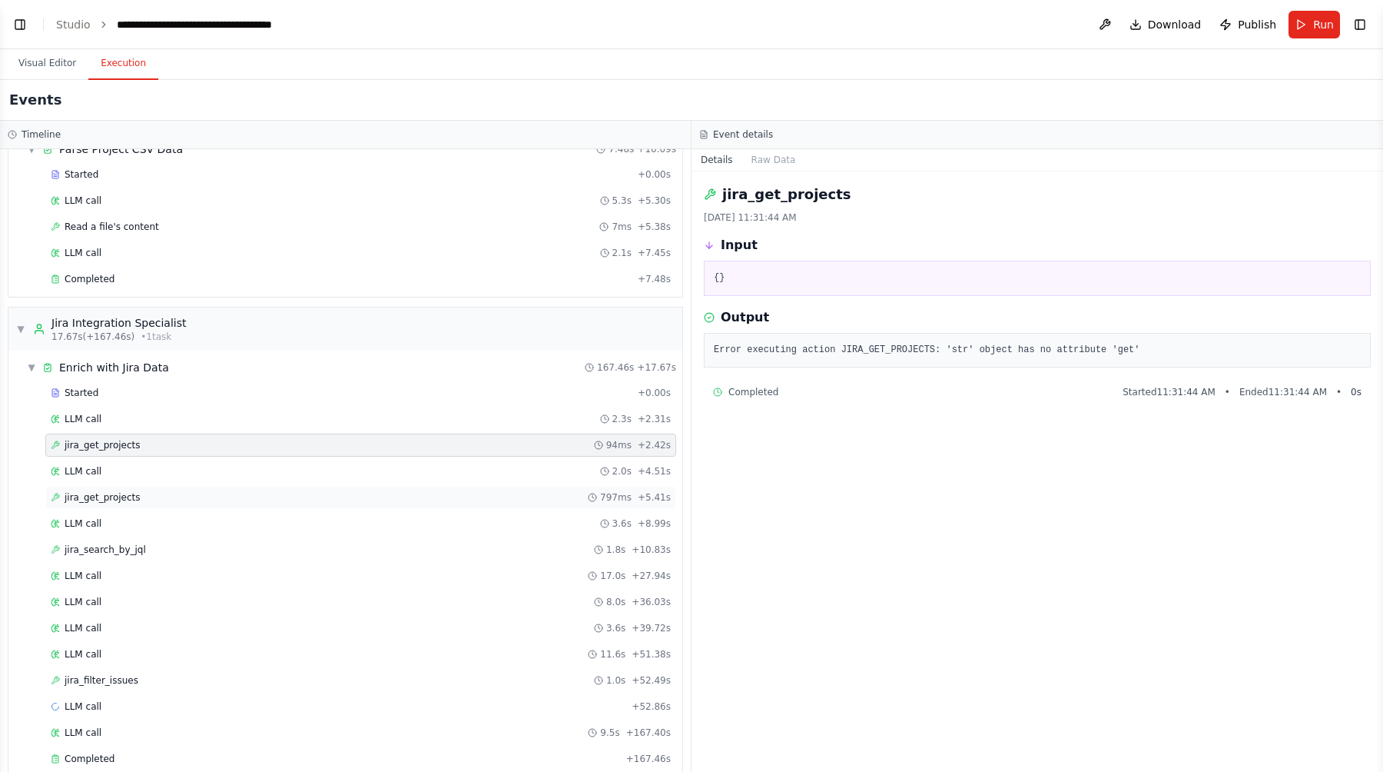
click at [254, 495] on div "jira_get_projects 797ms + 5.41s" at bounding box center [361, 497] width 620 height 12
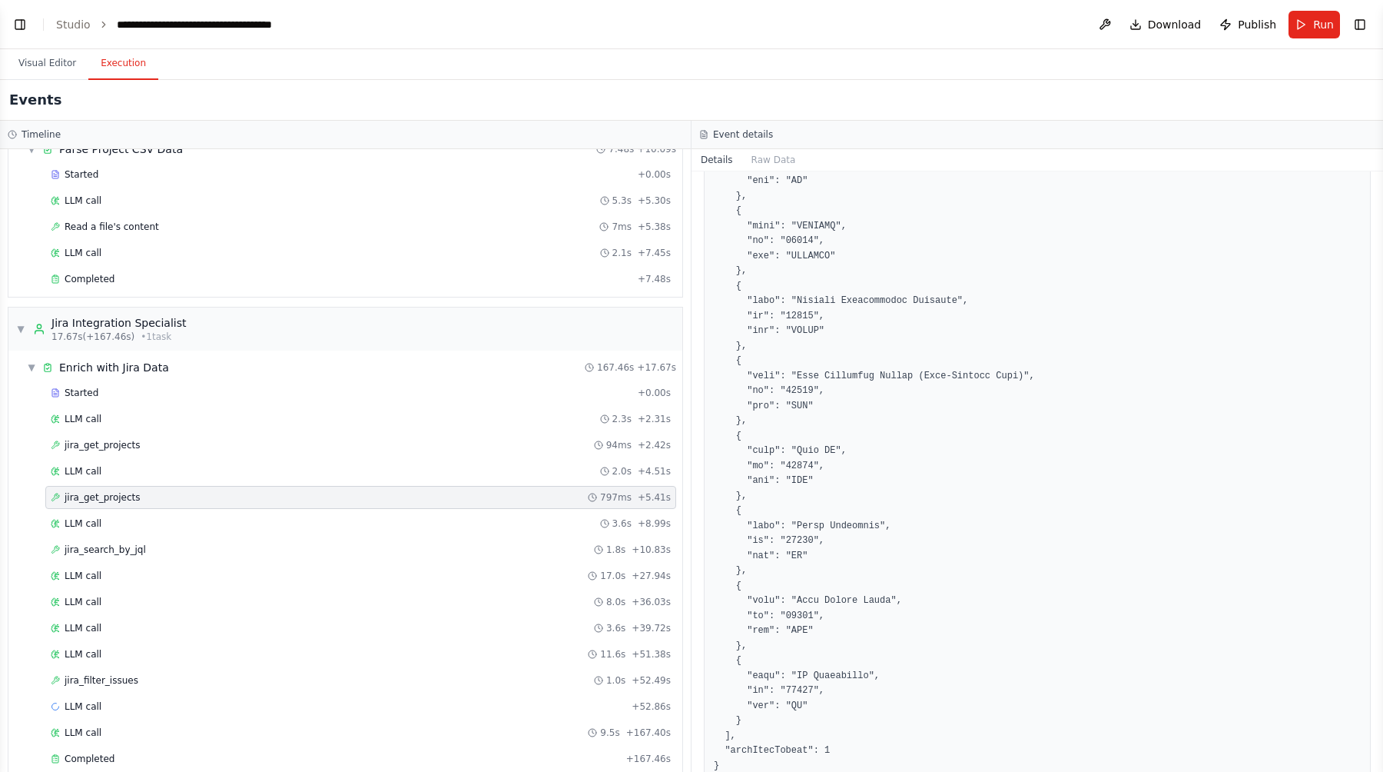
scroll to position [1962, 0]
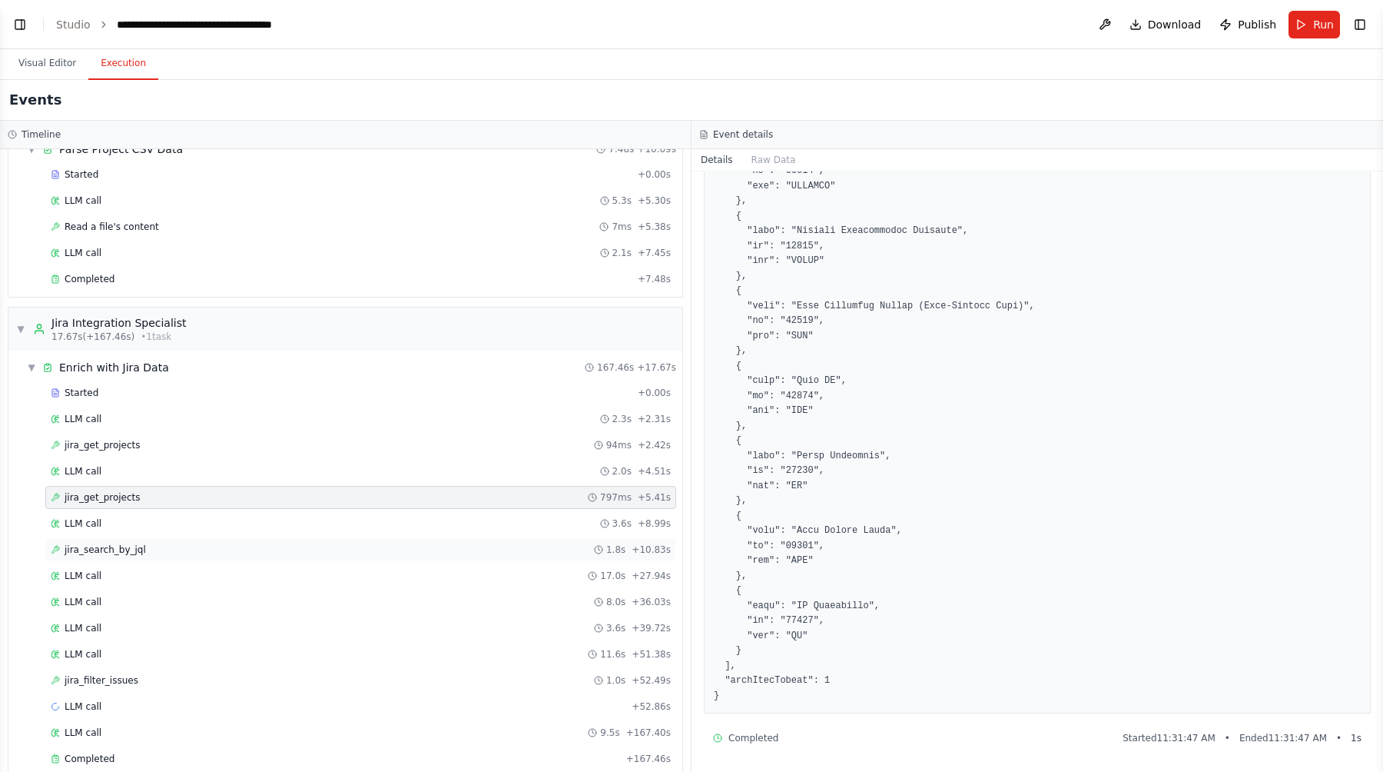
click at [228, 503] on div "jira_search_by_jql 1.8s + 10.83s" at bounding box center [361, 549] width 620 height 12
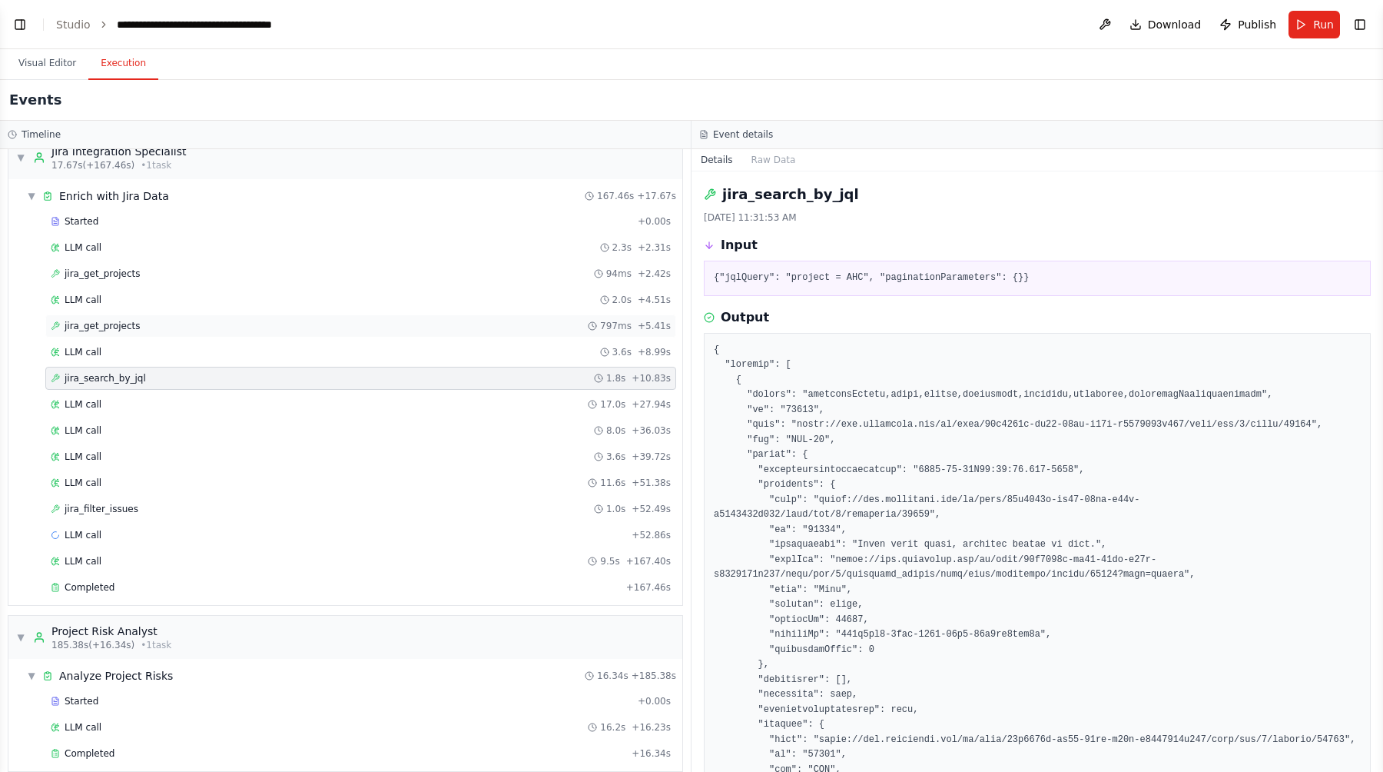
scroll to position [241, 0]
click at [291, 503] on div "jira_filter_issues 1.0s + 52.49s" at bounding box center [361, 507] width 620 height 12
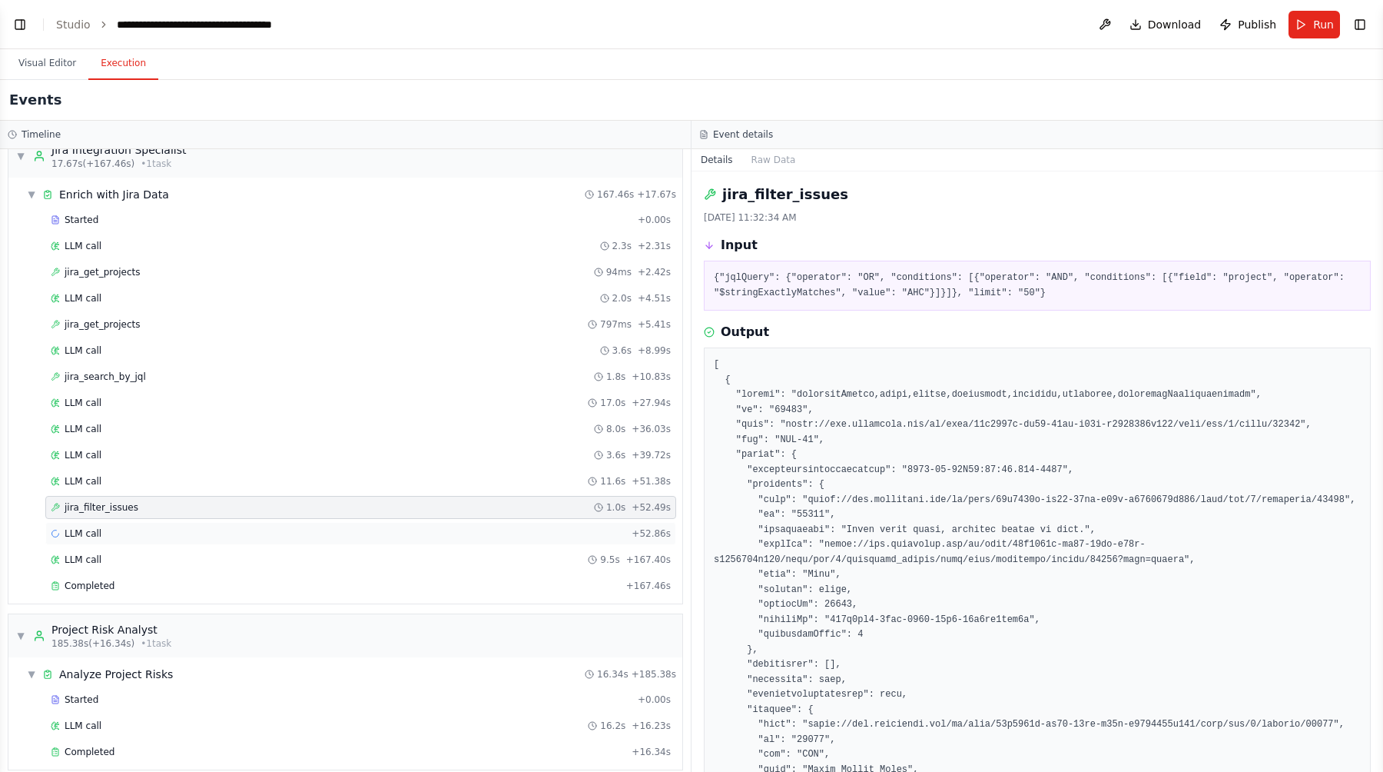
click at [280, 503] on div "LLM call + 52.86s" at bounding box center [361, 533] width 620 height 12
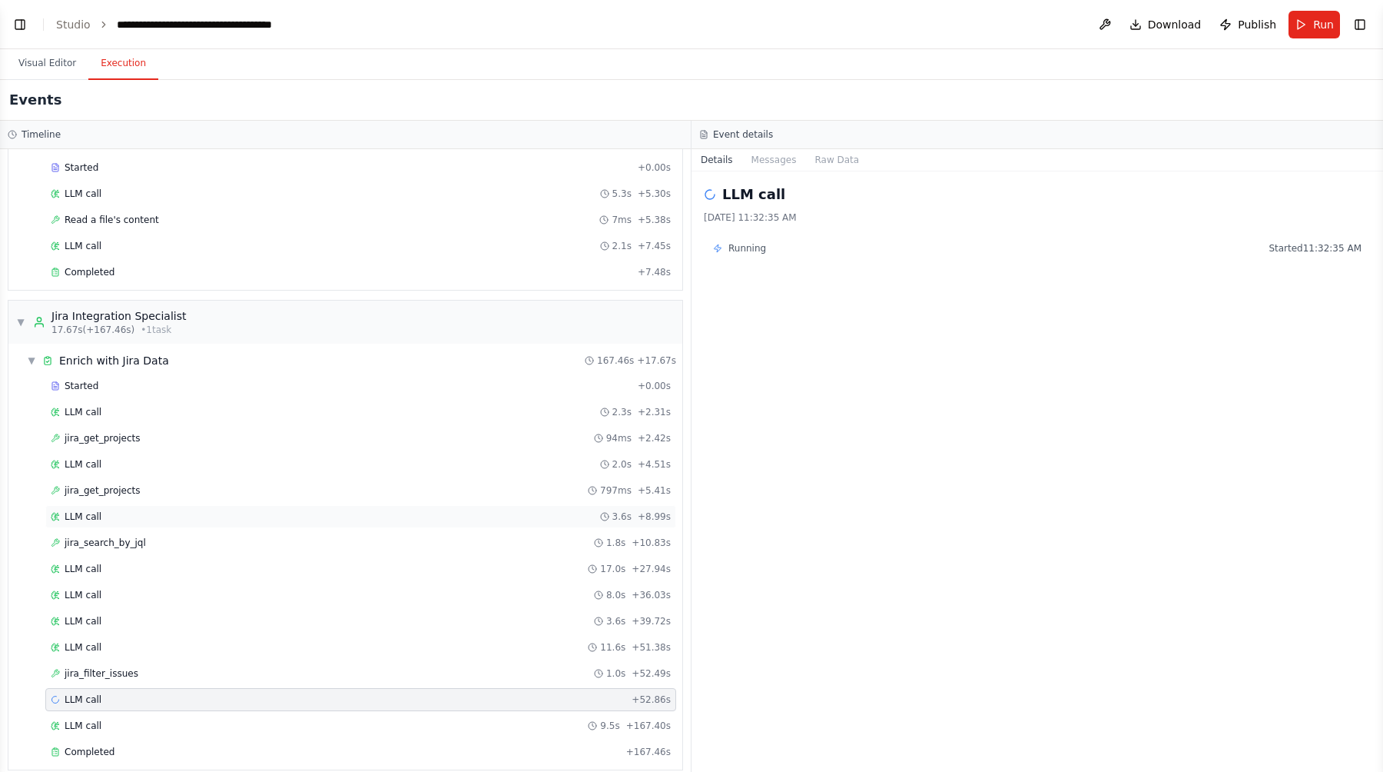
scroll to position [0, 0]
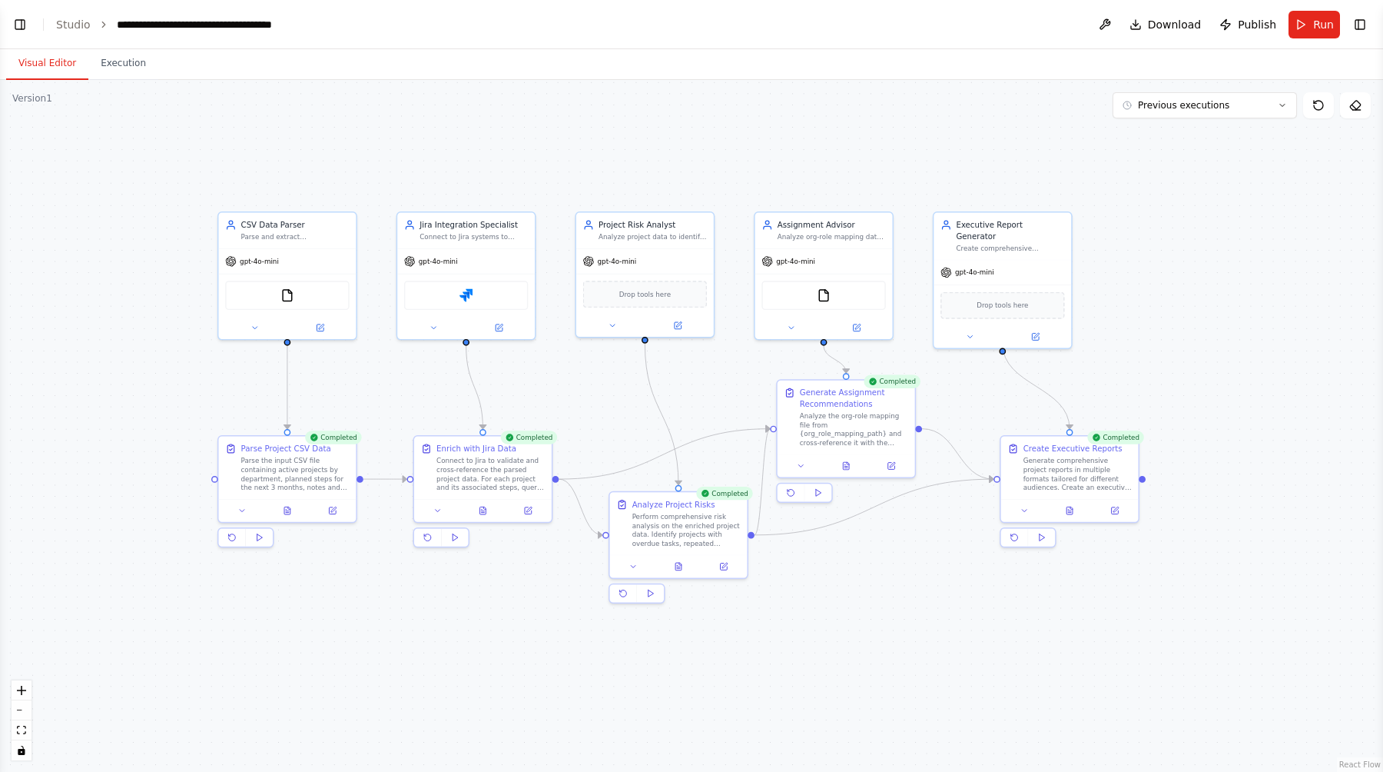
click at [61, 62] on button "Visual Editor" at bounding box center [47, 64] width 82 height 32
click at [19, 25] on button "Toggle Left Sidebar" at bounding box center [20, 25] width 22 height 22
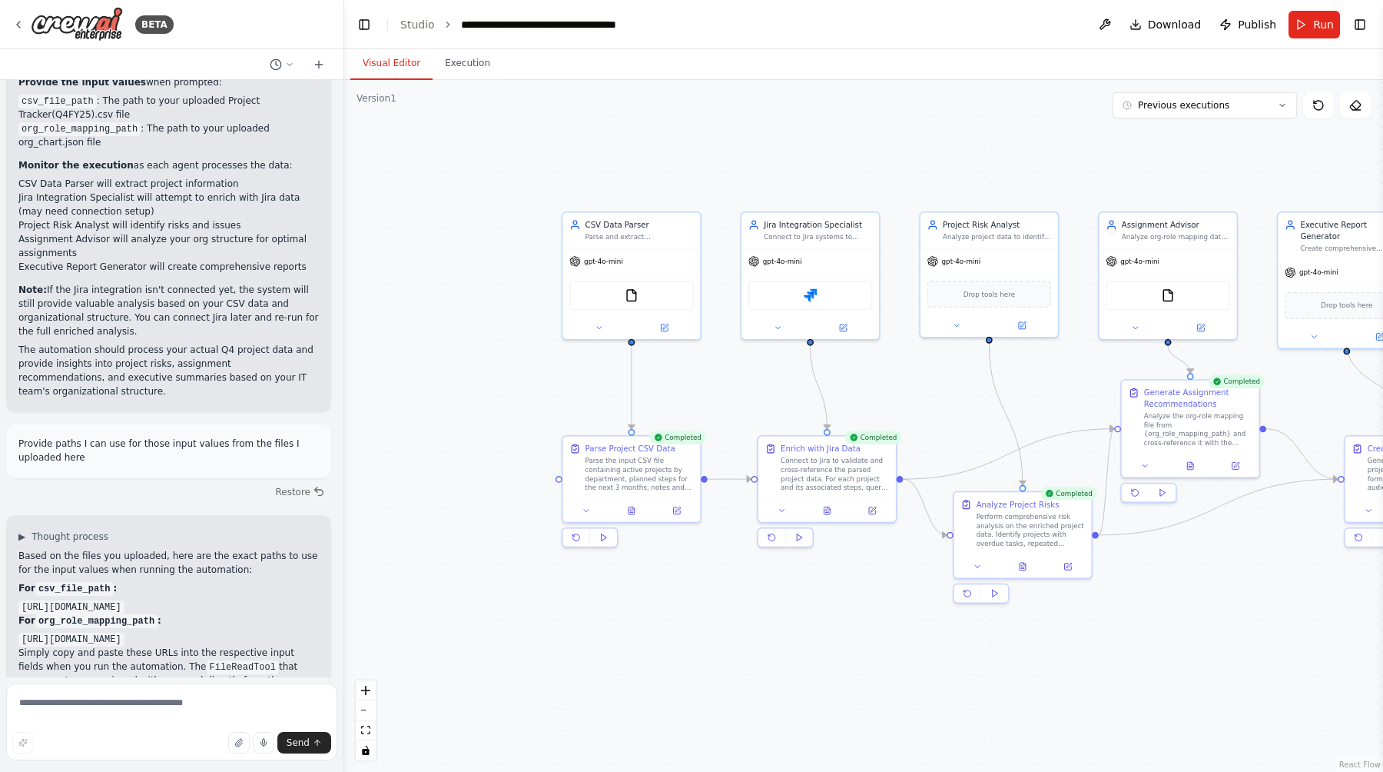
scroll to position [6634, 0]
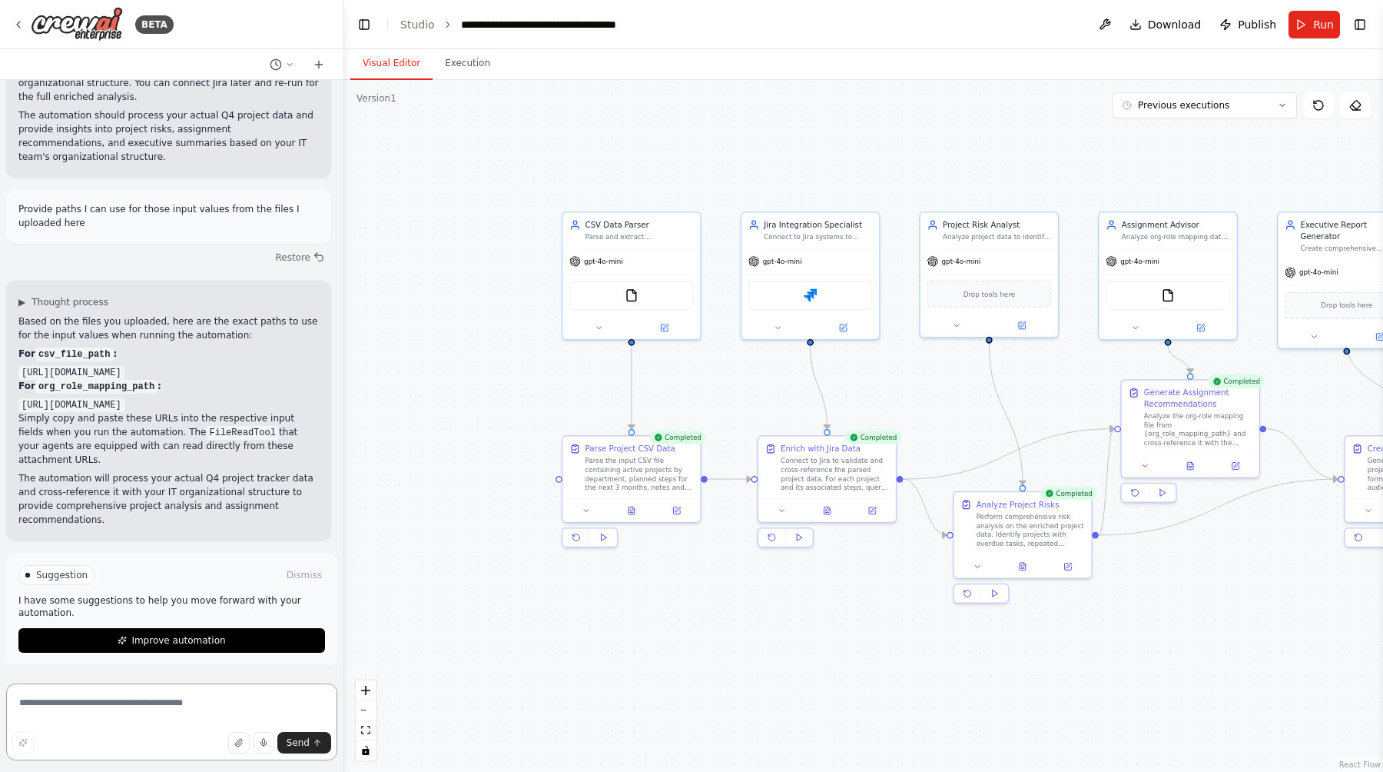
click at [188, 503] on textarea at bounding box center [171, 721] width 331 height 77
click at [1358, 16] on button "Toggle Right Sidebar" at bounding box center [1361, 25] width 22 height 22
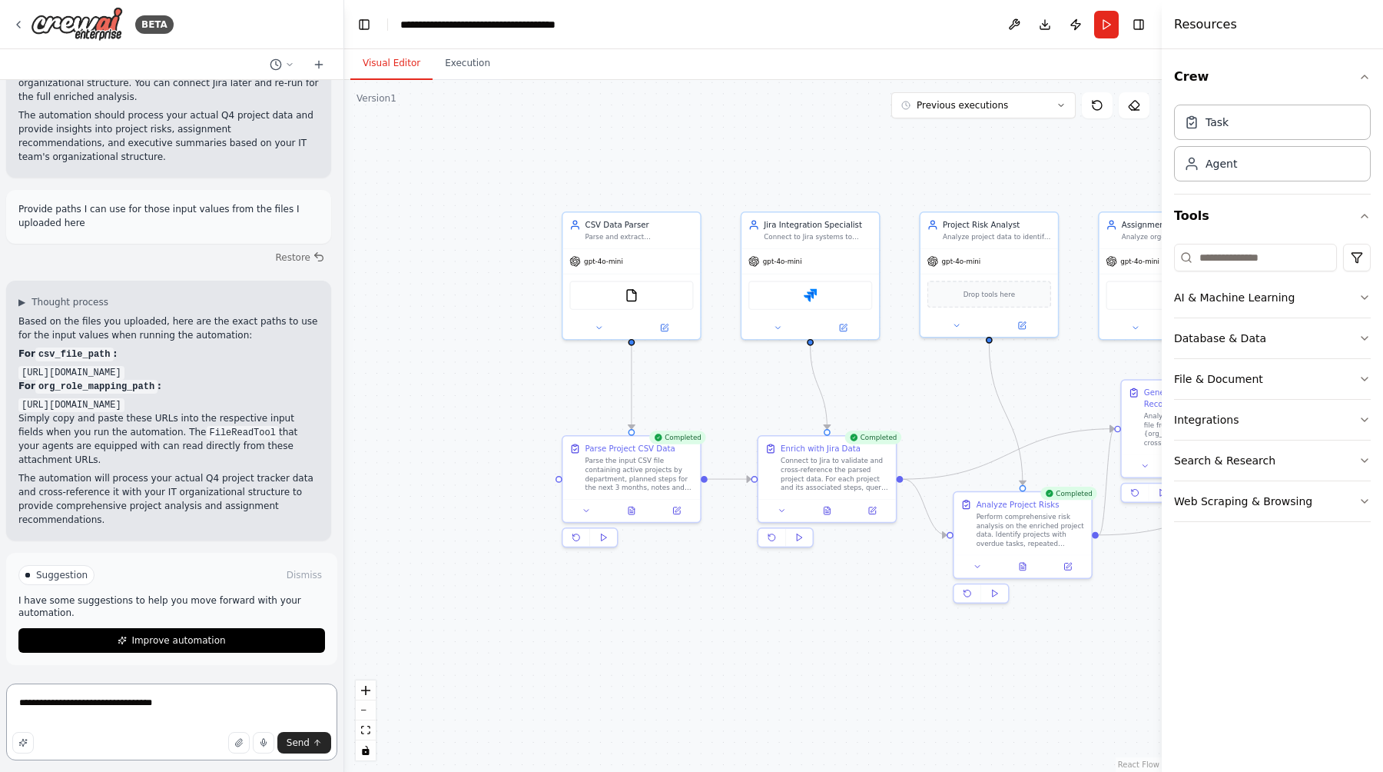
click at [186, 503] on textarea "**********" at bounding box center [171, 721] width 331 height 77
type textarea "**********"
click at [144, 503] on textarea "**********" at bounding box center [171, 721] width 331 height 77
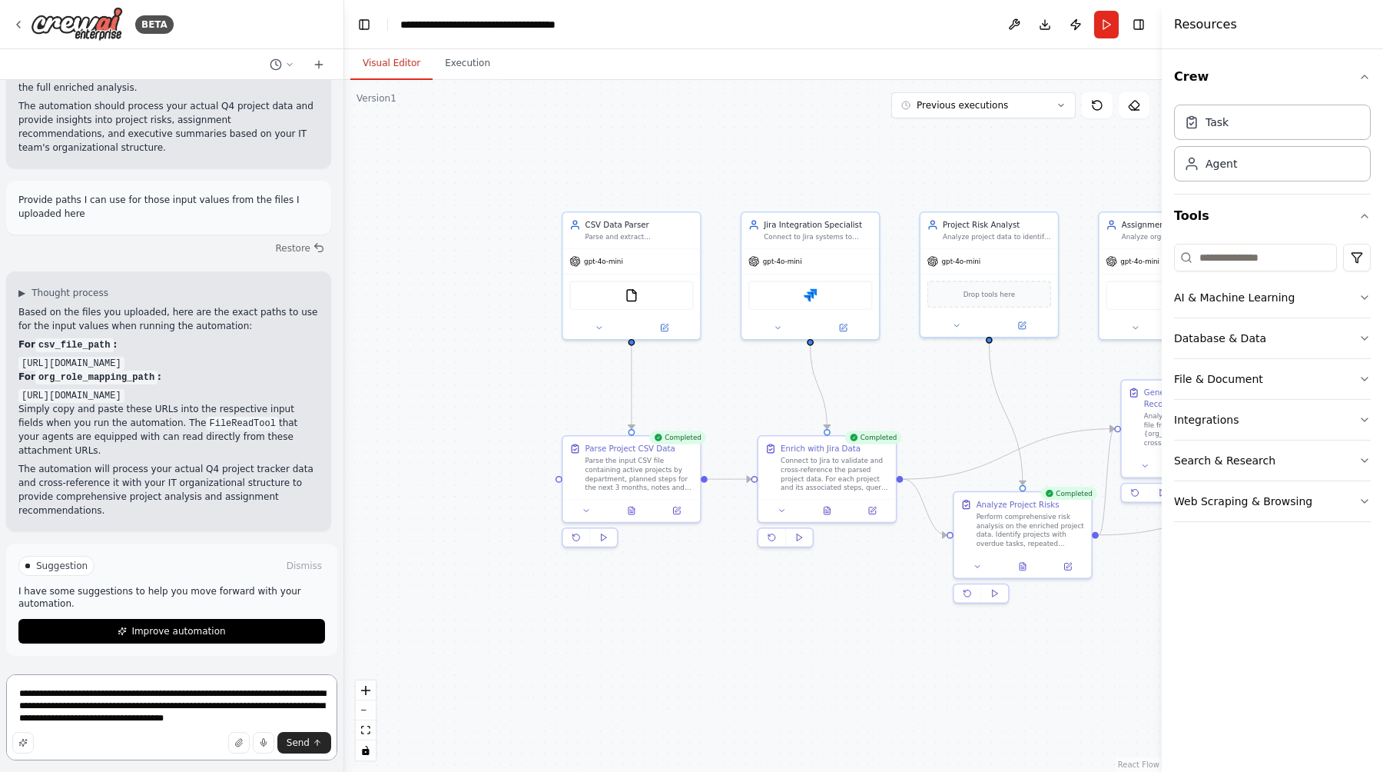
click at [104, 503] on textarea "**********" at bounding box center [171, 717] width 331 height 86
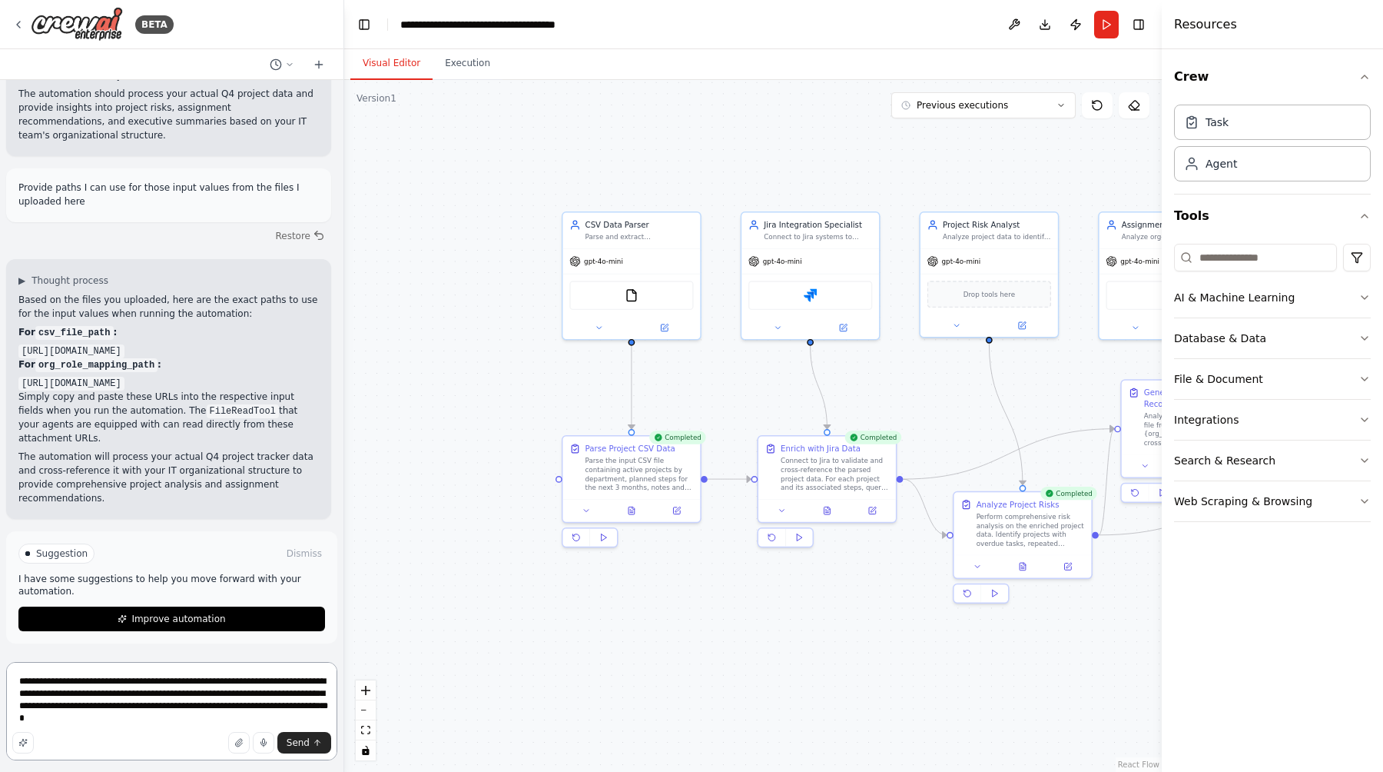
click at [166, 503] on textarea "**********" at bounding box center [171, 711] width 331 height 98
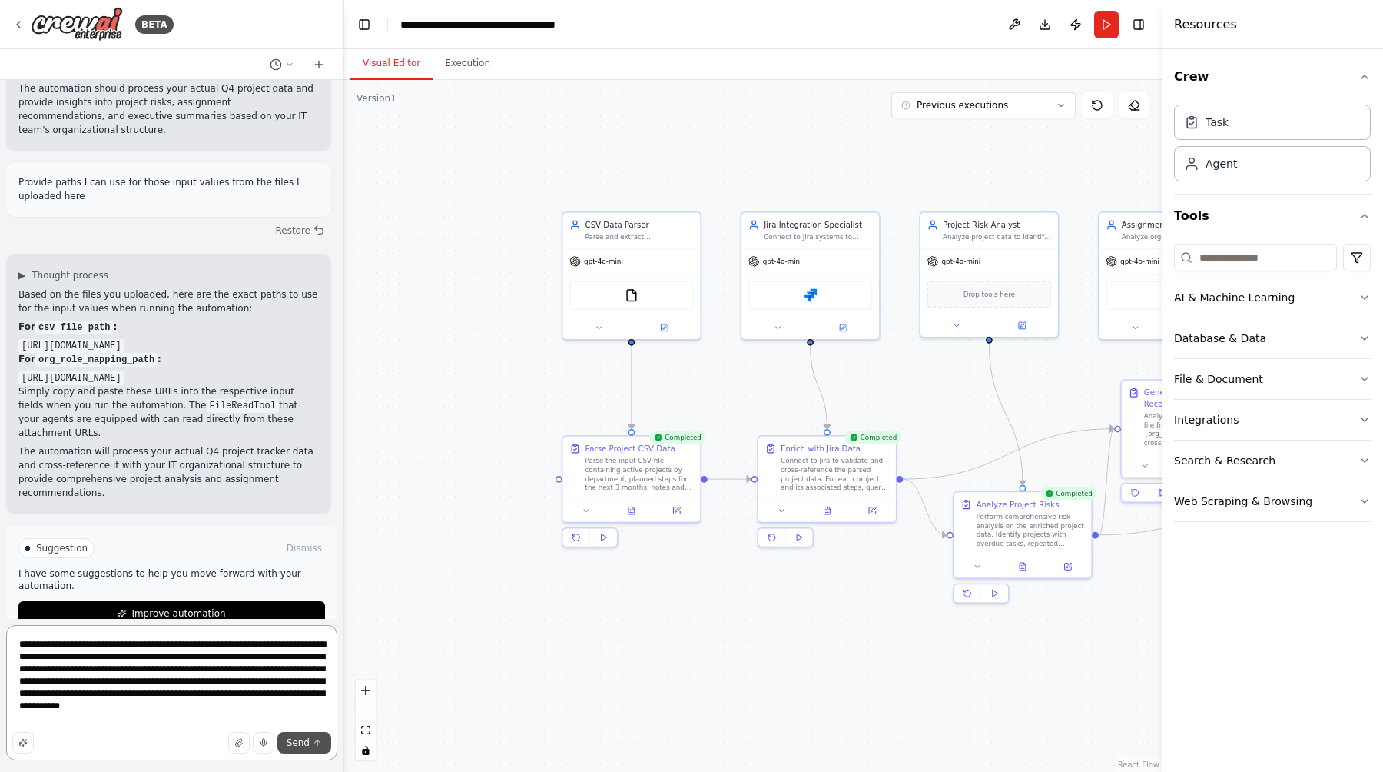
type textarea "**********"
click at [289, 503] on span "Send" at bounding box center [298, 742] width 23 height 12
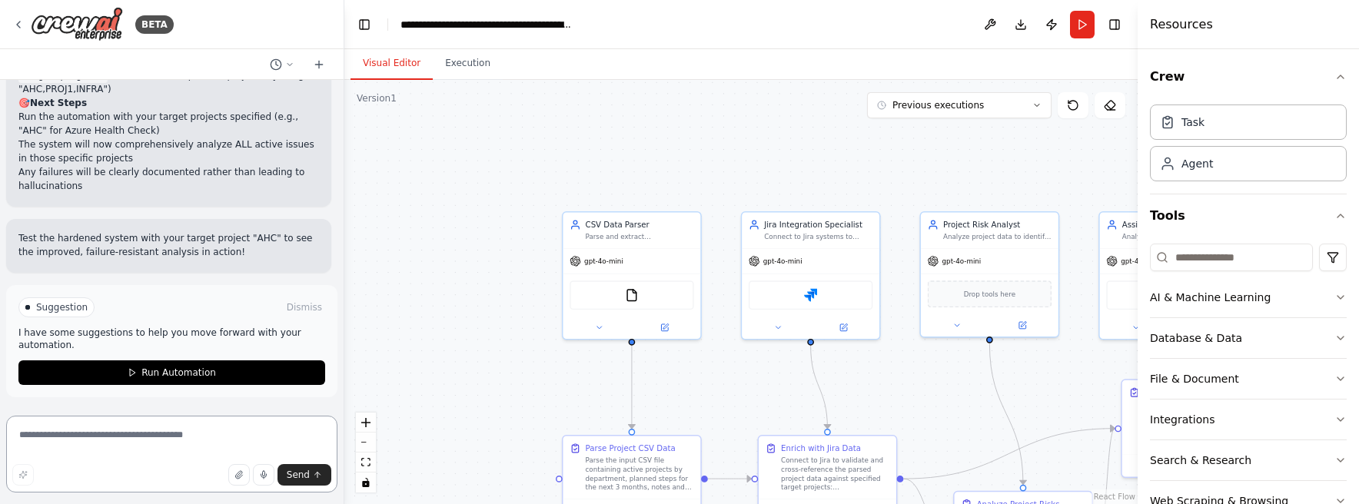
scroll to position [8792, 0]
click at [936, 169] on div ".deletable-edge-delete-btn { width: 20px; height: 20px; border: 0px solid #ffff…" at bounding box center [740, 292] width 793 height 424
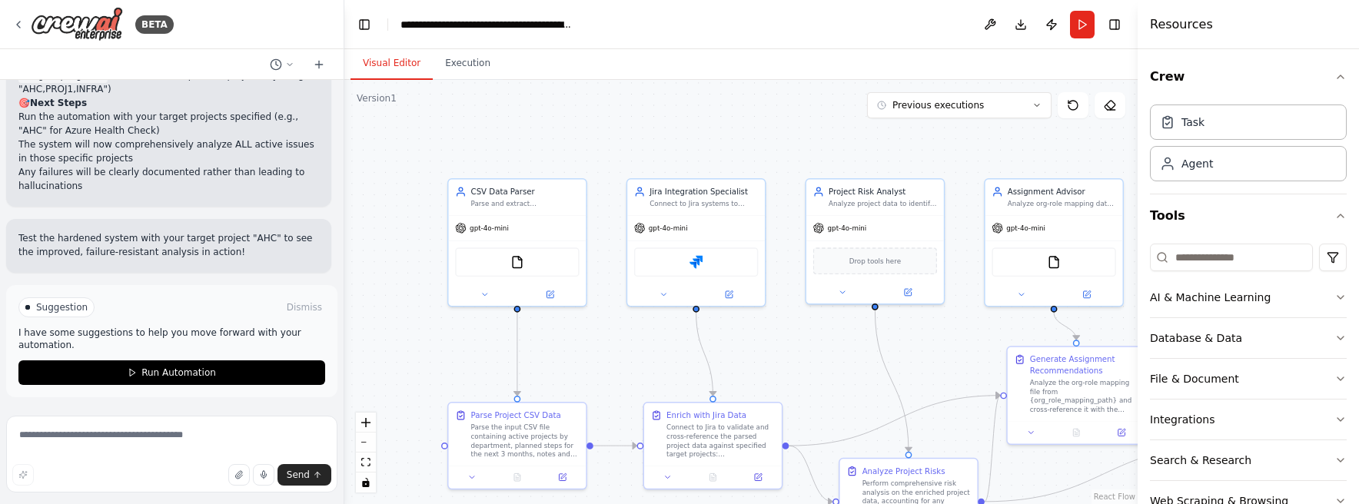
drag, startPoint x: 970, startPoint y: 178, endPoint x: 865, endPoint y: 146, distance: 109.4
click at [865, 146] on div ".deletable-edge-delete-btn { width: 20px; height: 20px; border: 0px solid #ffff…" at bounding box center [740, 292] width 793 height 424
click at [1114, 23] on button "Toggle Right Sidebar" at bounding box center [1115, 25] width 22 height 22
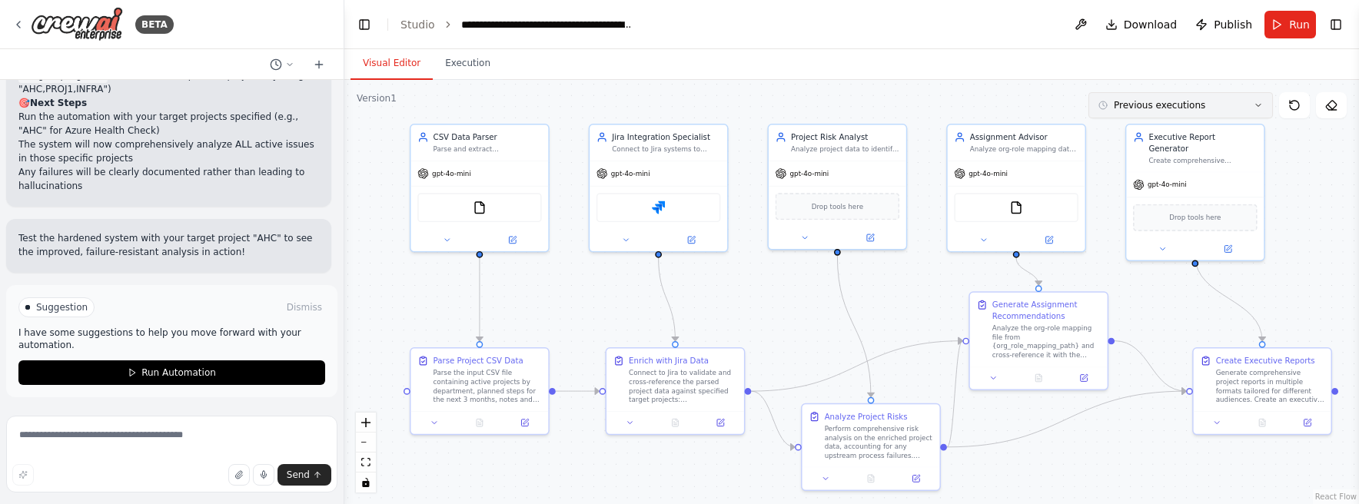
drag, startPoint x: 1164, startPoint y: 154, endPoint x: 1128, endPoint y: 100, distance: 65.4
click at [1128, 100] on div "Version 1 Previous executions Show Tools Hide Agents .deletable-edge-delete-btn…" at bounding box center [851, 292] width 1015 height 424
click at [1286, 24] on button "Run" at bounding box center [1289, 25] width 51 height 28
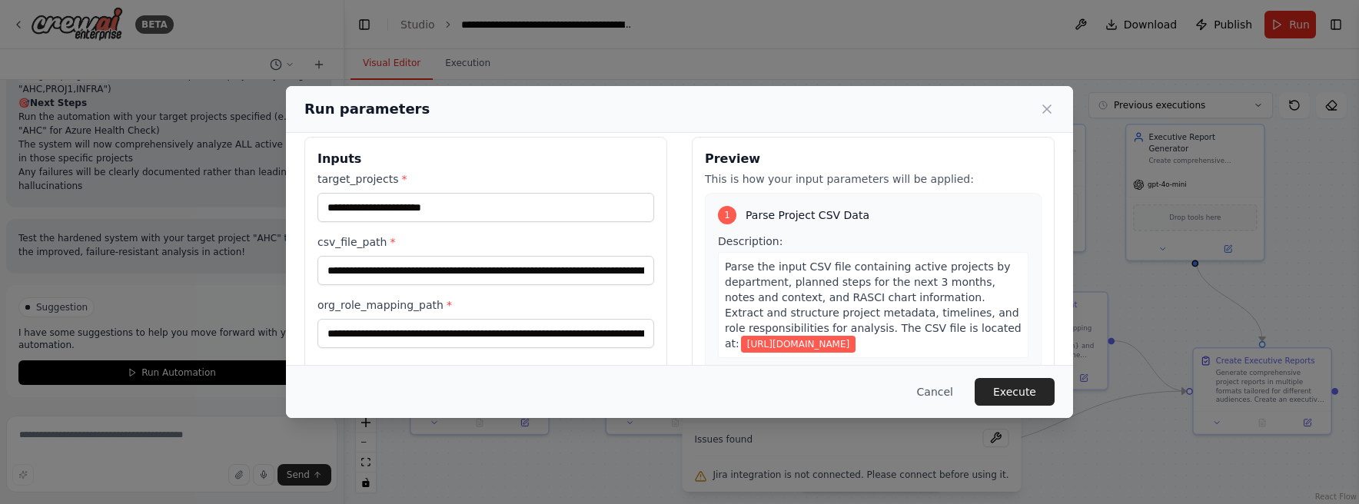
scroll to position [0, 0]
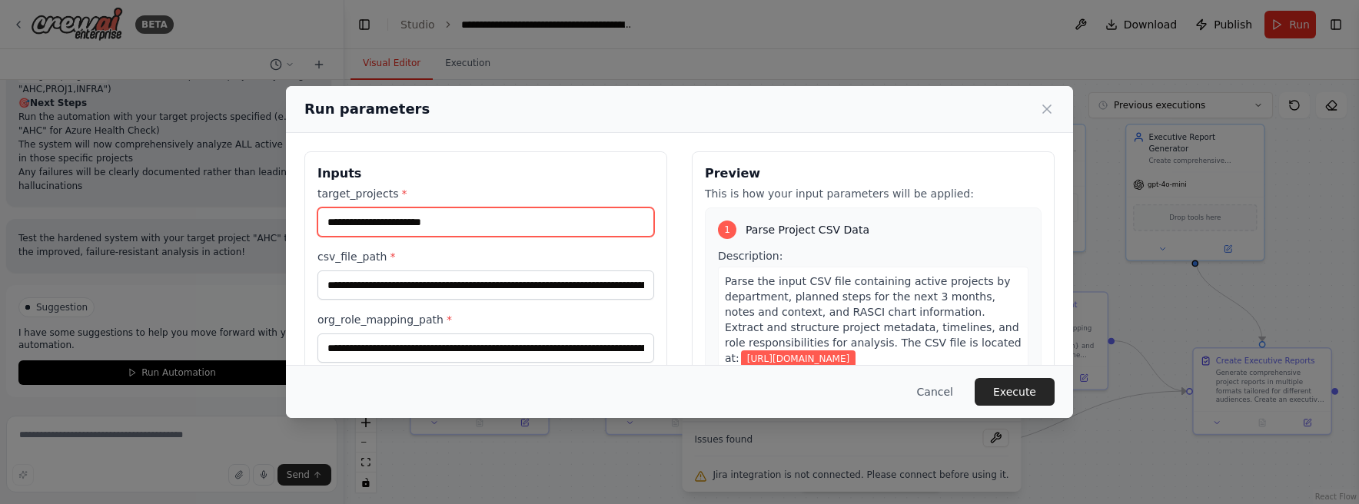
click at [464, 232] on input "target_projects *" at bounding box center [485, 222] width 337 height 29
type input "*******"
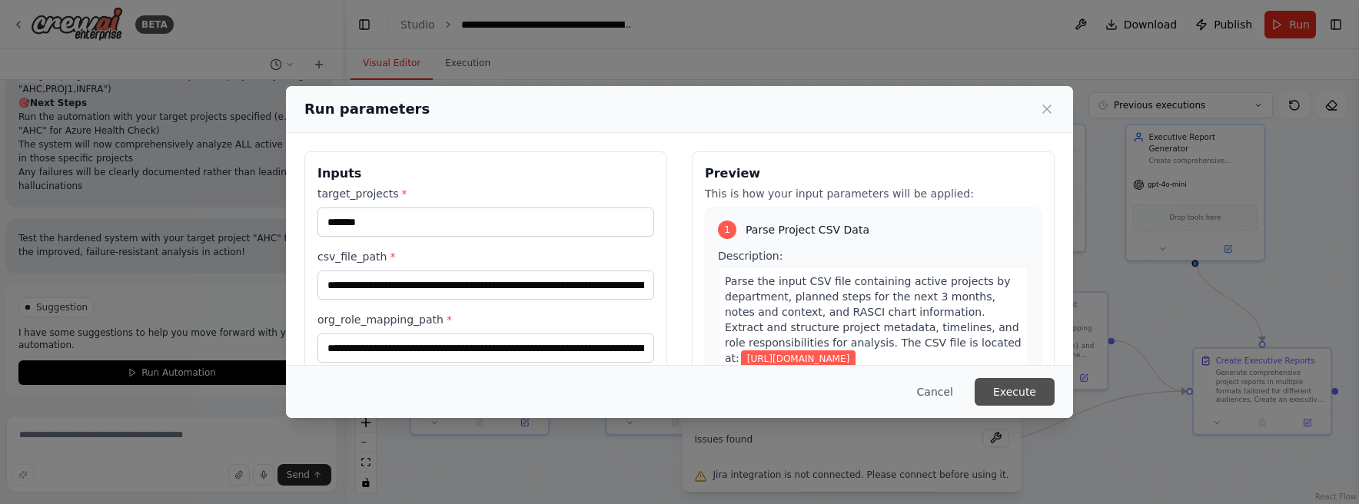
click at [1041, 391] on button "Execute" at bounding box center [1015, 392] width 80 height 28
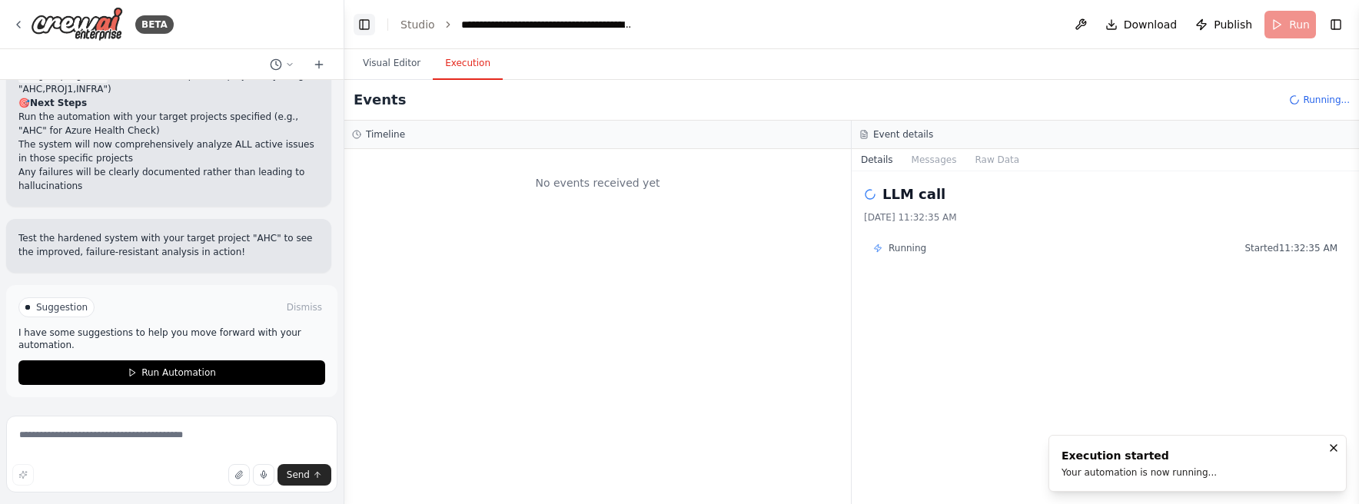
click at [368, 29] on button "Toggle Left Sidebar" at bounding box center [365, 25] width 22 height 22
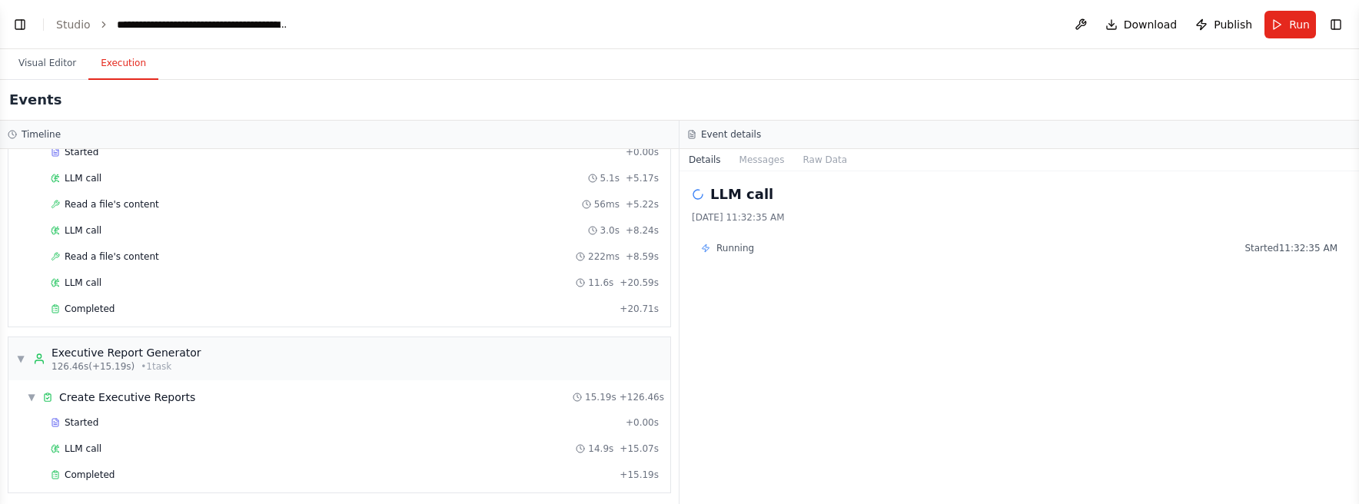
scroll to position [1980, 0]
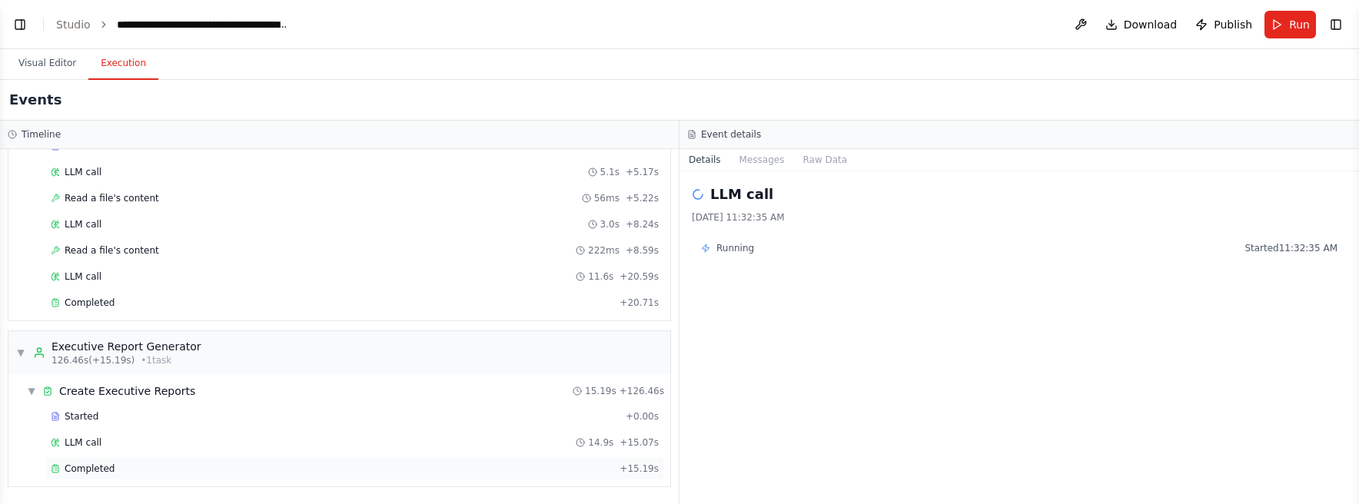
click at [148, 471] on div "Completed" at bounding box center [332, 469] width 563 height 12
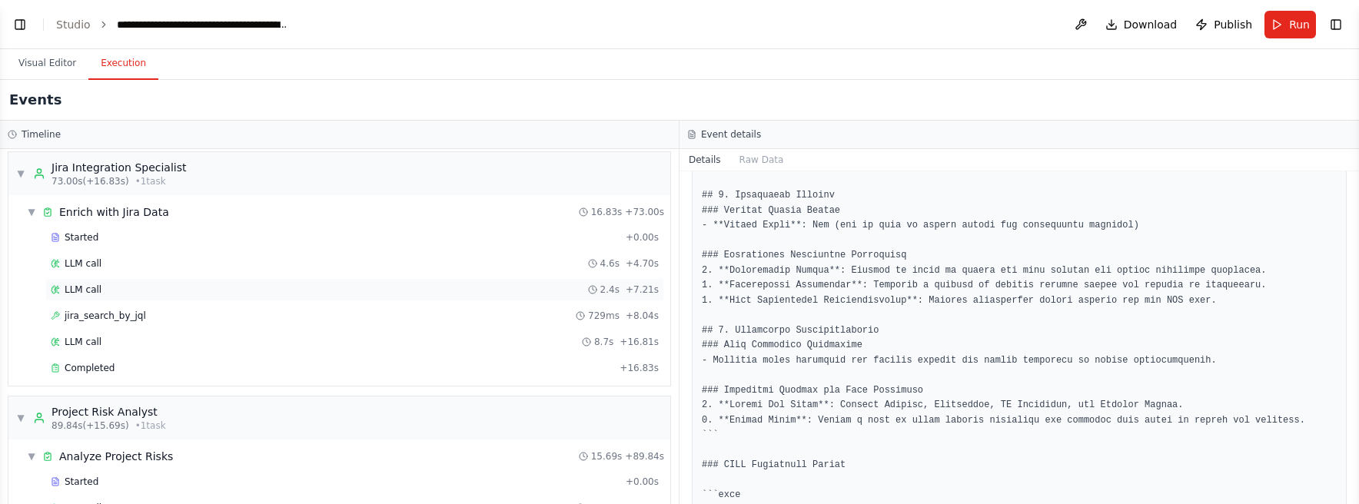
scroll to position [1475, 0]
click at [211, 313] on div "jira_search_by_jql 729ms + 8.04s" at bounding box center [355, 319] width 608 height 12
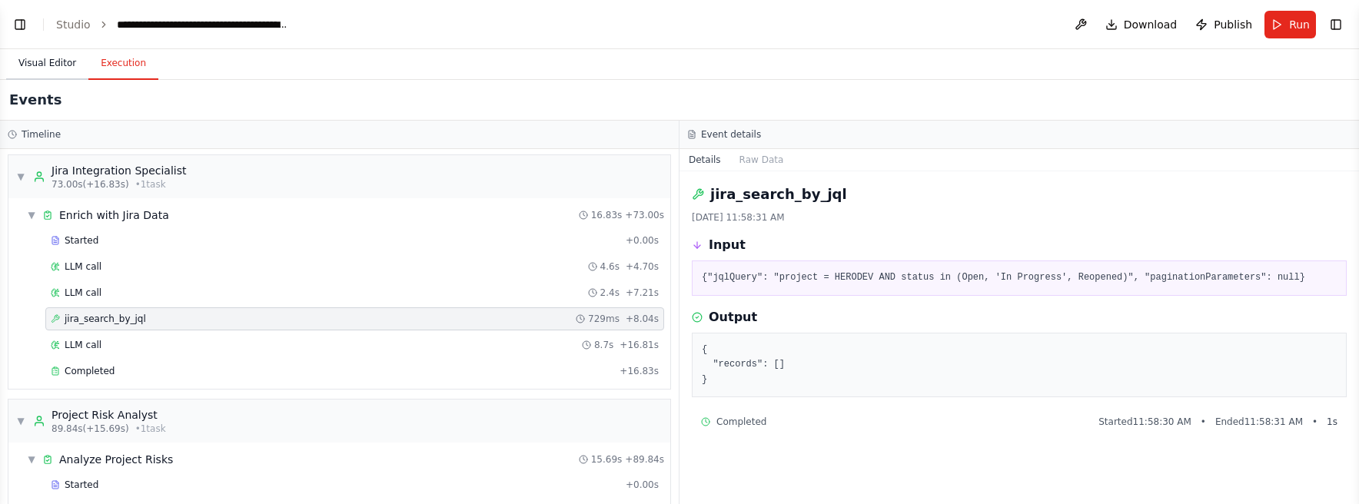
click at [65, 56] on button "Visual Editor" at bounding box center [47, 64] width 82 height 32
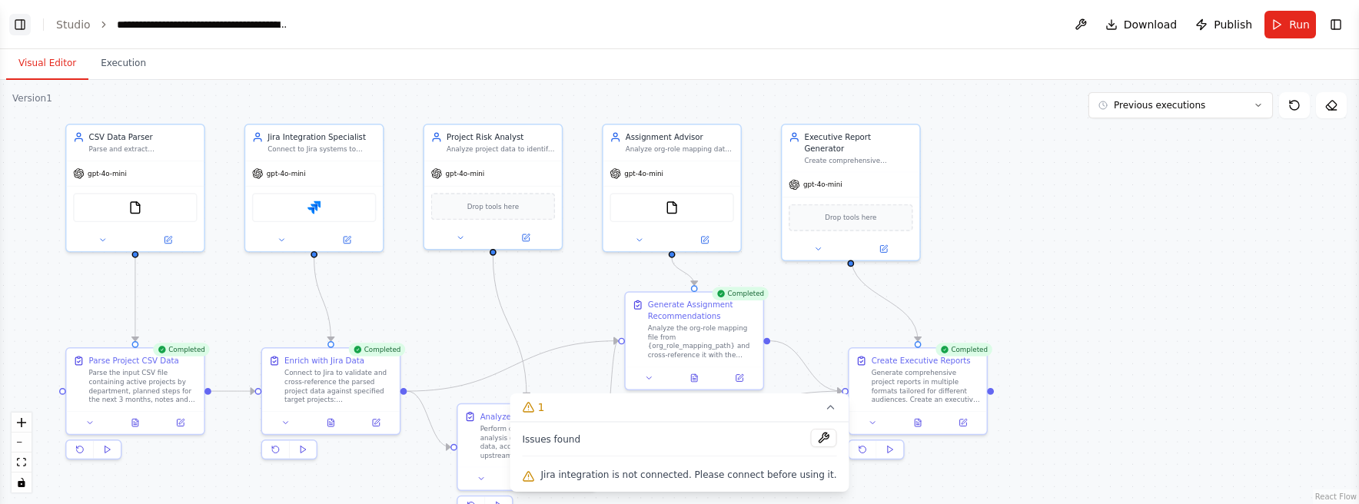
click at [21, 20] on button "Toggle Left Sidebar" at bounding box center [20, 25] width 22 height 22
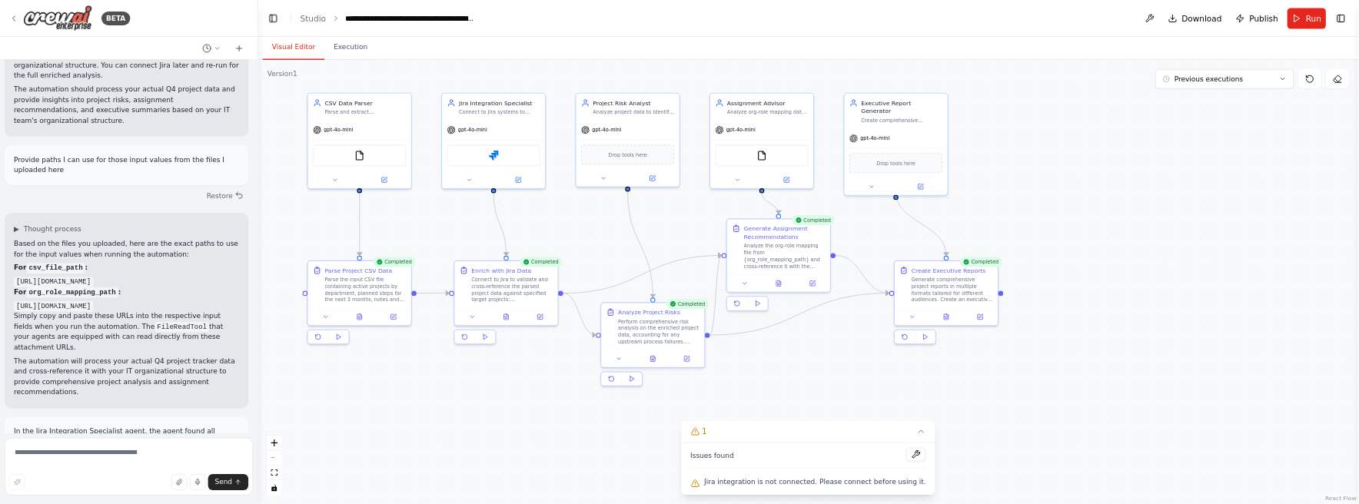
scroll to position [6599, 0]
click at [812, 32] on header "**********" at bounding box center [1077, 24] width 1467 height 49
